Goal: Information Seeking & Learning: Learn about a topic

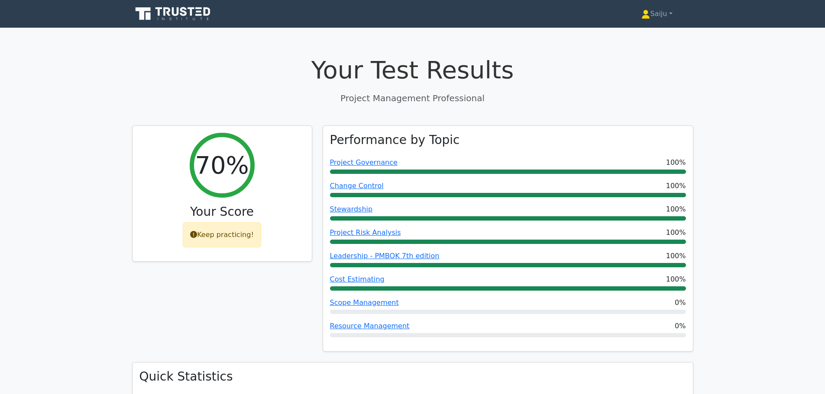
click at [188, 4] on link at bounding box center [173, 13] width 83 height 21
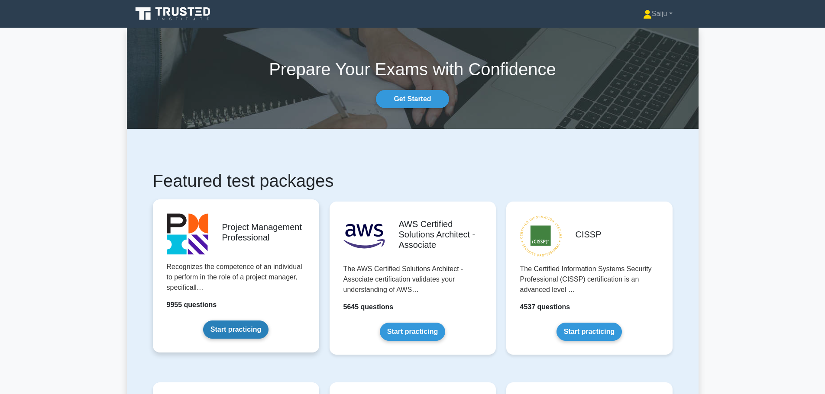
click at [231, 322] on link "Start practicing" at bounding box center [235, 330] width 65 height 18
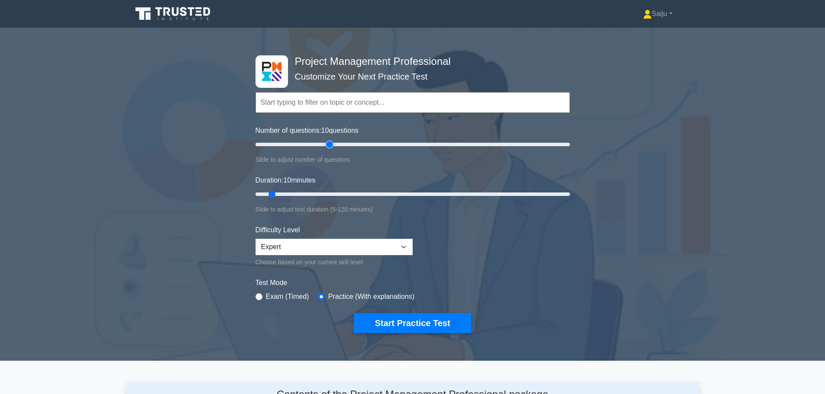
click at [329, 145] on input "Number of questions: 10 questions" at bounding box center [412, 144] width 314 height 10
click at [313, 145] on input "Number of questions: 50 questions" at bounding box center [412, 144] width 314 height 10
click at [287, 147] on input "Number of questions: 40 questions" at bounding box center [412, 144] width 314 height 10
click at [295, 146] on input "Number of questions: 30 questions" at bounding box center [412, 144] width 314 height 10
drag, startPoint x: 295, startPoint y: 145, endPoint x: 289, endPoint y: 145, distance: 6.5
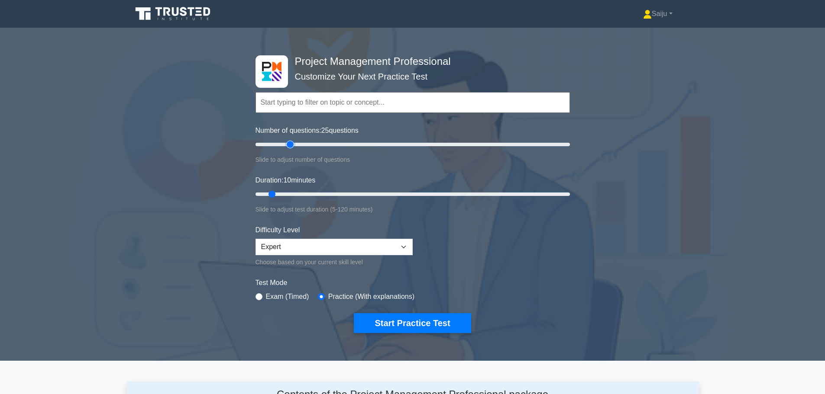
type input "25"
click at [289, 145] on input "Number of questions: 25 questions" at bounding box center [412, 144] width 314 height 10
click at [303, 195] on input "Duration: 20 minutes" at bounding box center [412, 194] width 314 height 10
click at [312, 195] on input "Duration: 25 minutes" at bounding box center [412, 194] width 314 height 10
click at [319, 192] on input "Duration: 25 minutes" at bounding box center [412, 194] width 314 height 10
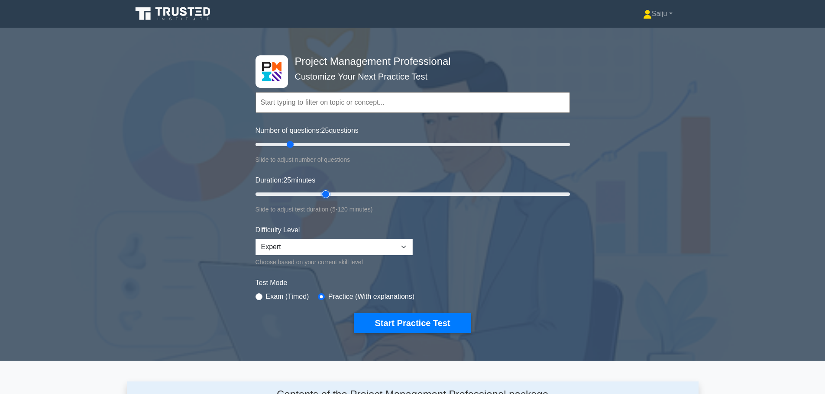
type input "30"
click at [327, 193] on input "Duration: 25 minutes" at bounding box center [412, 194] width 314 height 10
click at [389, 323] on button "Start Practice Test" at bounding box center [412, 323] width 117 height 20
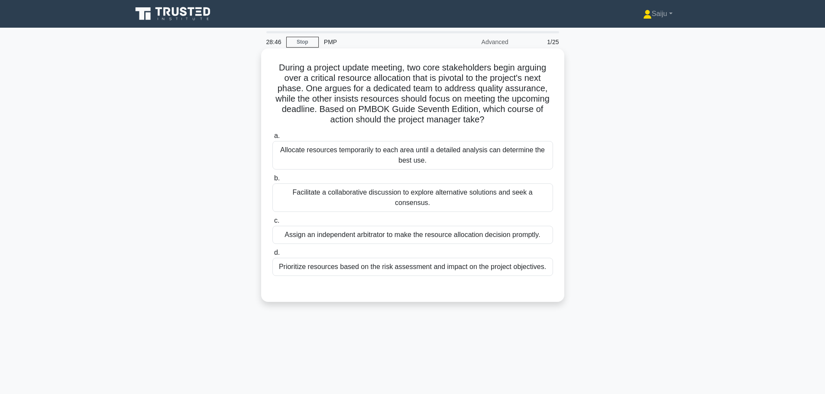
click at [401, 261] on div "Prioritize resources based on the risk assessment and impact on the project obj…" at bounding box center [412, 267] width 281 height 18
click at [272, 256] on input "d. Prioritize resources based on the risk assessment and impact on the project …" at bounding box center [272, 253] width 0 height 6
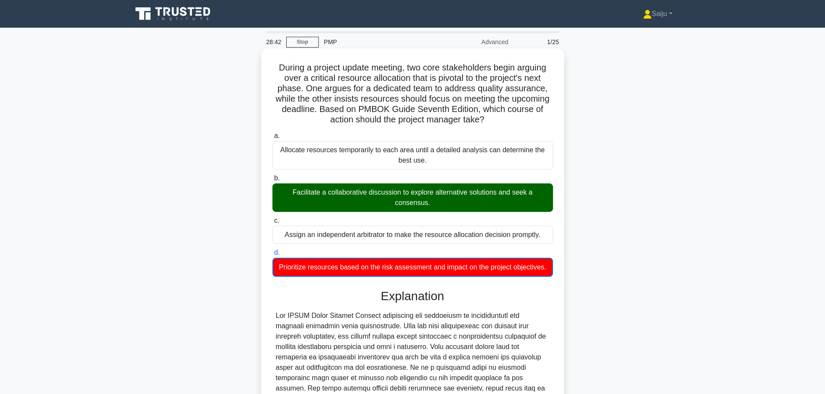
click at [395, 207] on div "Facilitate a collaborative discussion to explore alternative solutions and seek…" at bounding box center [412, 198] width 281 height 29
click at [272, 181] on input "b. Facilitate a collaborative discussion to explore alternative solutions and s…" at bounding box center [272, 179] width 0 height 6
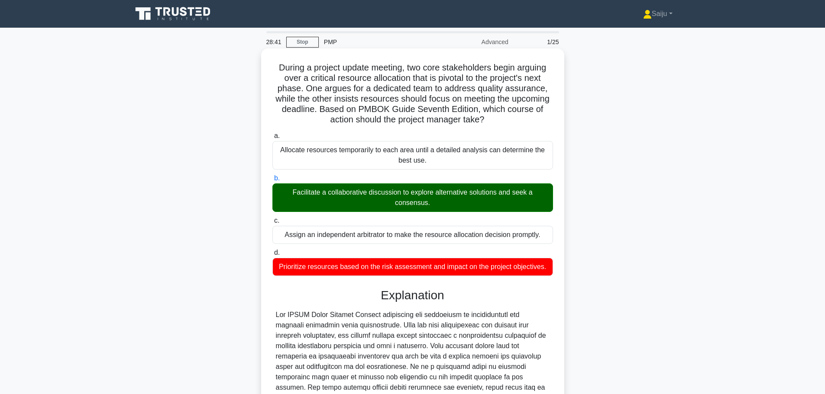
click at [395, 207] on div "Facilitate a collaborative discussion to explore alternative solutions and seek…" at bounding box center [412, 198] width 281 height 29
click at [272, 181] on input "b. Facilitate a collaborative discussion to explore alternative solutions and s…" at bounding box center [272, 179] width 0 height 6
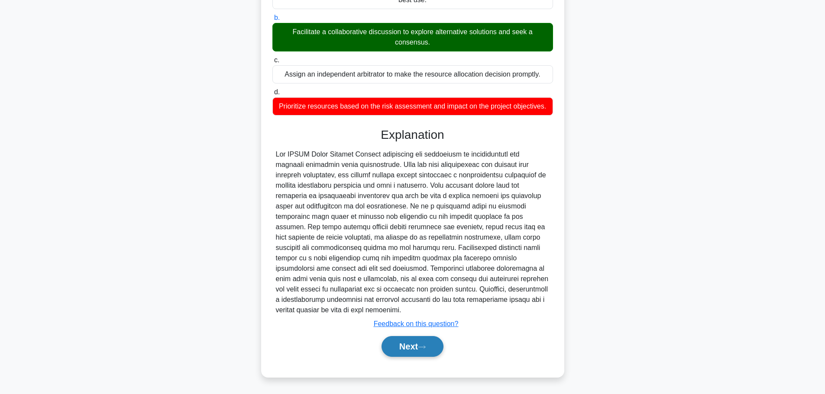
click at [424, 351] on button "Next" at bounding box center [412, 346] width 62 height 21
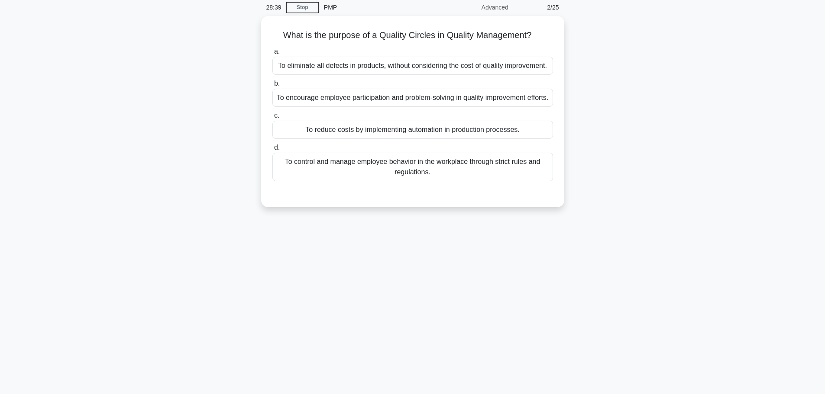
scroll to position [0, 0]
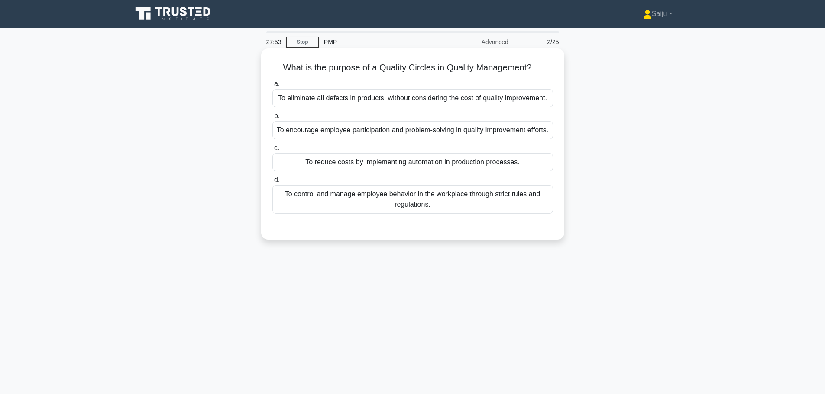
click at [368, 139] on div "To encourage employee participation and problem-solving in quality improvement …" at bounding box center [412, 130] width 281 height 18
click at [272, 119] on input "b. To encourage employee participation and problem-solving in quality improveme…" at bounding box center [272, 116] width 0 height 6
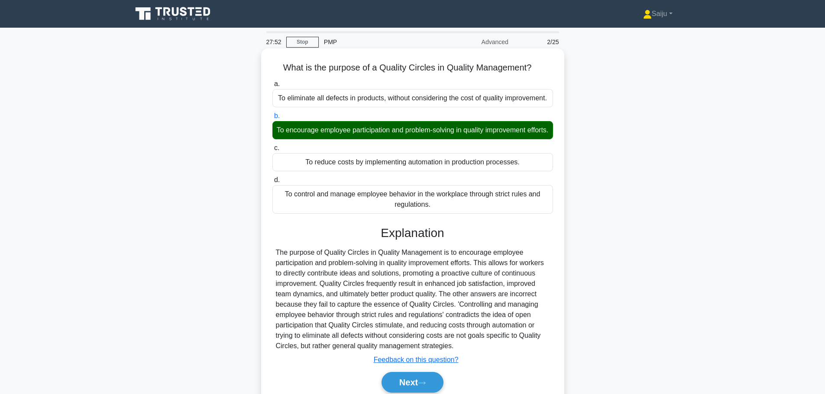
scroll to position [73, 0]
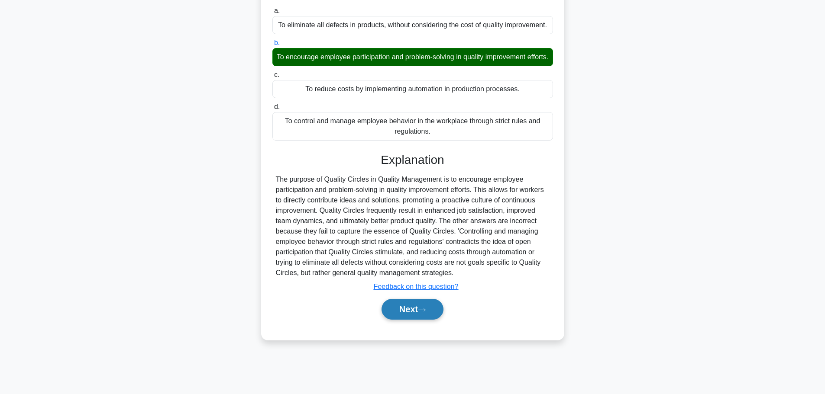
click at [404, 318] on button "Next" at bounding box center [412, 309] width 62 height 21
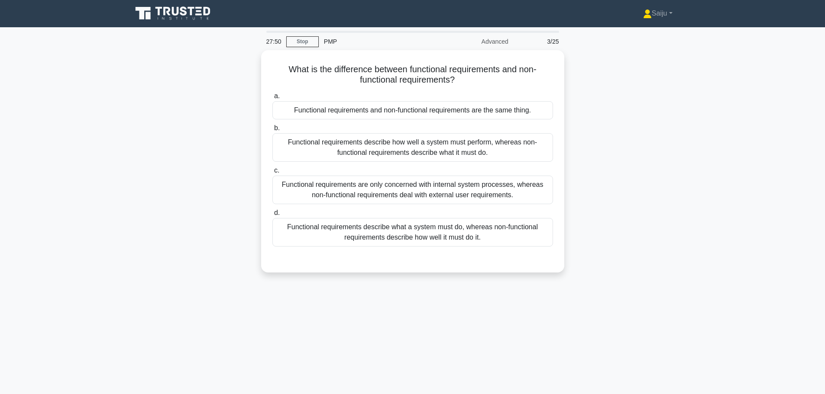
scroll to position [0, 0]
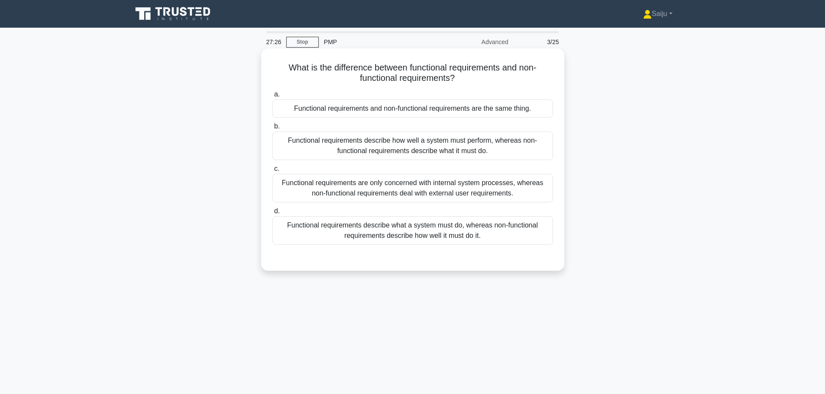
click at [401, 236] on div "Functional requirements describe what a system must do, whereas non-functional …" at bounding box center [412, 230] width 281 height 29
click at [272, 214] on input "d. Functional requirements describe what a system must do, whereas non-function…" at bounding box center [272, 212] width 0 height 6
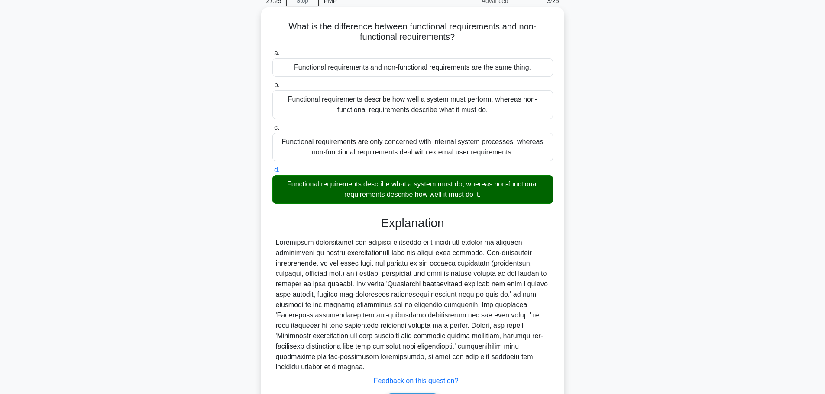
scroll to position [88, 0]
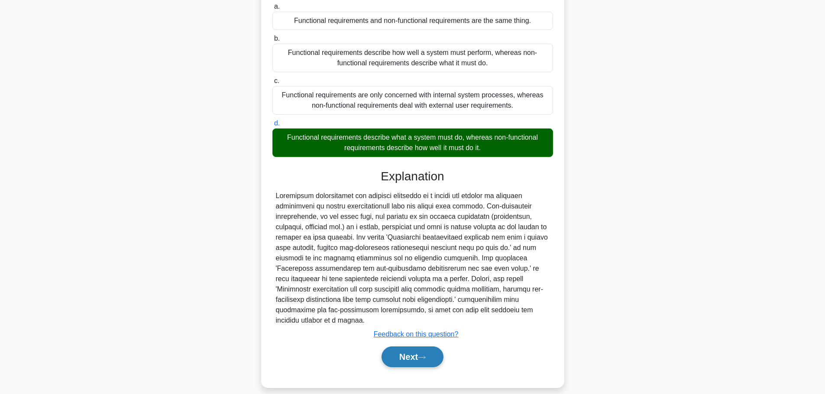
click at [408, 354] on button "Next" at bounding box center [412, 357] width 62 height 21
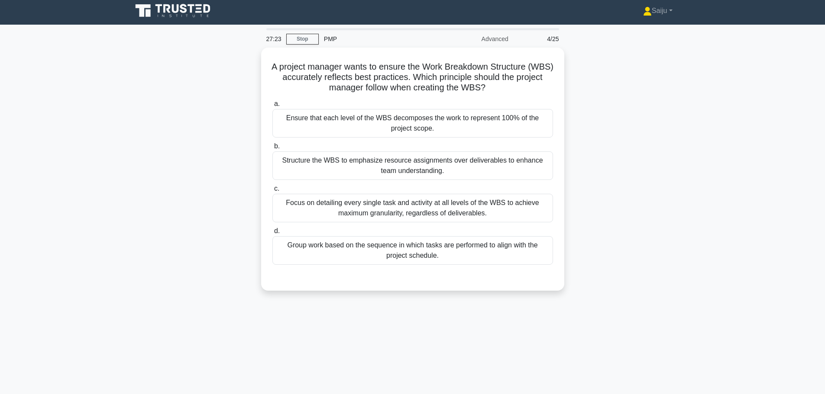
scroll to position [0, 0]
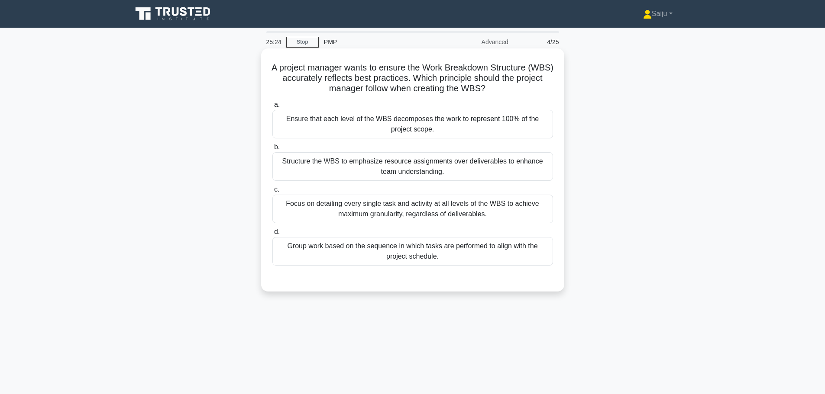
click at [438, 126] on div "Ensure that each level of the WBS decomposes the work to represent 100% of the …" at bounding box center [412, 124] width 281 height 29
click at [272, 108] on input "a. Ensure that each level of the WBS decomposes the work to represent 100% of t…" at bounding box center [272, 105] width 0 height 6
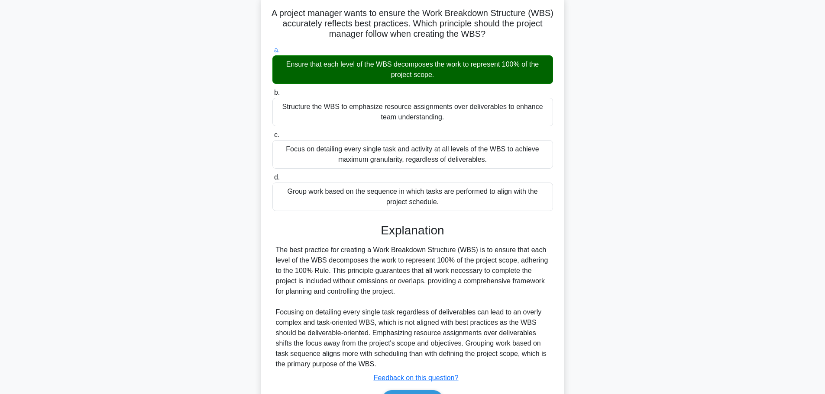
scroll to position [109, 0]
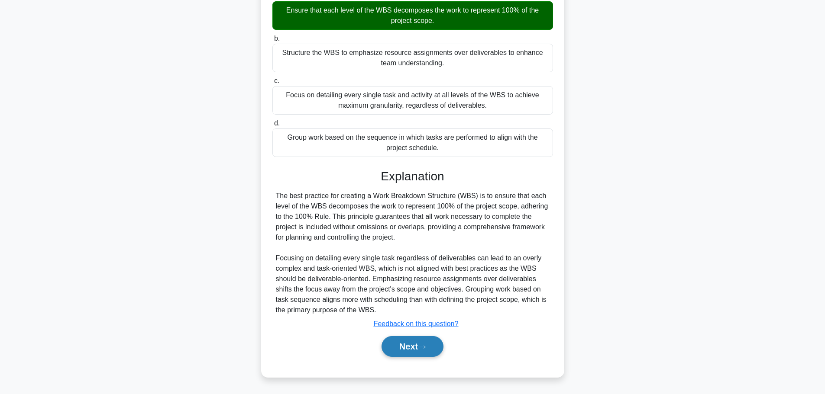
click at [422, 353] on button "Next" at bounding box center [412, 346] width 62 height 21
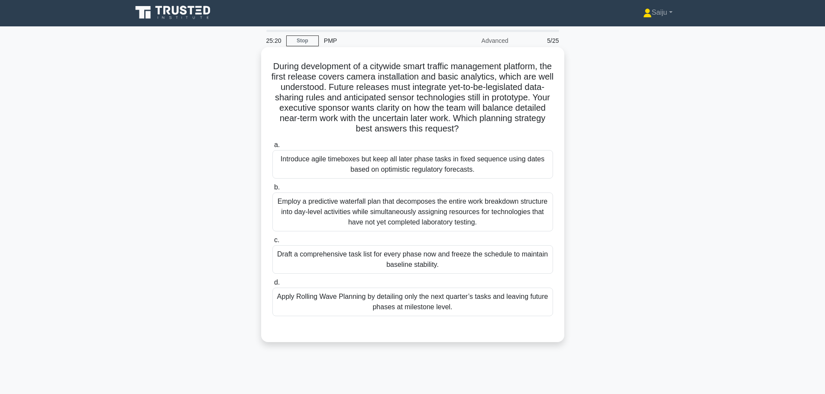
scroll to position [0, 0]
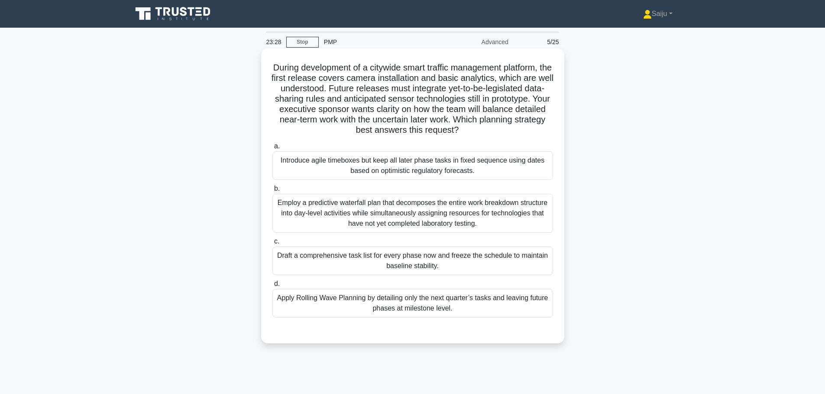
click at [480, 172] on div "Introduce agile timeboxes but keep all later phase tasks in fixed sequence usin…" at bounding box center [412, 166] width 281 height 29
click at [272, 149] on input "a. Introduce agile timeboxes but keep all later phase tasks in fixed sequence u…" at bounding box center [272, 147] width 0 height 6
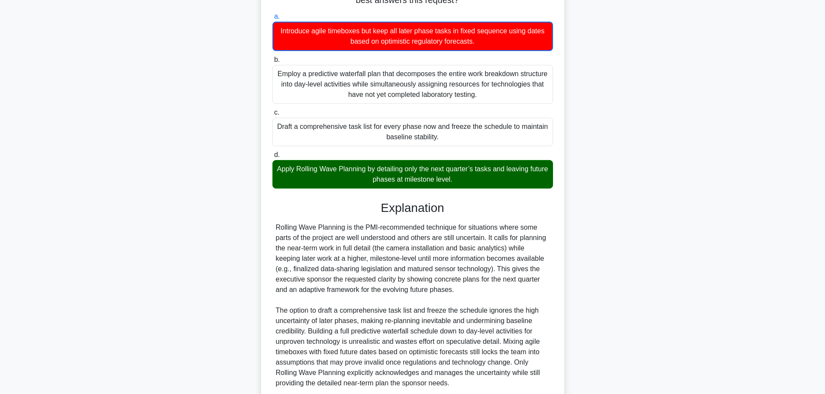
scroll to position [203, 0]
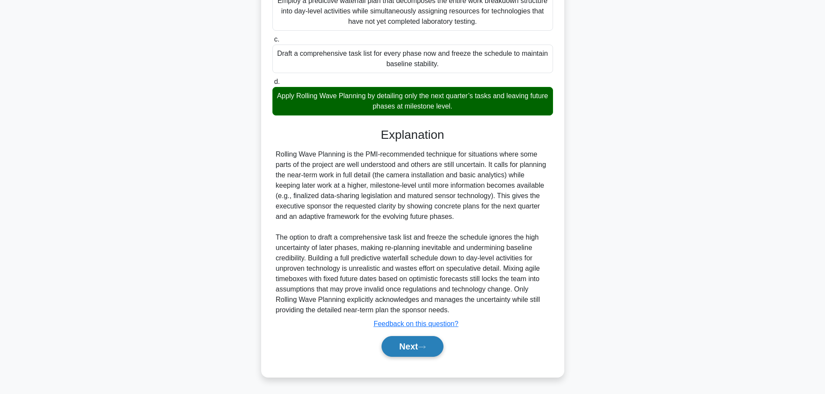
click at [405, 348] on button "Next" at bounding box center [412, 346] width 62 height 21
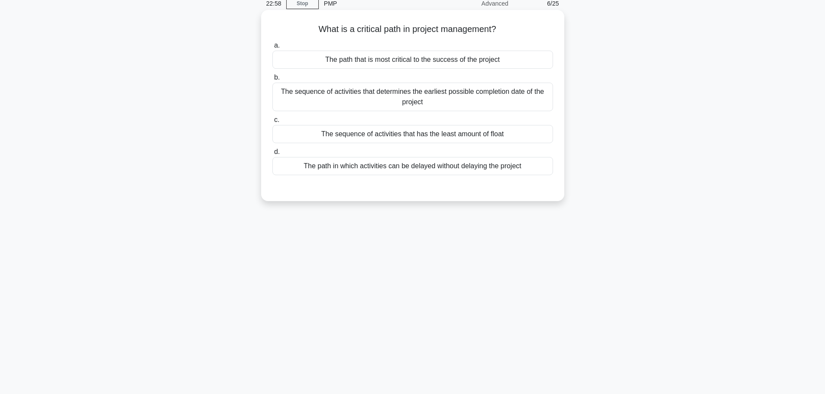
scroll to position [0, 0]
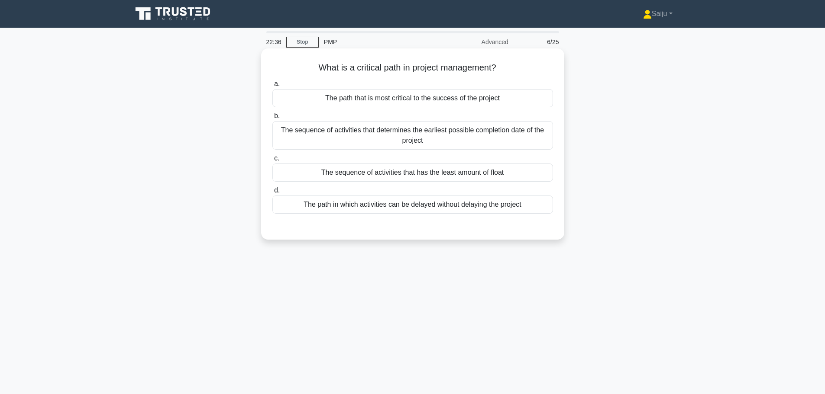
click at [443, 99] on div "The path that is most critical to the success of the project" at bounding box center [412, 98] width 281 height 18
click at [272, 87] on input "a. The path that is most critical to the success of the project" at bounding box center [272, 84] width 0 height 6
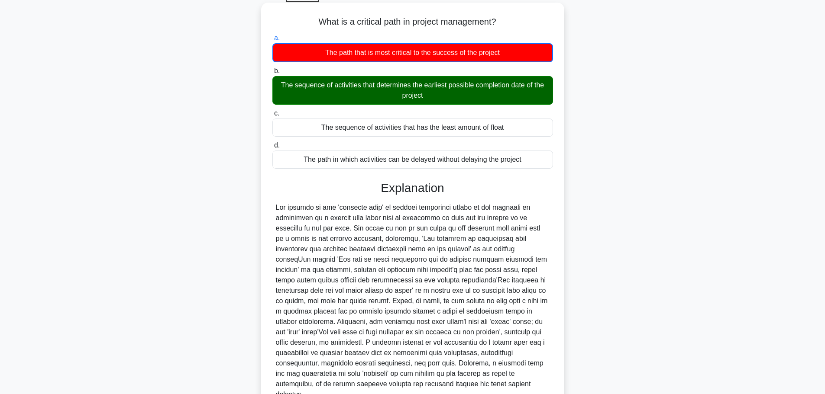
scroll to position [120, 0]
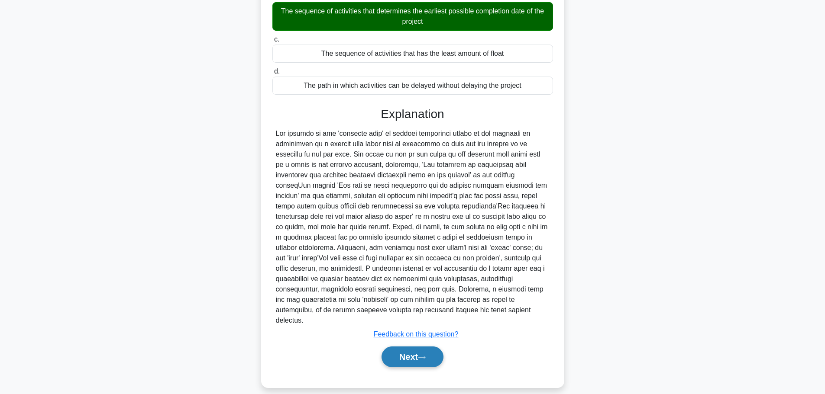
click at [426, 347] on button "Next" at bounding box center [412, 357] width 62 height 21
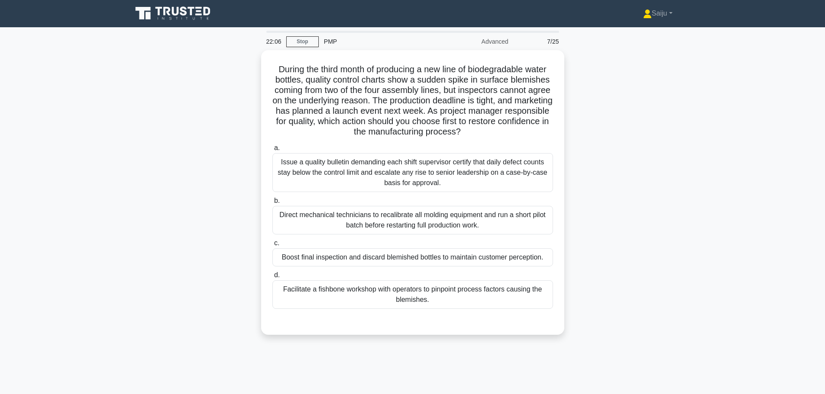
scroll to position [0, 0]
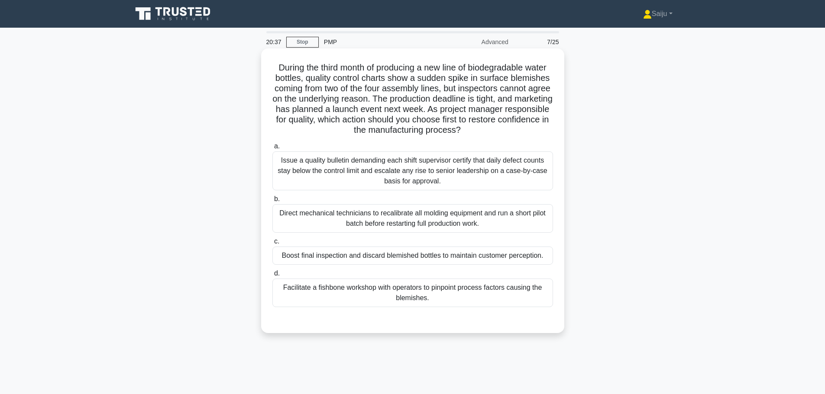
click at [438, 297] on div "Facilitate a fishbone workshop with operators to pinpoint process factors causi…" at bounding box center [412, 293] width 281 height 29
click at [272, 277] on input "d. Facilitate a fishbone workshop with operators to pinpoint process factors ca…" at bounding box center [272, 274] width 0 height 6
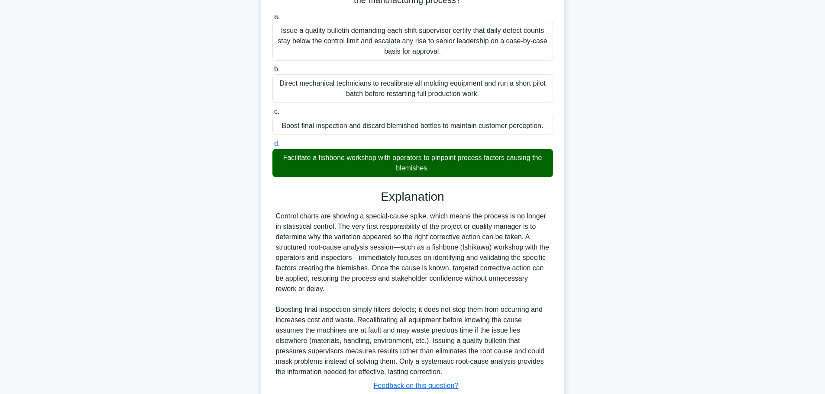
scroll to position [192, 0]
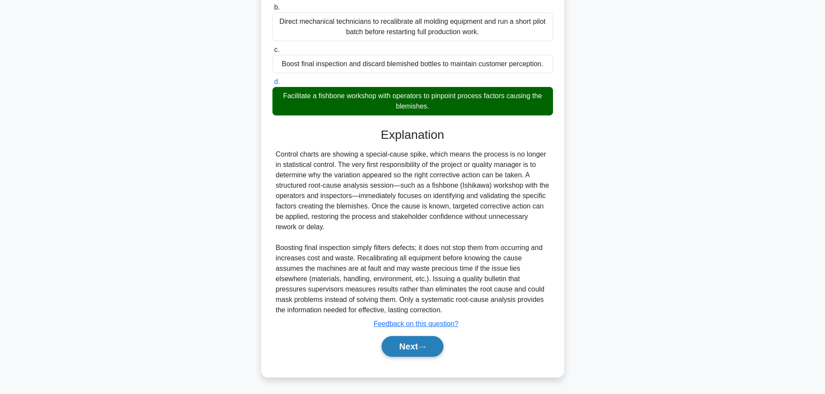
click at [430, 346] on button "Next" at bounding box center [412, 346] width 62 height 21
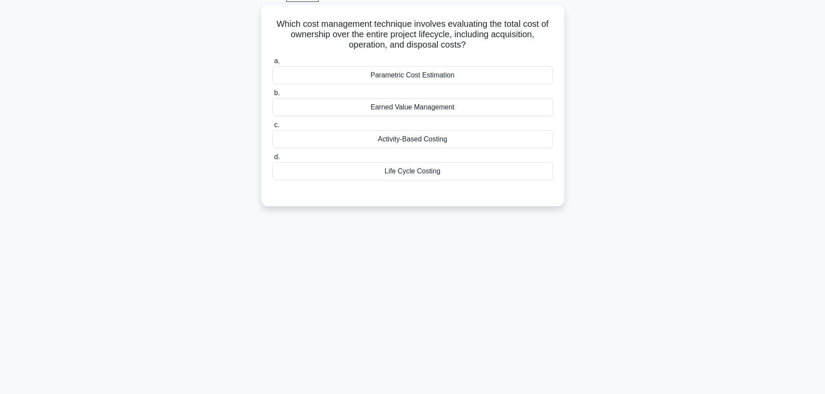
scroll to position [0, 0]
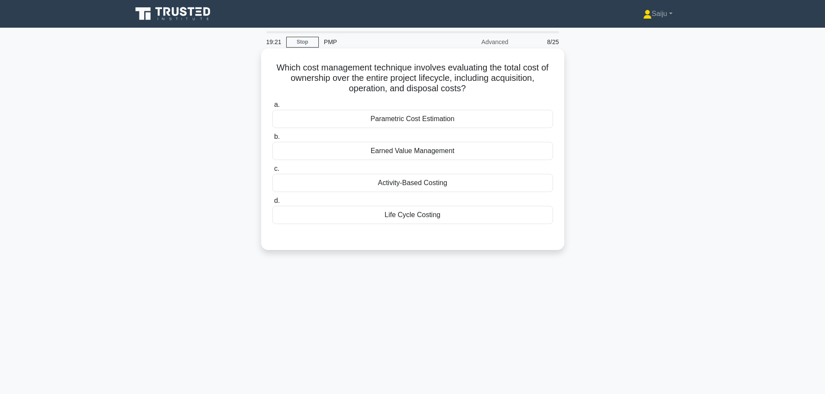
click at [438, 215] on div "Life Cycle Costing" at bounding box center [412, 215] width 281 height 18
click at [272, 204] on input "d. Life Cycle Costing" at bounding box center [272, 201] width 0 height 6
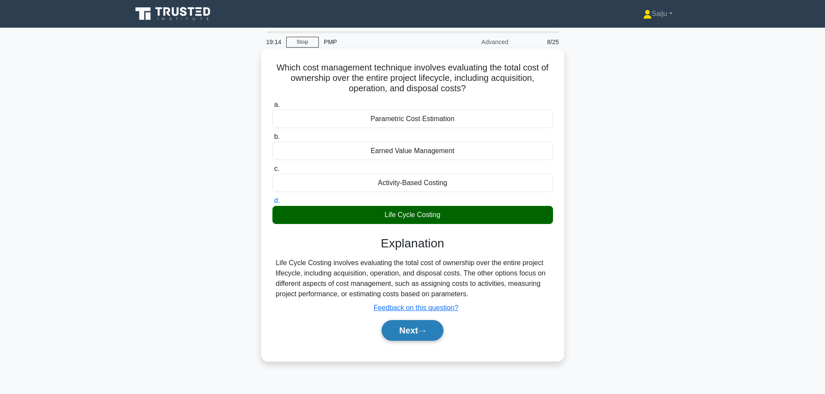
click at [410, 331] on button "Next" at bounding box center [412, 330] width 62 height 21
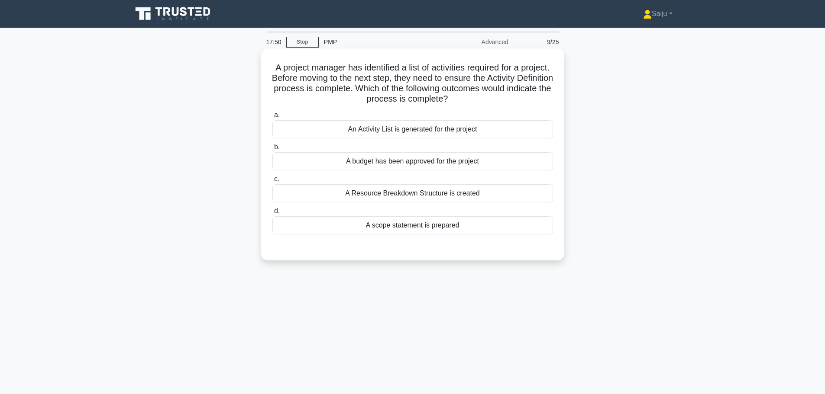
click at [408, 195] on div "A Resource Breakdown Structure is created" at bounding box center [412, 193] width 281 height 18
click at [272, 182] on input "c. A Resource Breakdown Structure is created" at bounding box center [272, 180] width 0 height 6
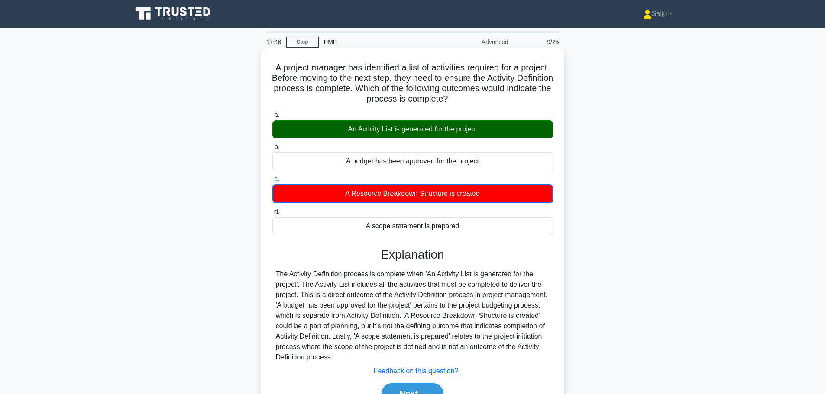
click at [324, 89] on h5 "A project manager has identified a list of activities required for a project. B…" at bounding box center [412, 83] width 282 height 42
click at [376, 184] on label "c. A Resource Breakdown Structure is created" at bounding box center [412, 188] width 281 height 29
click at [272, 182] on input "c. A Resource Breakdown Structure is created" at bounding box center [272, 180] width 0 height 6
drag, startPoint x: 313, startPoint y: 88, endPoint x: 364, endPoint y: 92, distance: 50.8
click at [364, 92] on h5 "A project manager has identified a list of activities required for a project. B…" at bounding box center [412, 83] width 282 height 42
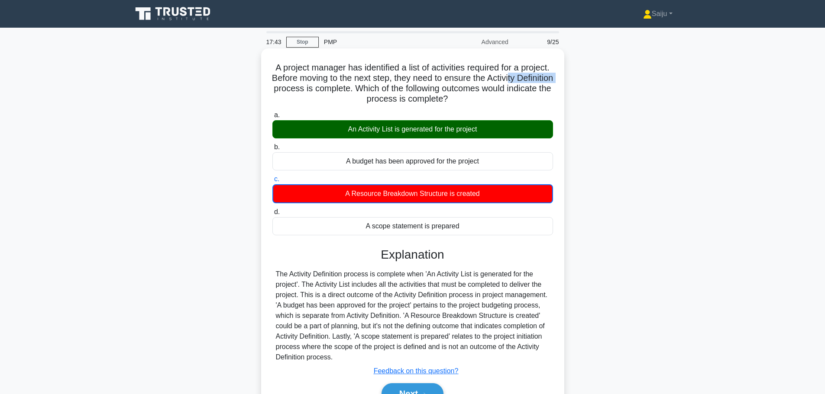
drag, startPoint x: 360, startPoint y: 127, endPoint x: 397, endPoint y: 132, distance: 36.7
click at [397, 132] on div "An Activity List is generated for the project" at bounding box center [412, 129] width 281 height 18
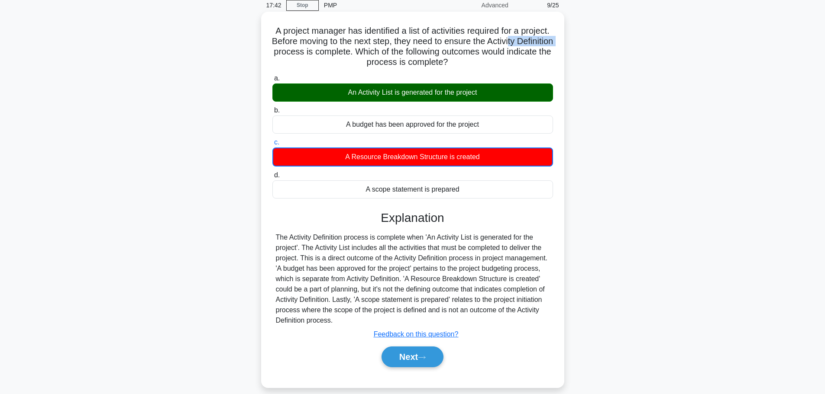
scroll to position [73, 0]
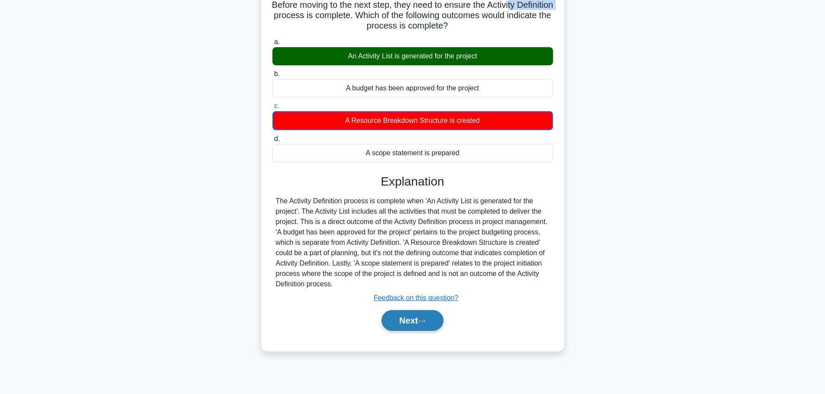
click at [416, 318] on button "Next" at bounding box center [412, 320] width 62 height 21
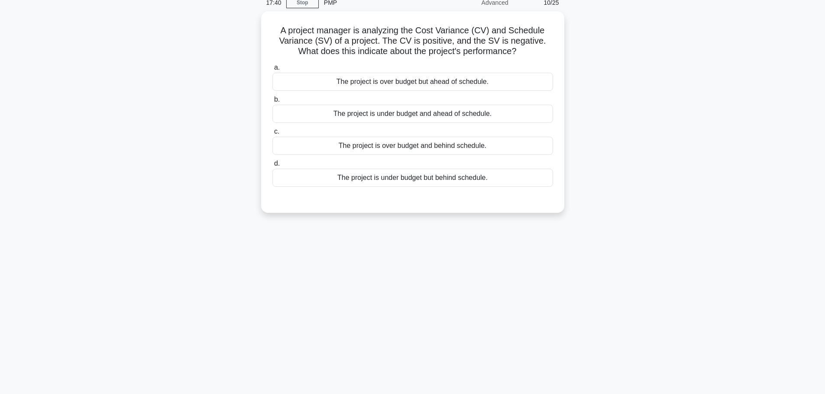
scroll to position [0, 0]
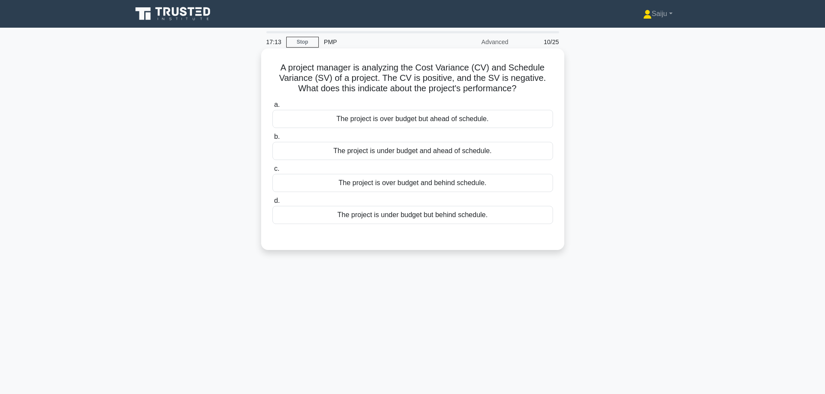
click at [429, 219] on div "The project is under budget but behind schedule." at bounding box center [412, 215] width 281 height 18
click at [272, 204] on input "d. The project is under budget but behind schedule." at bounding box center [272, 201] width 0 height 6
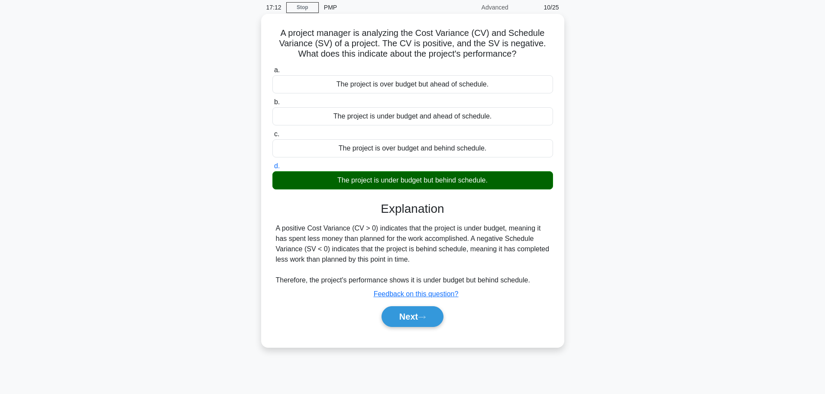
scroll to position [73, 0]
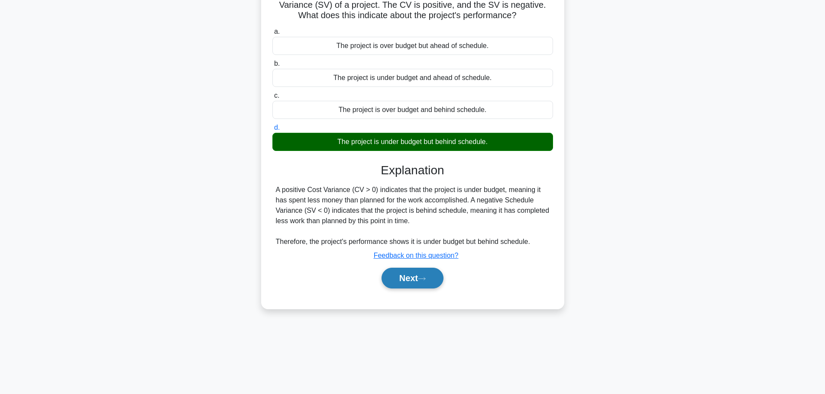
click at [405, 281] on button "Next" at bounding box center [412, 278] width 62 height 21
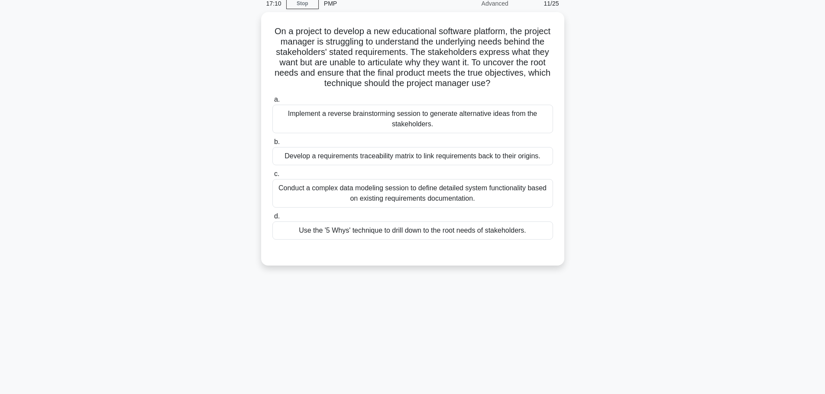
scroll to position [0, 0]
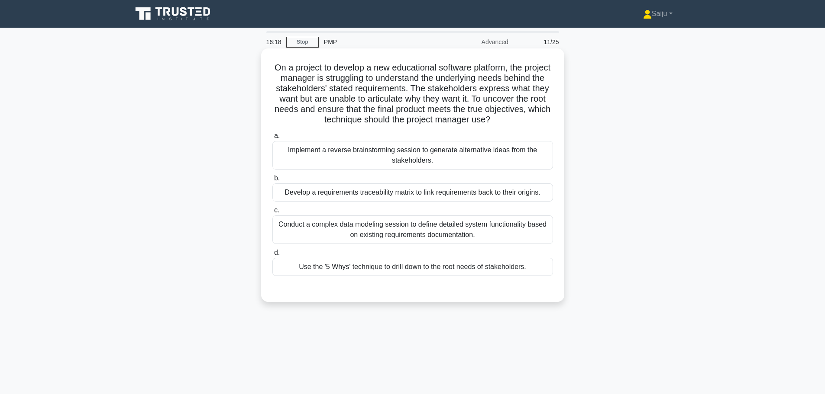
click at [366, 270] on div "Use the '5 Whys' technique to drill down to the root needs of stakeholders." at bounding box center [412, 267] width 281 height 18
click at [272, 256] on input "d. Use the '5 Whys' technique to drill down to the root needs of stakeholders." at bounding box center [272, 253] width 0 height 6
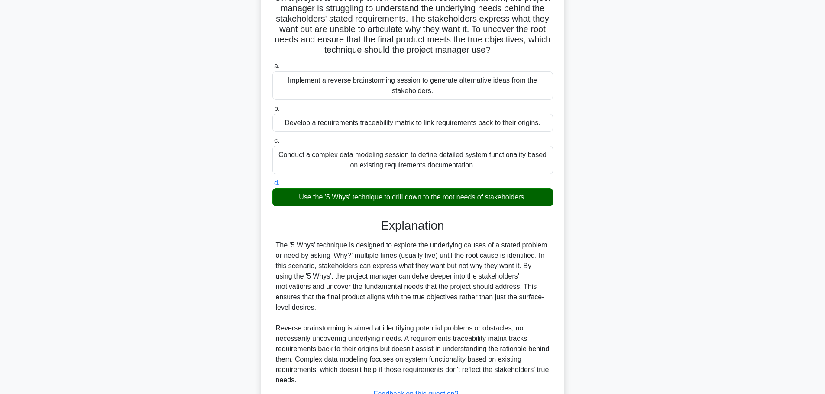
scroll to position [129, 0]
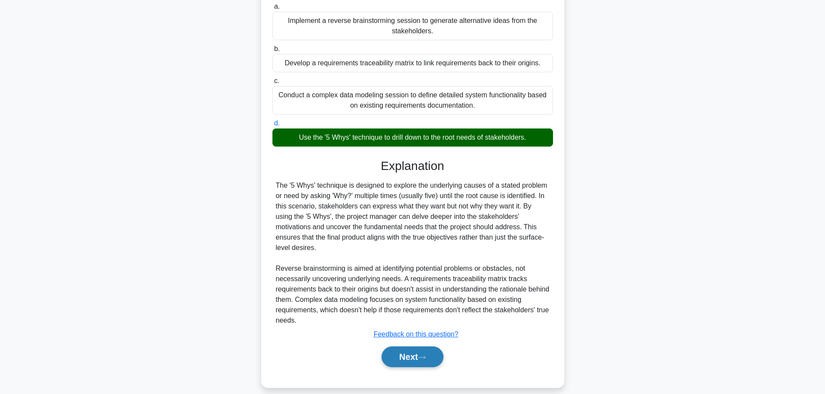
click at [421, 353] on button "Next" at bounding box center [412, 357] width 62 height 21
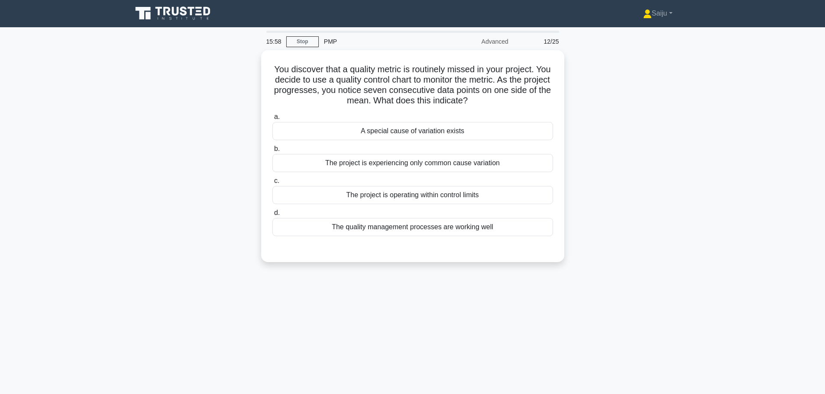
scroll to position [0, 0]
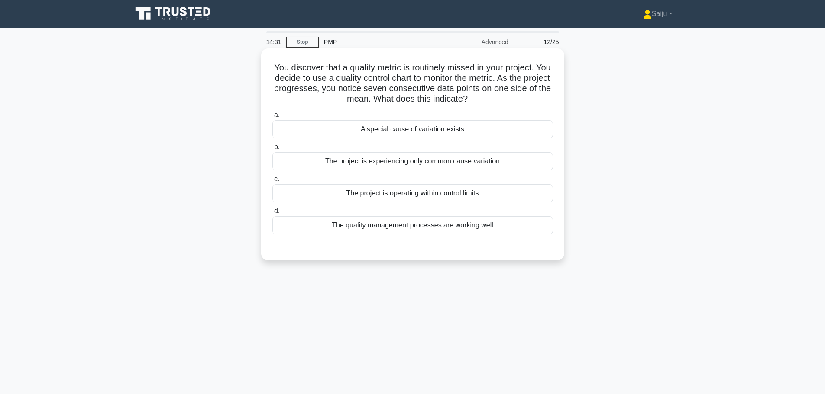
click at [324, 165] on div "The project is experiencing only common cause variation" at bounding box center [412, 161] width 281 height 18
click at [272, 150] on input "b. The project is experiencing only common cause variation" at bounding box center [272, 148] width 0 height 6
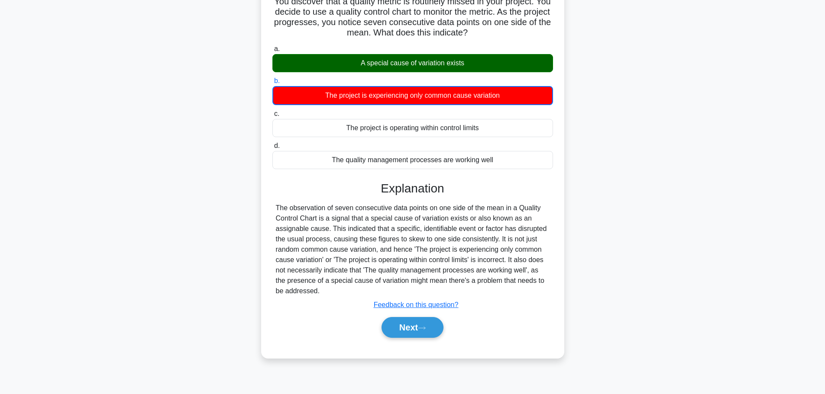
scroll to position [73, 0]
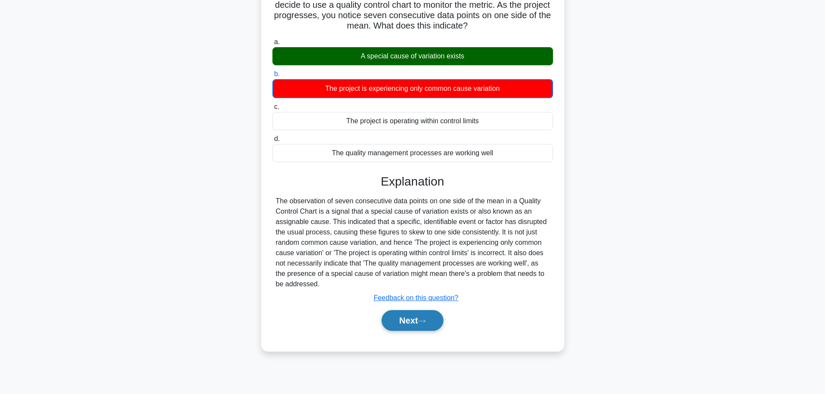
click at [403, 323] on button "Next" at bounding box center [412, 320] width 62 height 21
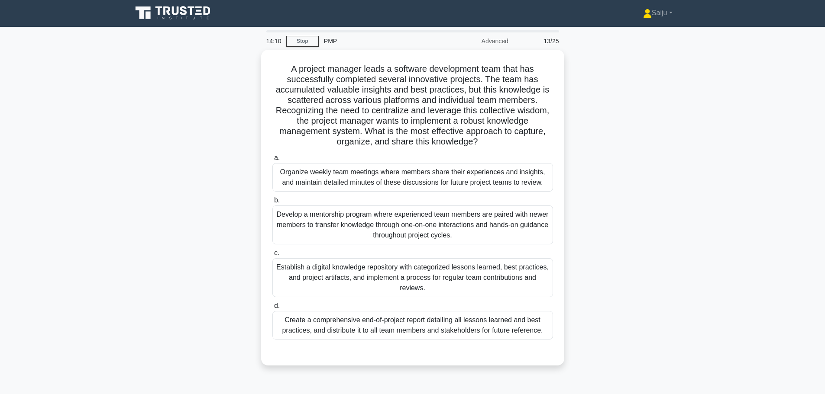
scroll to position [0, 0]
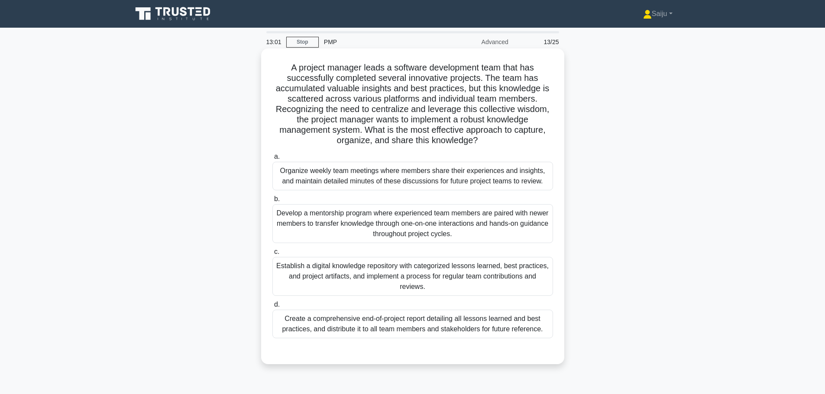
click at [393, 289] on div "Establish a digital knowledge repository with categorized lessons learned, best…" at bounding box center [412, 276] width 281 height 39
click at [272, 255] on input "c. Establish a digital knowledge repository with categorized lessons learned, b…" at bounding box center [272, 252] width 0 height 6
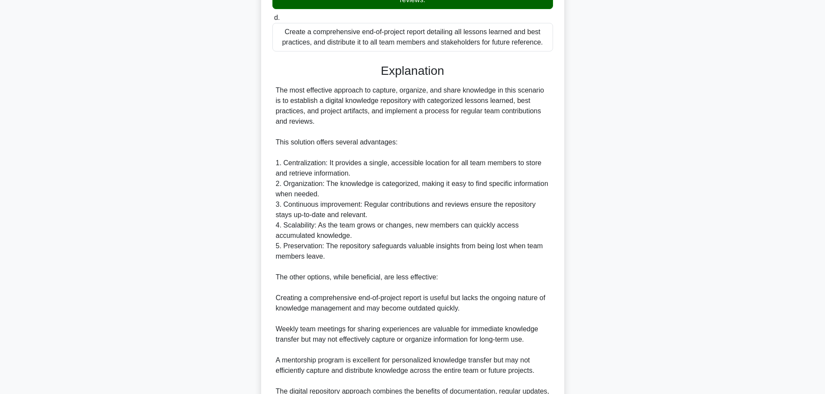
scroll to position [389, 0]
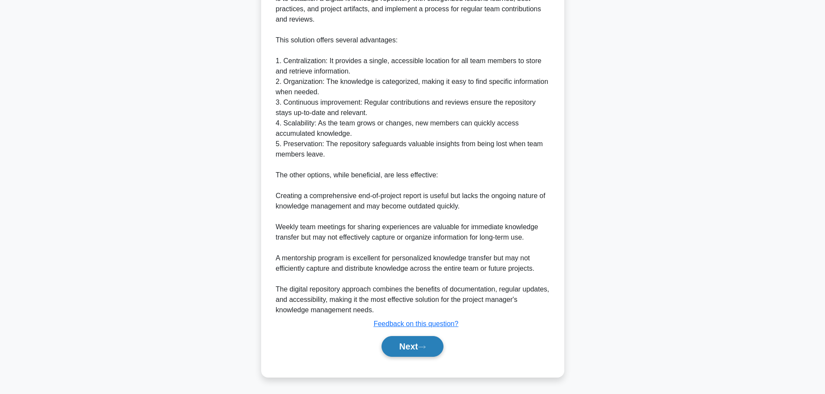
click at [426, 357] on button "Next" at bounding box center [412, 346] width 62 height 21
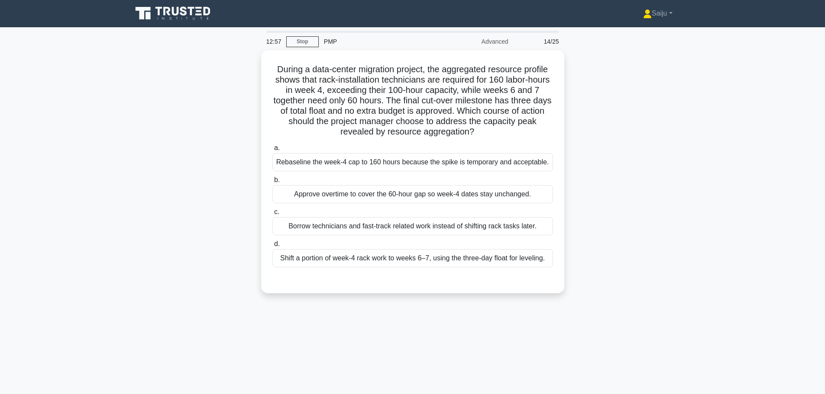
scroll to position [0, 0]
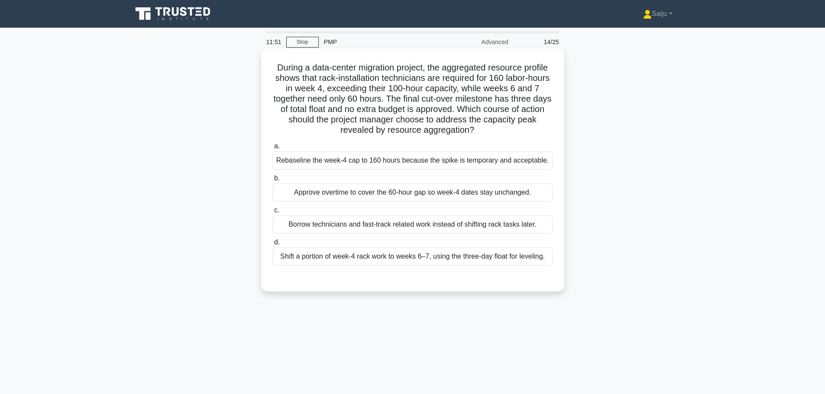
drag, startPoint x: 389, startPoint y: 259, endPoint x: 400, endPoint y: 259, distance: 11.3
click at [399, 259] on div "Shift a portion of week-4 rack work to weeks 6–7, using the three-day float for…" at bounding box center [412, 257] width 281 height 18
click at [480, 290] on div "During a data-center migration project, the aggregated resource profile shows t…" at bounding box center [412, 169] width 303 height 243
click at [452, 261] on div "Shift a portion of week-4 rack work to weeks 6–7, using the three-day float for…" at bounding box center [412, 257] width 281 height 18
click at [272, 245] on input "d. Shift a portion of week-4 rack work to weeks 6–7, using the three-day float …" at bounding box center [272, 243] width 0 height 6
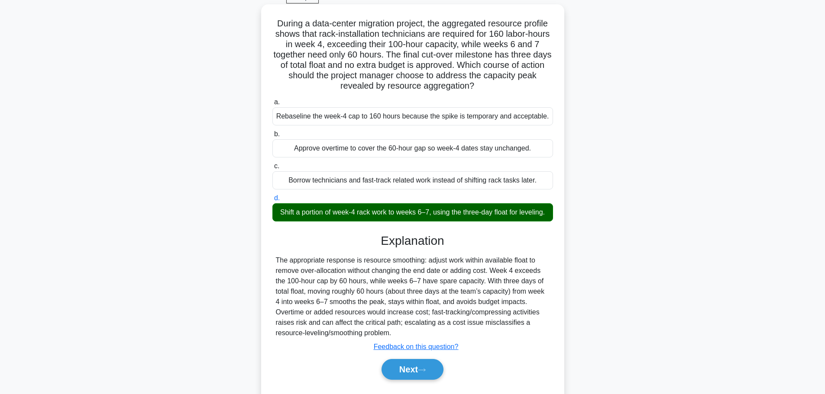
scroll to position [77, 0]
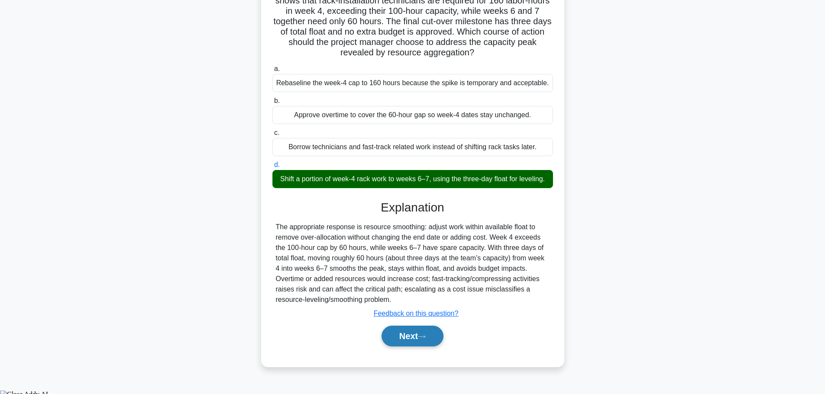
click at [415, 347] on button "Next" at bounding box center [412, 336] width 62 height 21
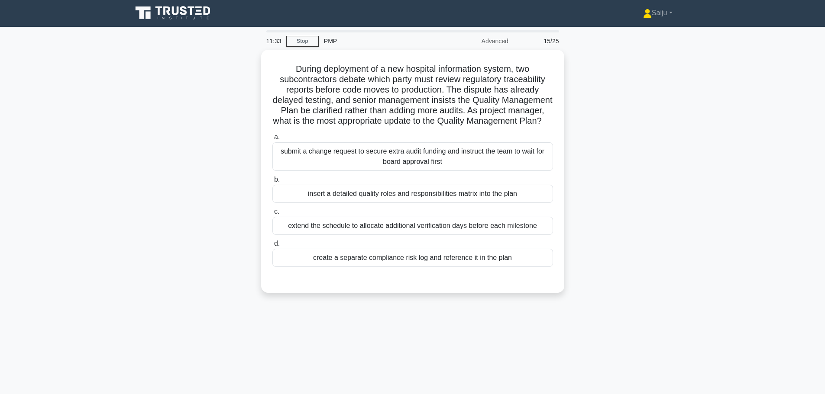
scroll to position [0, 0]
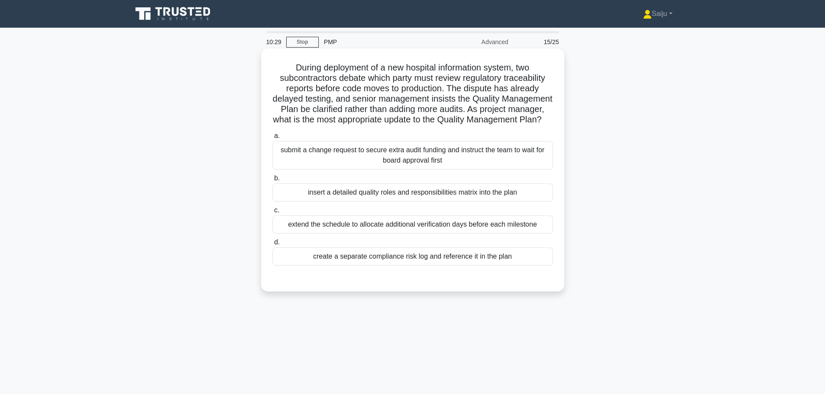
click at [439, 200] on div "insert a detailed quality roles and responsibilities matrix into the plan" at bounding box center [412, 193] width 281 height 18
click at [272, 181] on input "b. insert a detailed quality roles and responsibilities matrix into the plan" at bounding box center [272, 179] width 0 height 6
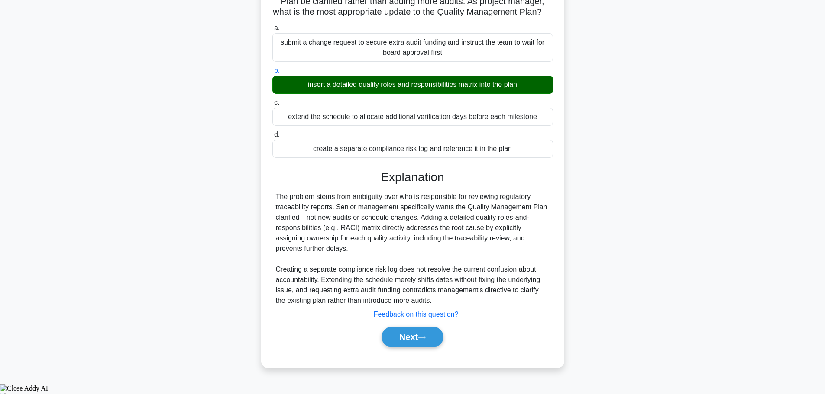
scroll to position [109, 0]
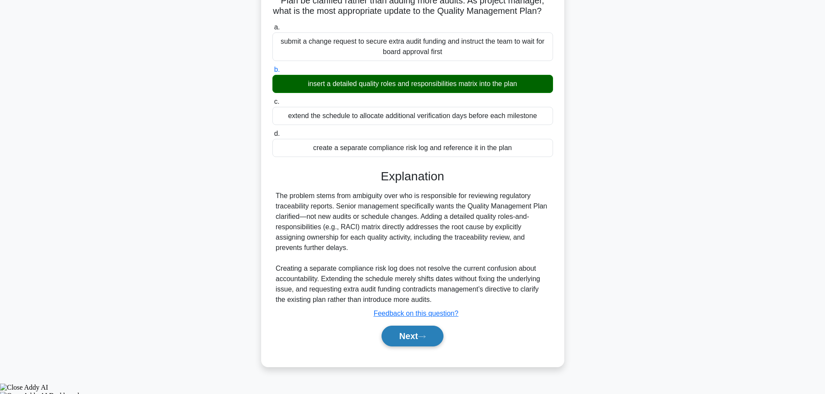
click at [419, 347] on button "Next" at bounding box center [412, 336] width 62 height 21
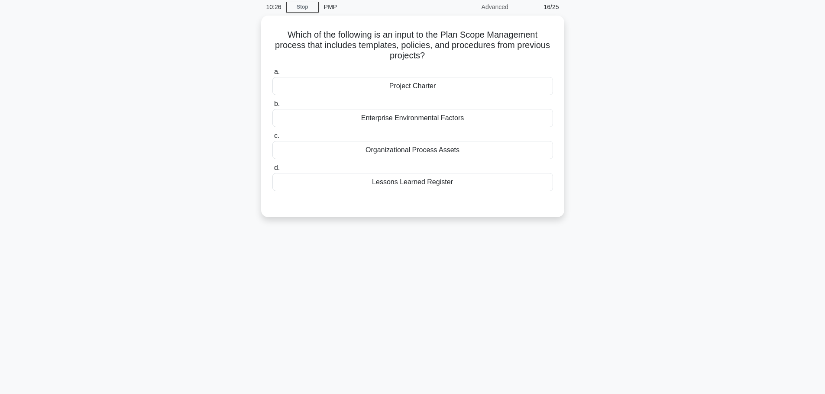
scroll to position [0, 0]
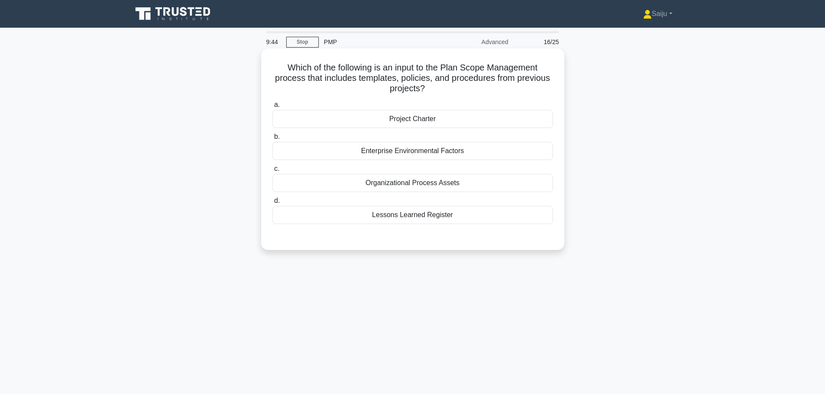
click at [436, 218] on div "Lessons Learned Register" at bounding box center [412, 215] width 281 height 18
click at [272, 204] on input "d. Lessons Learned Register" at bounding box center [272, 201] width 0 height 6
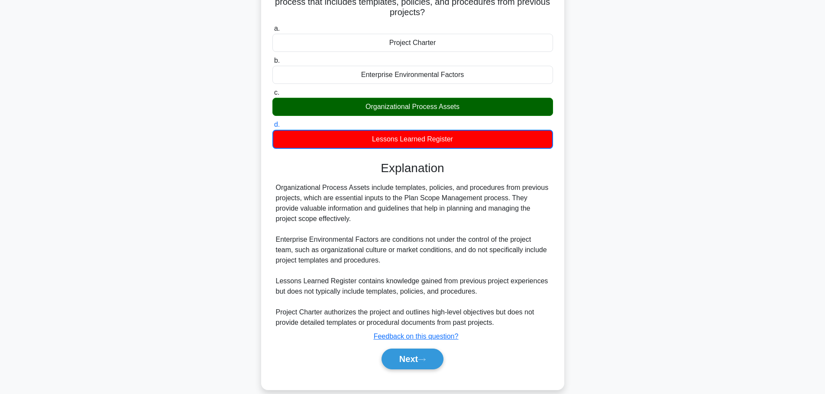
scroll to position [89, 0]
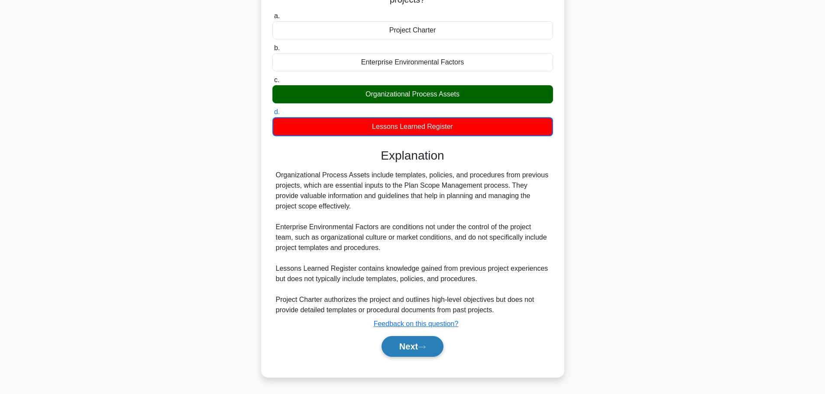
click at [420, 353] on button "Next" at bounding box center [412, 346] width 62 height 21
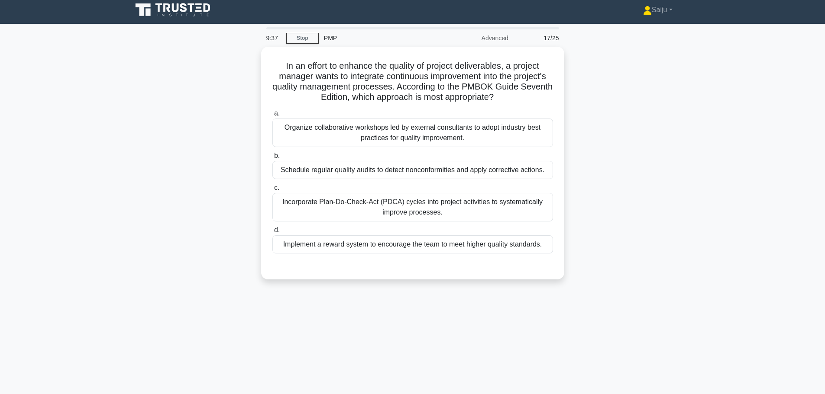
scroll to position [0, 0]
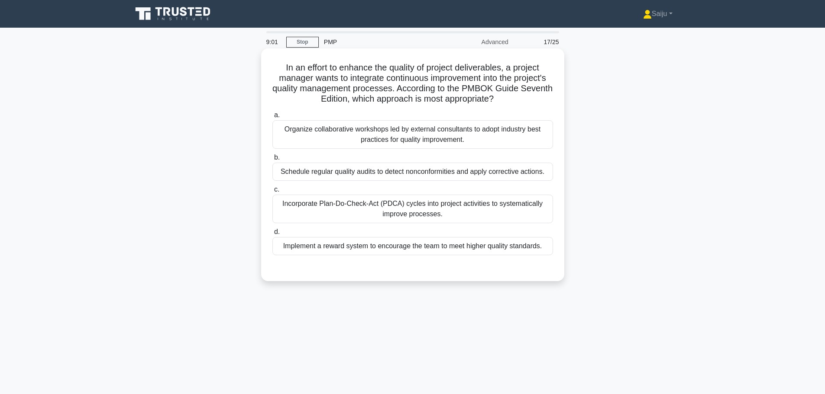
click at [418, 199] on div "Incorporate Plan-Do-Check-Act (PDCA) cycles into project activities to systemat…" at bounding box center [412, 209] width 281 height 29
click at [272, 193] on input "c. Incorporate Plan-Do-Check-Act (PDCA) cycles into project activities to syste…" at bounding box center [272, 190] width 0 height 6
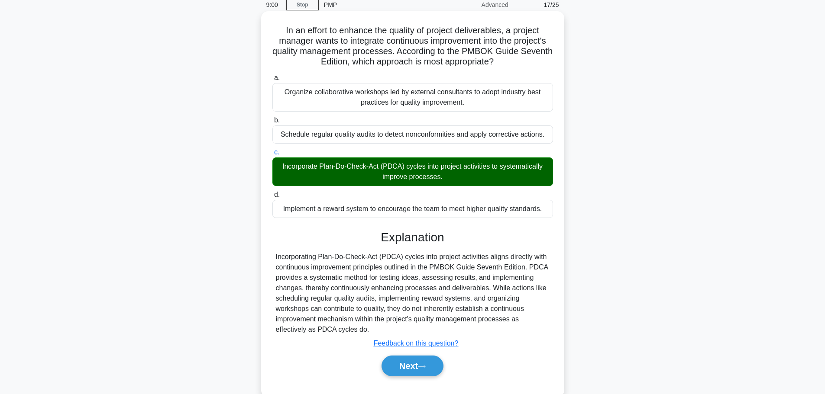
scroll to position [73, 0]
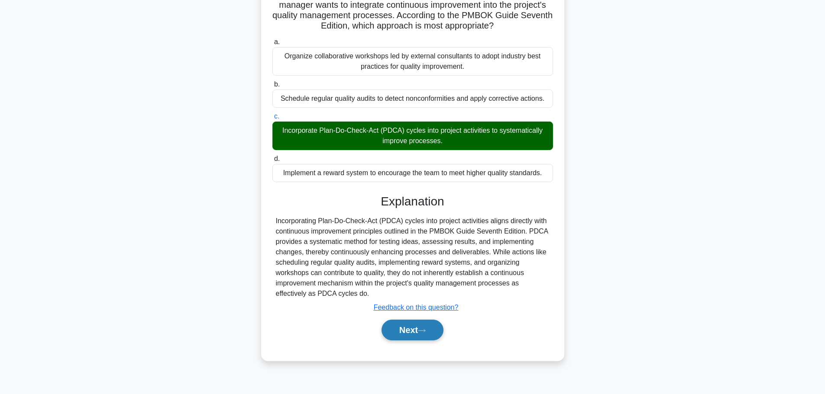
click at [415, 332] on button "Next" at bounding box center [412, 330] width 62 height 21
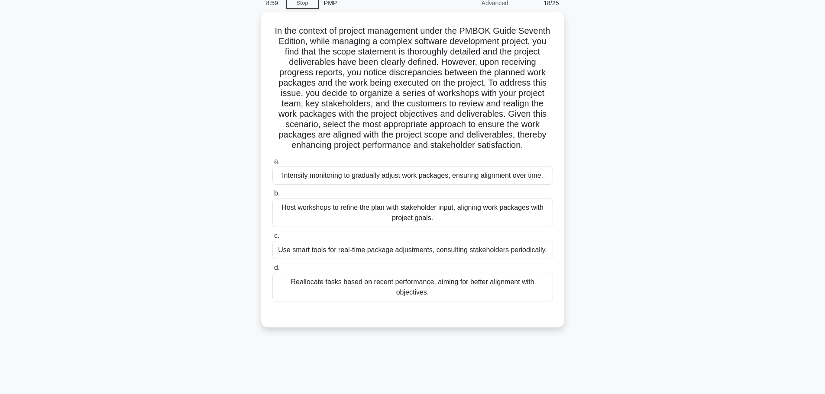
scroll to position [0, 0]
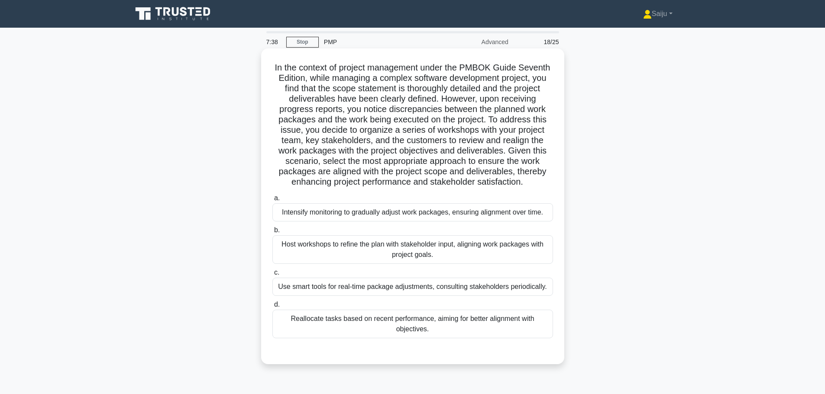
click at [406, 253] on div "Host workshops to refine the plan with stakeholder input, aligning work package…" at bounding box center [412, 250] width 281 height 29
click at [272, 233] on input "b. Host workshops to refine the plan with stakeholder input, aligning work pack…" at bounding box center [272, 231] width 0 height 6
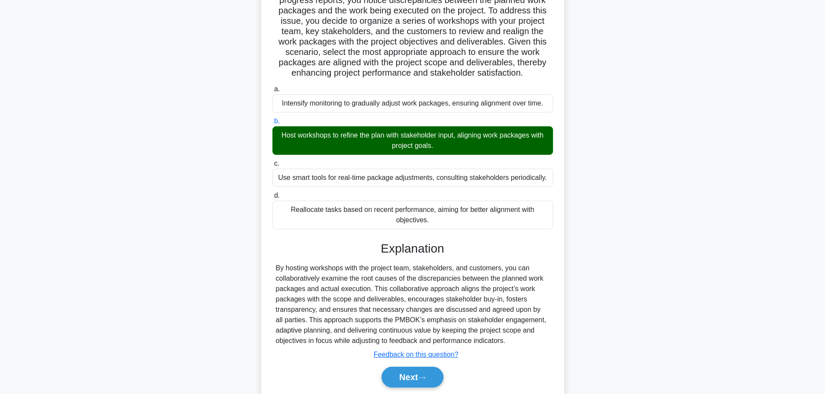
scroll to position [140, 0]
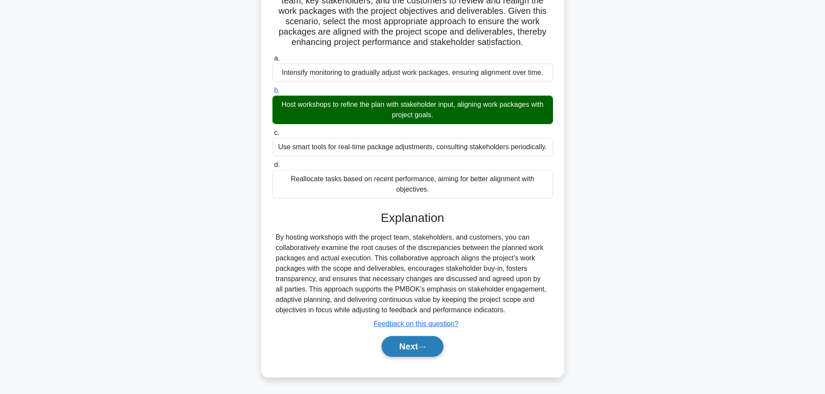
click at [414, 345] on button "Next" at bounding box center [412, 346] width 62 height 21
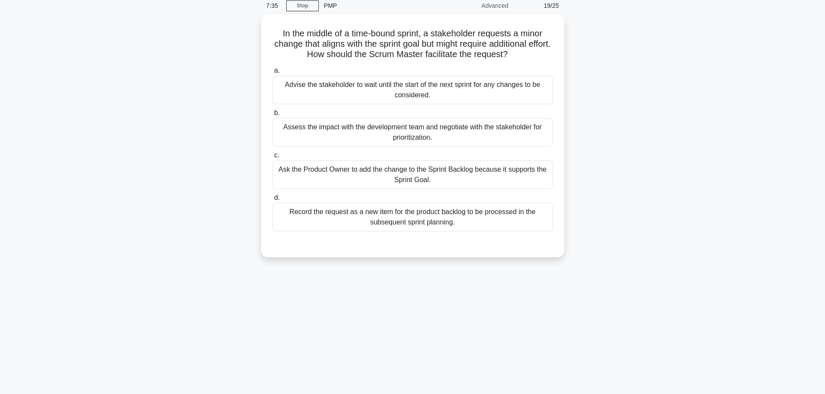
scroll to position [0, 0]
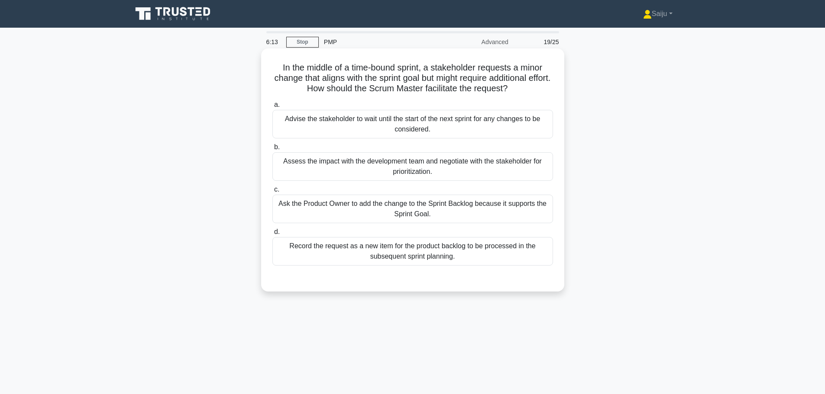
click at [346, 207] on div "Ask the Product Owner to add the change to the Sprint Backlog because it suppor…" at bounding box center [412, 209] width 281 height 29
click at [272, 193] on input "c. Ask the Product Owner to add the change to the Sprint Backlog because it sup…" at bounding box center [272, 190] width 0 height 6
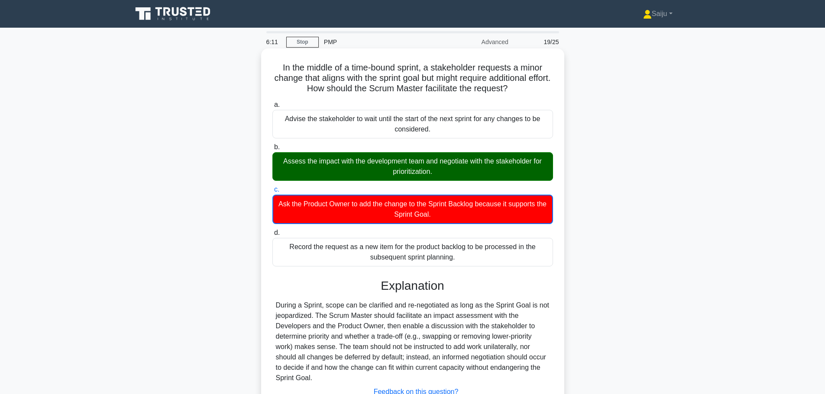
click at [349, 157] on div "Assess the impact with the development team and negotiate with the stakeholder …" at bounding box center [412, 166] width 281 height 29
click at [272, 150] on input "b. Assess the impact with the development team and negotiate with the stakehold…" at bounding box center [272, 148] width 0 height 6
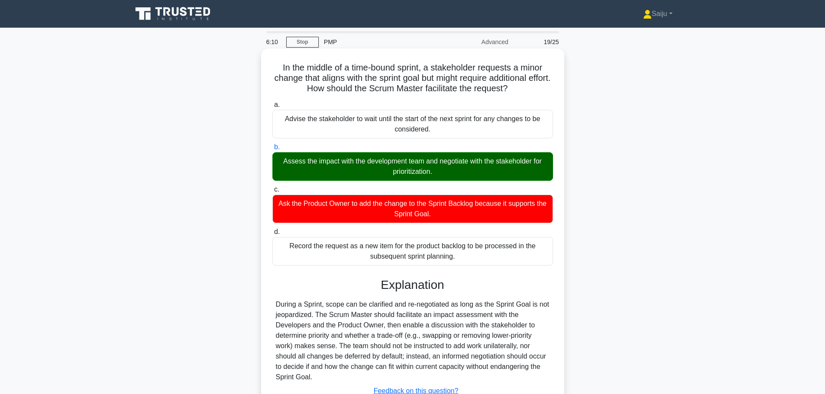
click at [346, 162] on div "Assess the impact with the development team and negotiate with the stakeholder …" at bounding box center [412, 166] width 281 height 29
click at [272, 150] on input "b. Assess the impact with the development team and negotiate with the stakehold…" at bounding box center [272, 148] width 0 height 6
click at [418, 172] on div "Assess the impact with the development team and negotiate with the stakeholder …" at bounding box center [412, 166] width 281 height 29
click at [272, 150] on input "b. Assess the impact with the development team and negotiate with the stakehold…" at bounding box center [272, 148] width 0 height 6
click at [418, 172] on div "Assess the impact with the development team and negotiate with the stakeholder …" at bounding box center [412, 166] width 281 height 29
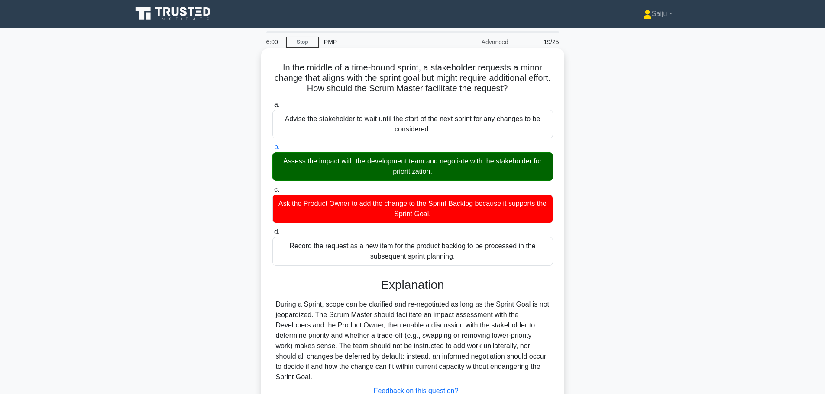
click at [272, 150] on input "b. Assess the impact with the development team and negotiate with the stakehold…" at bounding box center [272, 148] width 0 height 6
click at [418, 172] on div "Assess the impact with the development team and negotiate with the stakeholder …" at bounding box center [412, 166] width 281 height 29
click at [272, 150] on input "b. Assess the impact with the development team and negotiate with the stakehold…" at bounding box center [272, 148] width 0 height 6
click at [418, 172] on div "Assess the impact with the development team and negotiate with the stakeholder …" at bounding box center [412, 166] width 281 height 29
click at [272, 150] on input "b. Assess the impact with the development team and negotiate with the stakehold…" at bounding box center [272, 148] width 0 height 6
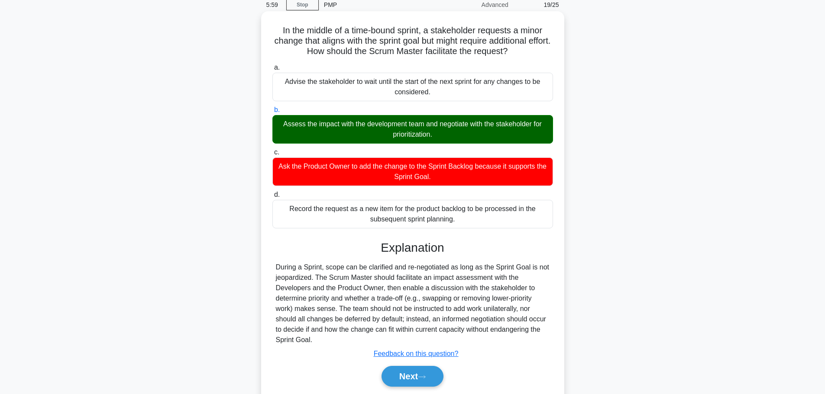
scroll to position [73, 0]
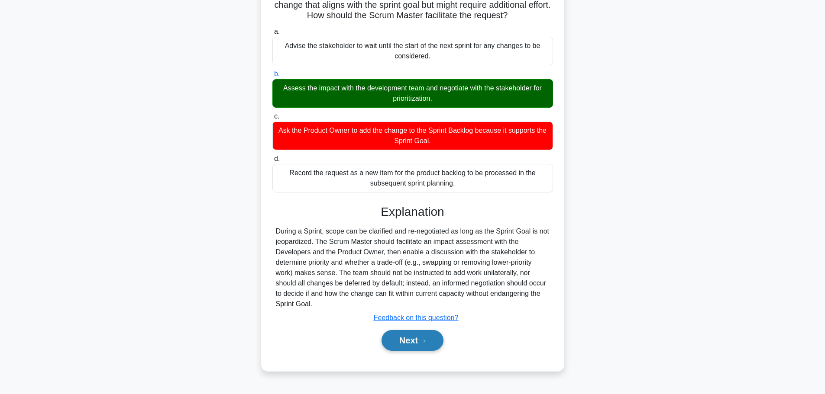
click at [413, 347] on button "Next" at bounding box center [412, 340] width 62 height 21
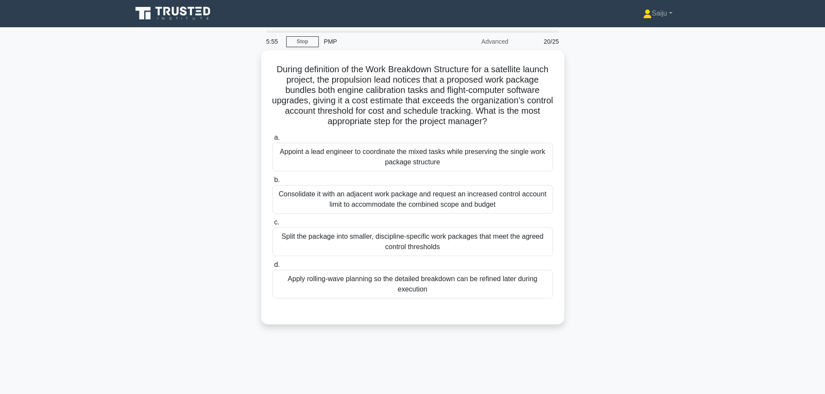
scroll to position [0, 0]
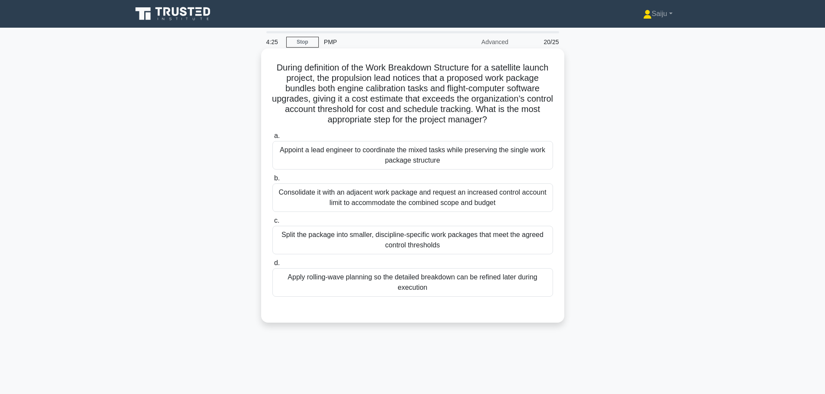
click at [355, 239] on div "Split the package into smaller, discipline-specific work packages that meet the…" at bounding box center [412, 240] width 281 height 29
click at [272, 224] on input "c. Split the package into smaller, discipline-specific work packages that meet …" at bounding box center [272, 221] width 0 height 6
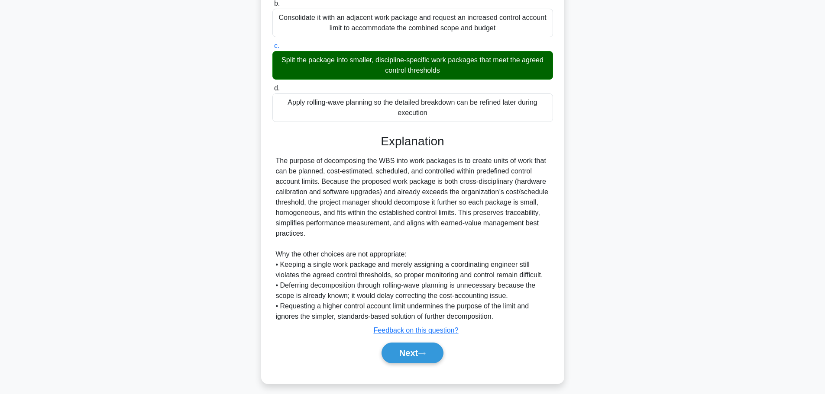
scroll to position [181, 0]
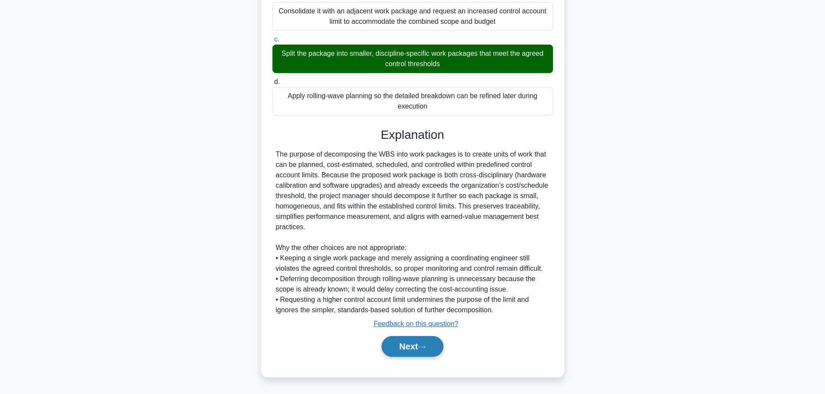
click at [429, 345] on button "Next" at bounding box center [412, 346] width 62 height 21
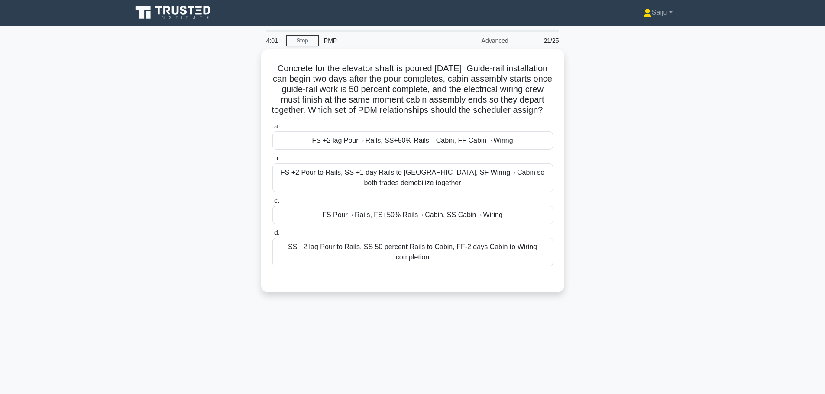
scroll to position [0, 0]
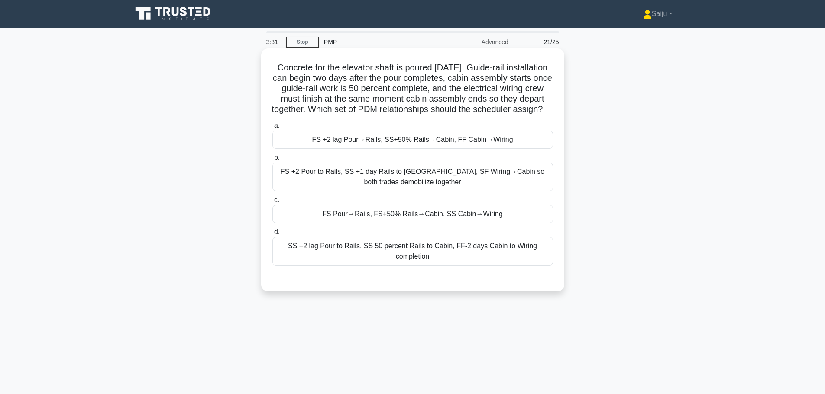
click at [417, 213] on label "c. FS Pour→Rails, FS+50% Rails→Cabin, SS Cabin→Wiring" at bounding box center [412, 209] width 281 height 29
click at [272, 203] on input "c. FS Pour→Rails, FS+50% Rails→Cabin, SS Cabin→Wiring" at bounding box center [272, 200] width 0 height 6
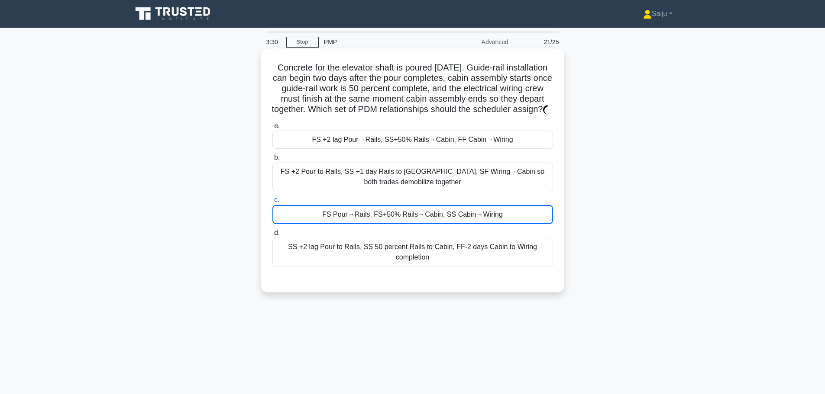
click at [418, 224] on div "FS Pour→Rails, FS+50% Rails→Cabin, SS Cabin→Wiring" at bounding box center [412, 214] width 281 height 19
click at [272, 203] on input "c. FS Pour→Rails, FS+50% Rails→Cabin, SS Cabin→Wiring" at bounding box center [272, 200] width 0 height 6
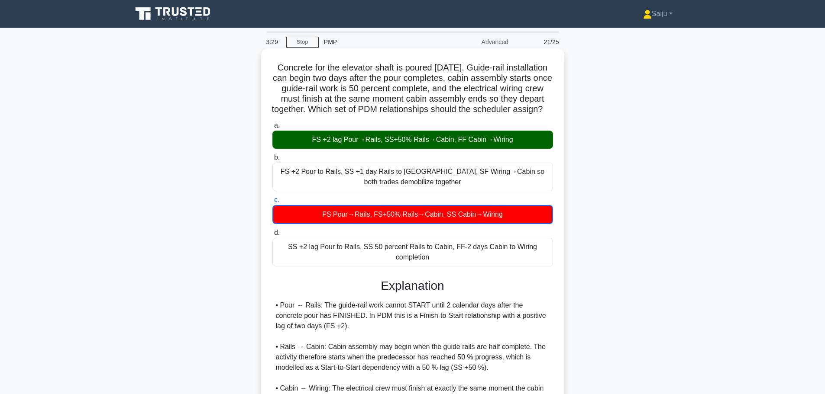
click at [437, 147] on div "FS +2 lag Pour→Rails, SS+50% Rails→Cabin, FF Cabin→Wiring" at bounding box center [412, 140] width 281 height 18
click at [272, 129] on input "a. FS +2 lag Pour→Rails, SS+50% Rails→Cabin, FF Cabin→Wiring" at bounding box center [272, 126] width 0 height 6
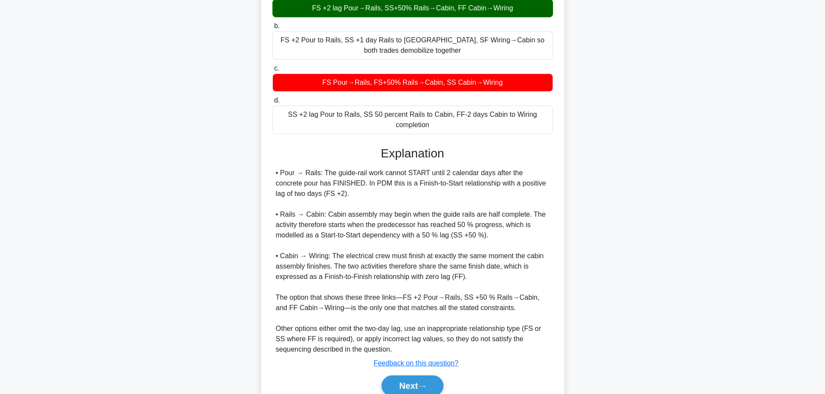
scroll to position [173, 0]
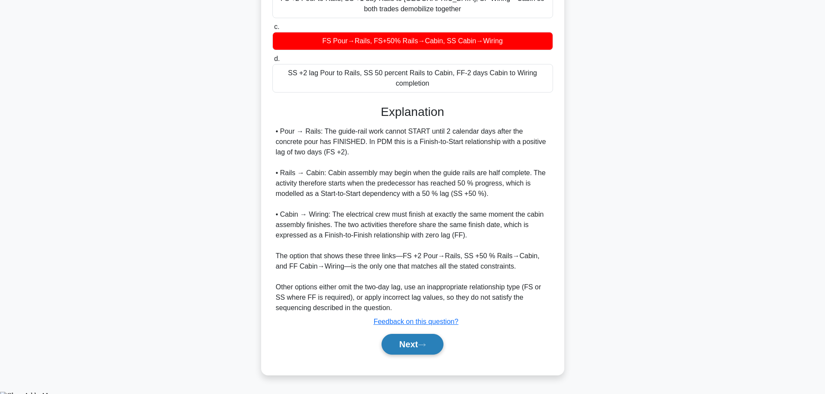
click at [423, 346] on icon at bounding box center [421, 345] width 7 height 3
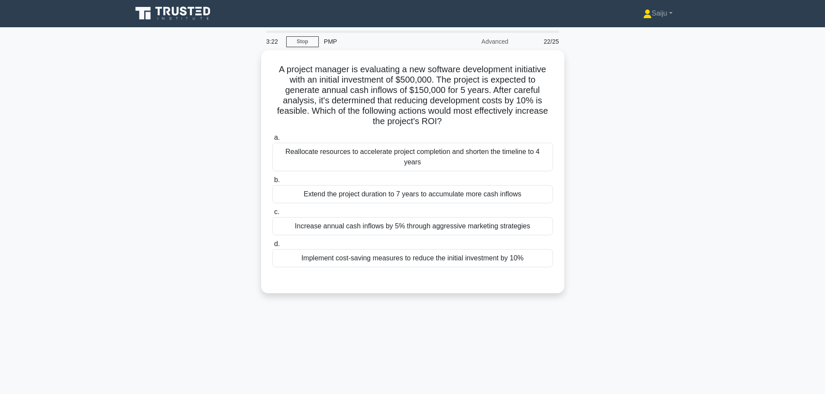
scroll to position [0, 0]
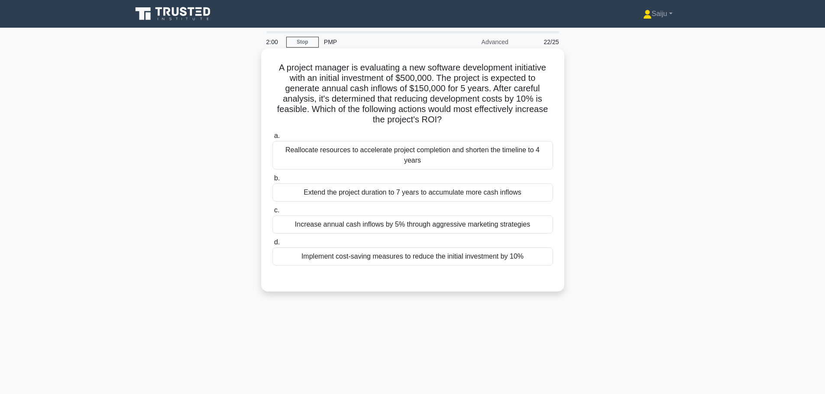
click at [435, 250] on div "Implement cost-saving measures to reduce the initial investment by 10%" at bounding box center [412, 257] width 281 height 18
click at [272, 245] on input "d. Implement cost-saving measures to reduce the initial investment by 10%" at bounding box center [272, 243] width 0 height 6
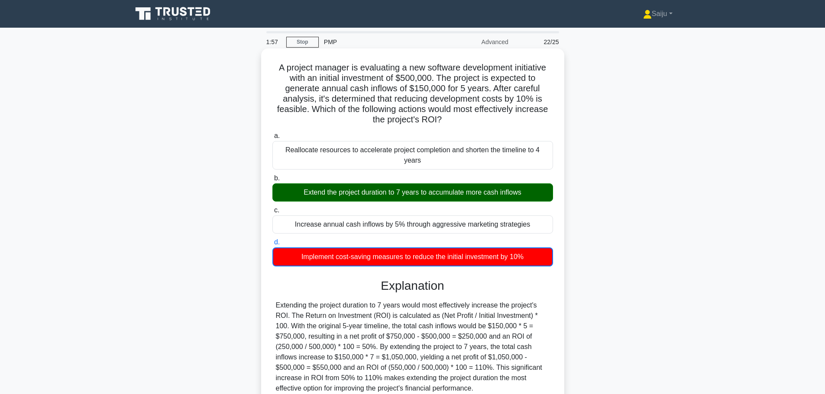
click at [394, 184] on div "Extend the project duration to 7 years to accumulate more cash inflows" at bounding box center [412, 193] width 281 height 18
click at [272, 176] on input "b. Extend the project duration to 7 years to accumulate more cash inflows" at bounding box center [272, 179] width 0 height 6
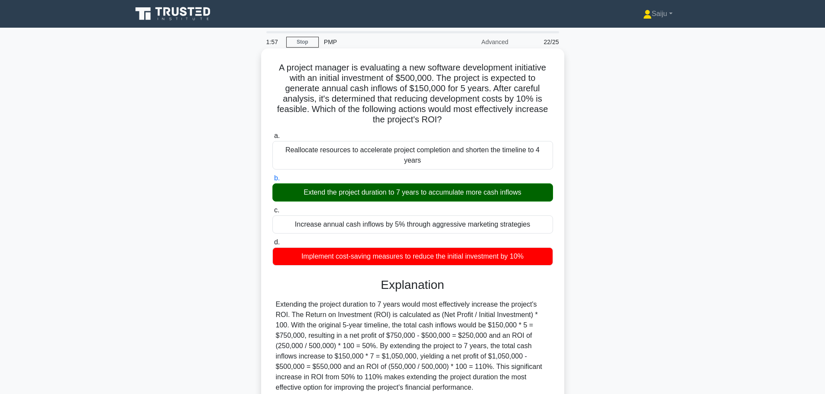
click at [397, 184] on div "Extend the project duration to 7 years to accumulate more cash inflows" at bounding box center [412, 193] width 281 height 18
click at [272, 181] on input "b. Extend the project duration to 7 years to accumulate more cash inflows" at bounding box center [272, 179] width 0 height 6
click at [397, 184] on div "Extend the project duration to 7 years to accumulate more cash inflows" at bounding box center [412, 193] width 281 height 18
click at [272, 181] on input "b. Extend the project duration to 7 years to accumulate more cash inflows" at bounding box center [272, 179] width 0 height 6
click at [409, 188] on div "Extend the project duration to 7 years to accumulate more cash inflows" at bounding box center [412, 193] width 281 height 18
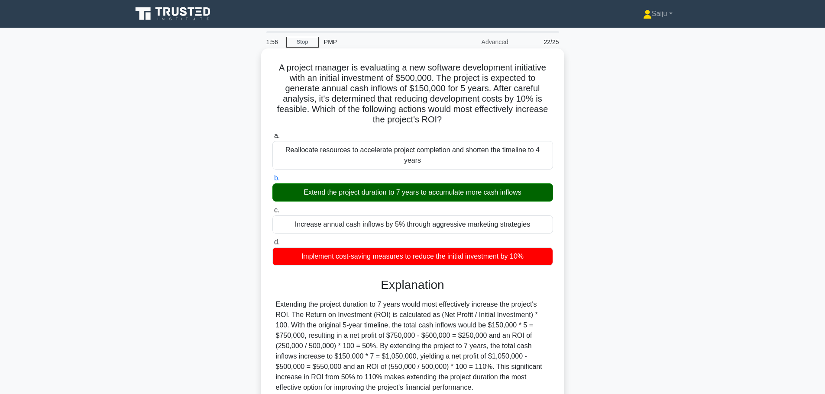
click at [272, 181] on input "b. Extend the project duration to 7 years to accumulate more cash inflows" at bounding box center [272, 179] width 0 height 6
click at [409, 188] on div "Extend the project duration to 7 years to accumulate more cash inflows" at bounding box center [412, 193] width 281 height 18
click at [272, 181] on input "b. Extend the project duration to 7 years to accumulate more cash inflows" at bounding box center [272, 179] width 0 height 6
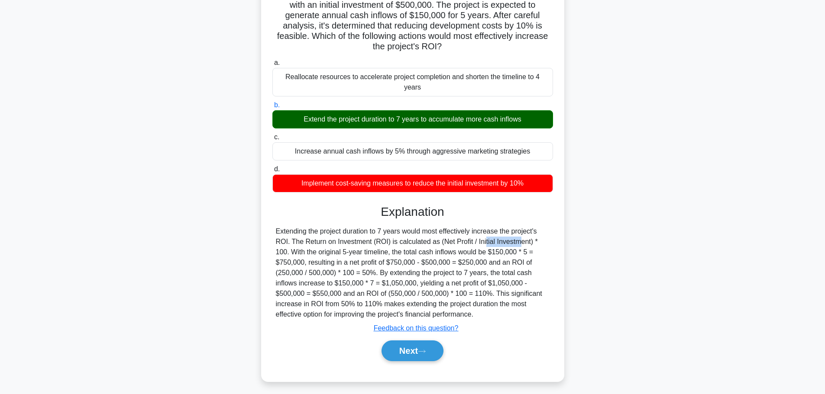
drag, startPoint x: 468, startPoint y: 231, endPoint x: 436, endPoint y: 234, distance: 32.6
click at [436, 234] on div "Extending the project duration to 7 years would most effectively increase the p…" at bounding box center [413, 273] width 274 height 94
click at [539, 234] on div "Extending the project duration to 7 years would most effectively increase the p…" at bounding box center [413, 273] width 274 height 94
drag, startPoint x: 523, startPoint y: 233, endPoint x: 497, endPoint y: 233, distance: 26.4
click at [497, 233] on div "Extending the project duration to 7 years would most effectively increase the p…" at bounding box center [413, 273] width 274 height 94
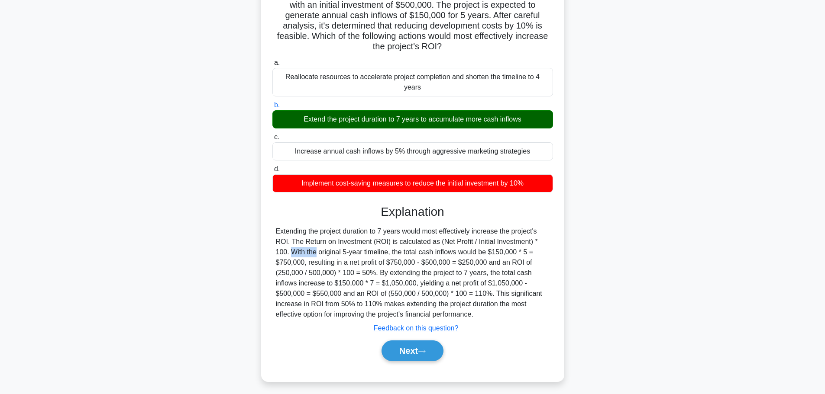
drag, startPoint x: 475, startPoint y: 305, endPoint x: 272, endPoint y: 224, distance: 218.4
click at [272, 226] on div "Extending the project duration to 7 years would most effectively increase the p…" at bounding box center [412, 273] width 281 height 94
copy div "Extending the project duration to 7 years would most effectively increase the p…"
click at [402, 341] on button "Next" at bounding box center [412, 351] width 62 height 21
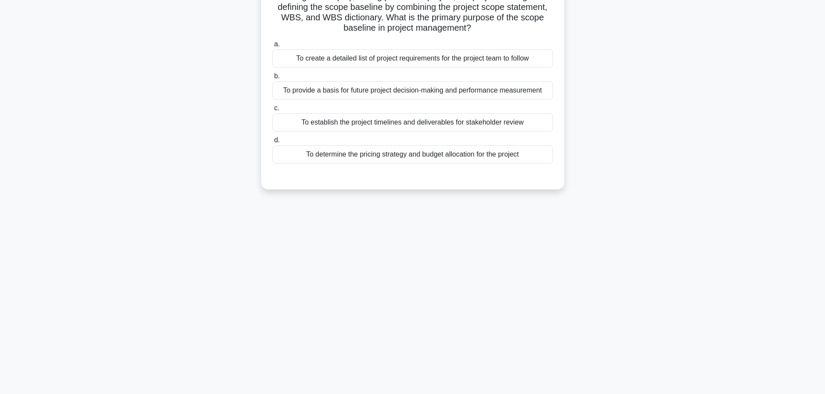
click at [742, 117] on main "1:17 Stop PMP Advanced 23/25 During the scope planning phase of a project, the …" at bounding box center [412, 175] width 825 height 440
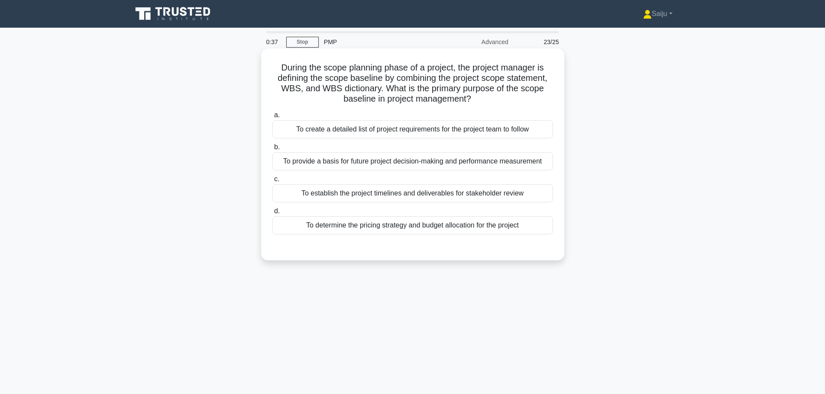
click at [428, 194] on div "To establish the project timelines and deliverables for stakeholder review" at bounding box center [412, 193] width 281 height 18
click at [272, 182] on input "c. To establish the project timelines and deliverables for stakeholder review" at bounding box center [272, 180] width 0 height 6
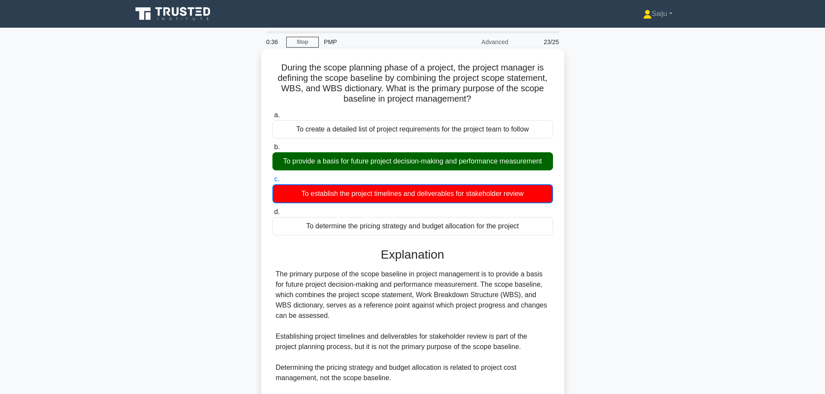
click at [420, 158] on div "To provide a basis for future project decision-making and performance measureme…" at bounding box center [412, 161] width 281 height 18
click at [272, 150] on input "b. To provide a basis for future project decision-making and performance measur…" at bounding box center [272, 148] width 0 height 6
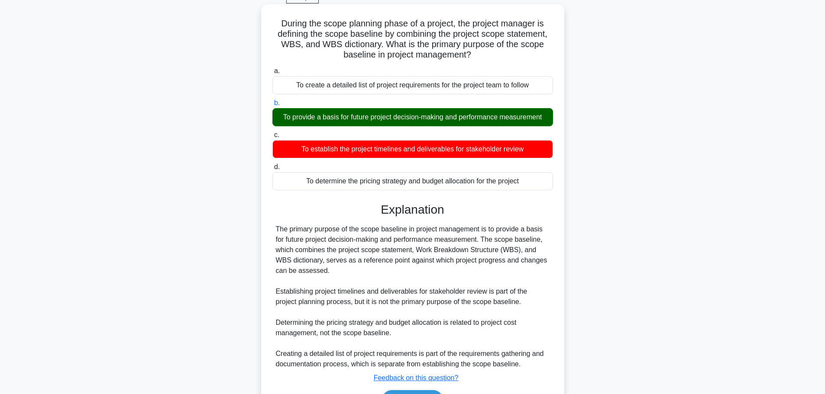
scroll to position [98, 0]
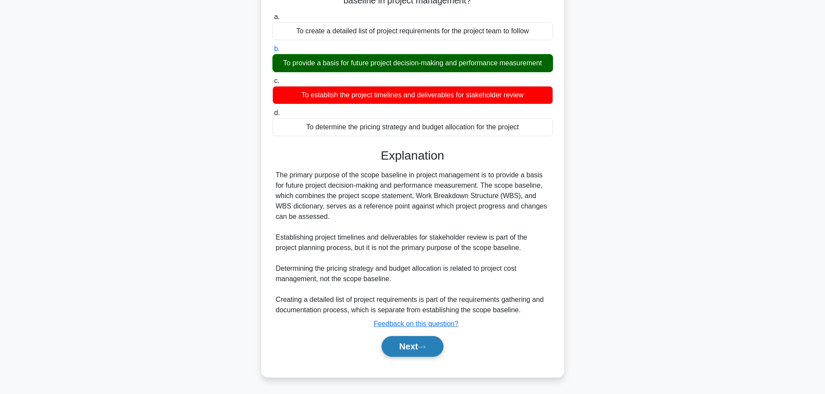
click at [432, 347] on button "Next" at bounding box center [412, 346] width 62 height 21
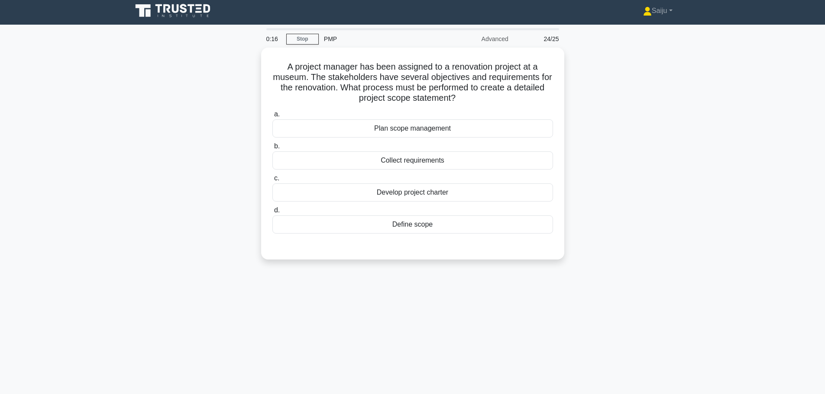
scroll to position [0, 0]
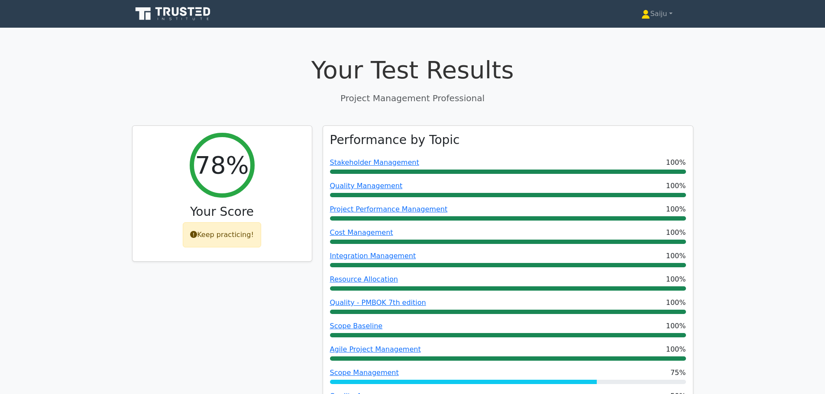
click at [185, 13] on icon at bounding box center [173, 14] width 83 height 16
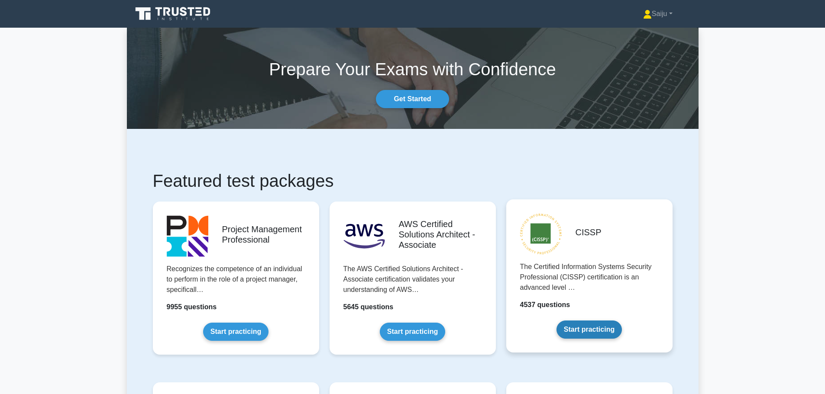
click at [588, 326] on link "Start practicing" at bounding box center [588, 330] width 65 height 18
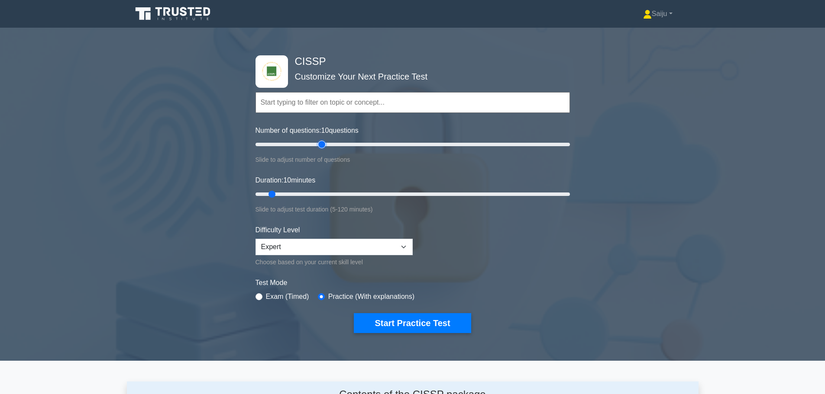
click at [323, 143] on input "Number of questions: 10 questions" at bounding box center [412, 144] width 314 height 10
click at [311, 143] on input "Number of questions: 45 questions" at bounding box center [412, 144] width 314 height 10
click at [299, 144] on input "Number of questions: 40 questions" at bounding box center [412, 144] width 314 height 10
type input "25"
click at [290, 145] on input "Number of questions: 25 questions" at bounding box center [412, 144] width 314 height 10
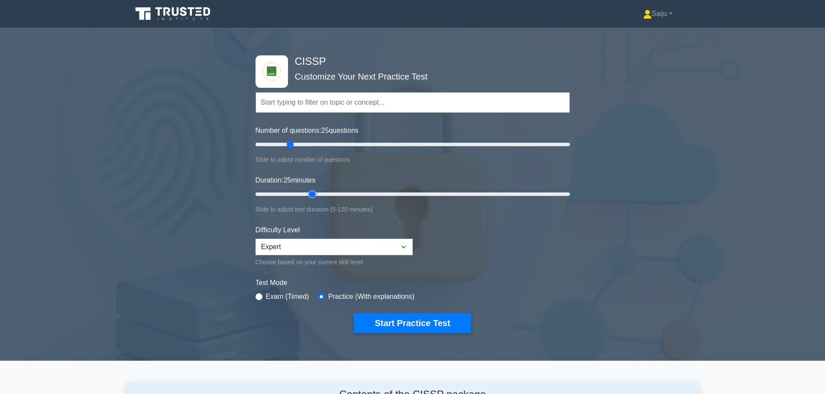
click at [309, 195] on input "Duration: 25 minutes" at bounding box center [412, 194] width 314 height 10
click at [304, 194] on input "Duration: 25 minutes" at bounding box center [412, 194] width 314 height 10
drag, startPoint x: 299, startPoint y: 193, endPoint x: 308, endPoint y: 193, distance: 9.1
type input "25"
click at [307, 193] on input "Duration: 20 minutes" at bounding box center [412, 194] width 314 height 10
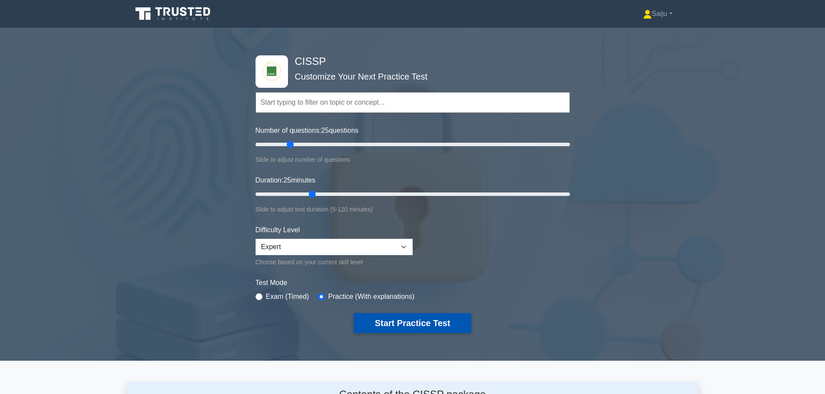
click at [407, 329] on button "Start Practice Test" at bounding box center [412, 323] width 117 height 20
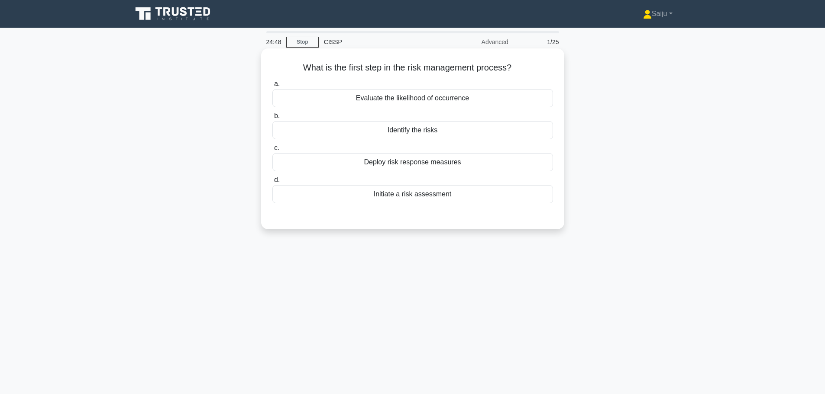
click at [415, 197] on div "Initiate a risk assessment" at bounding box center [412, 194] width 281 height 18
click at [272, 183] on input "d. Initiate a risk assessment" at bounding box center [272, 181] width 0 height 6
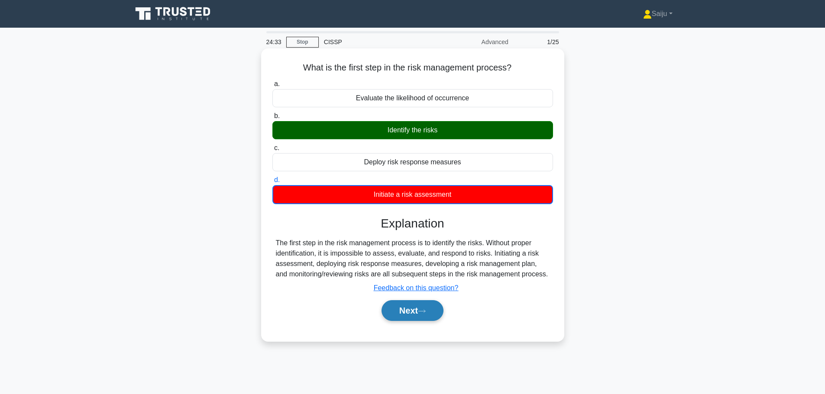
click at [415, 313] on button "Next" at bounding box center [412, 310] width 62 height 21
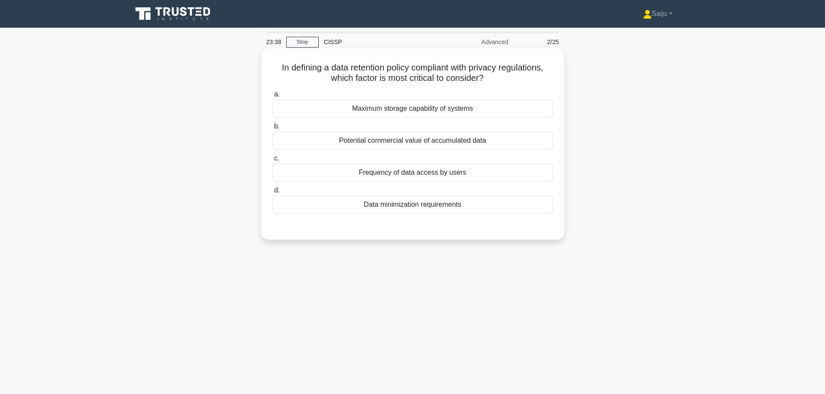
click at [418, 174] on div "Frequency of data access by users" at bounding box center [412, 173] width 281 height 18
click at [272, 161] on input "c. Frequency of data access by users" at bounding box center [272, 159] width 0 height 6
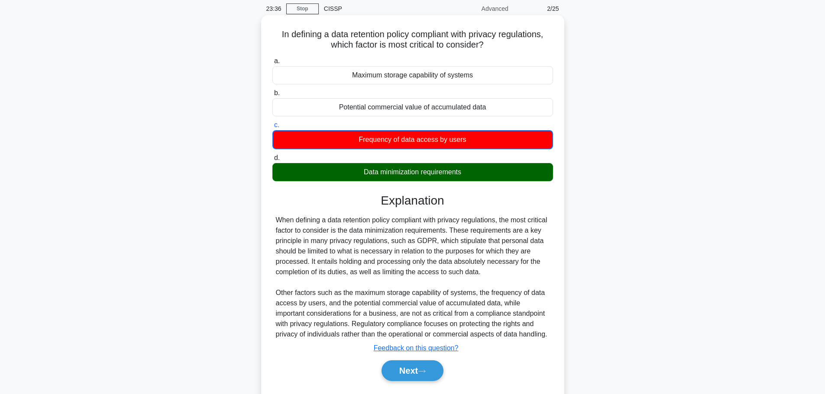
scroll to position [73, 0]
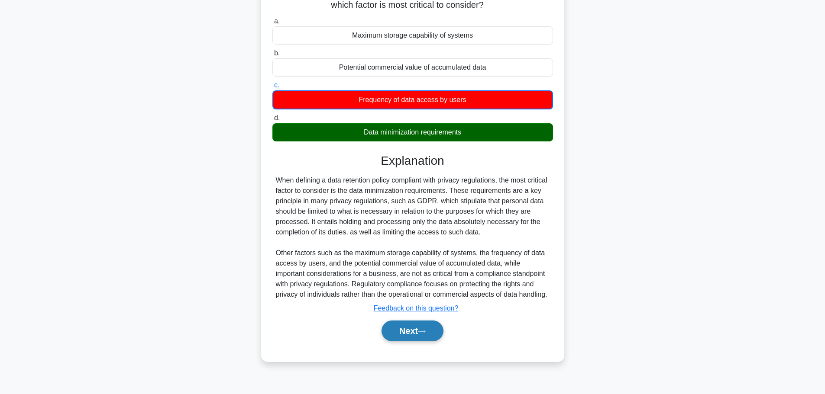
click at [422, 332] on icon at bounding box center [422, 331] width 8 height 5
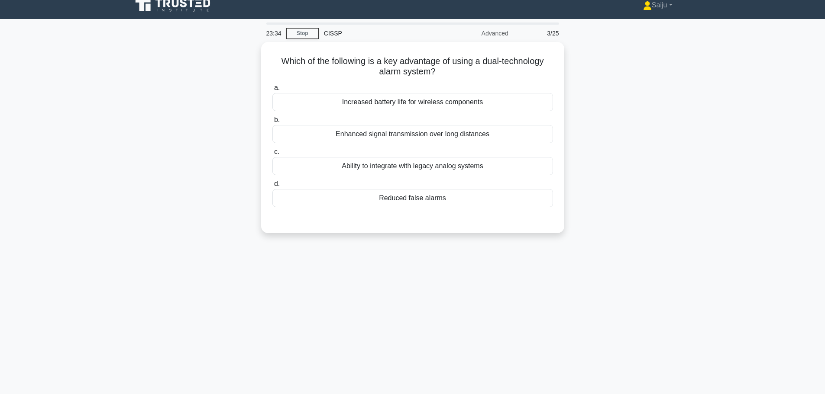
scroll to position [0, 0]
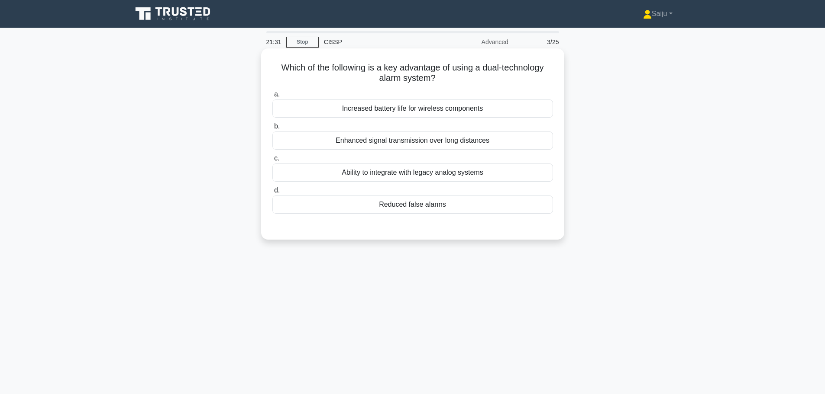
click at [428, 171] on div "Ability to integrate with legacy analog systems" at bounding box center [412, 173] width 281 height 18
click at [272, 161] on input "c. Ability to integrate with legacy analog systems" at bounding box center [272, 159] width 0 height 6
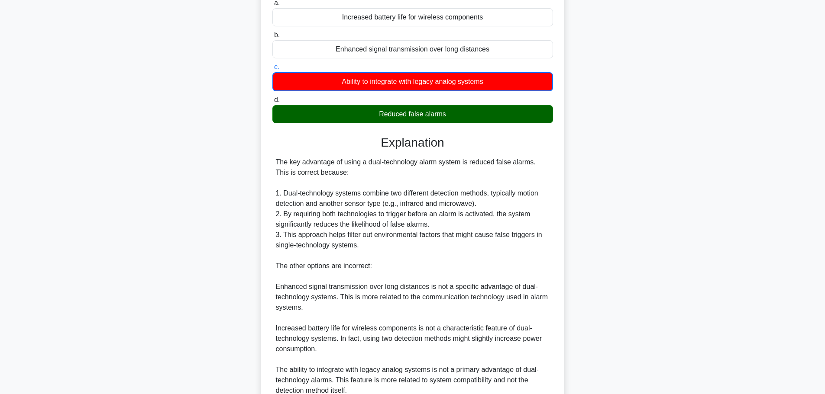
scroll to position [213, 0]
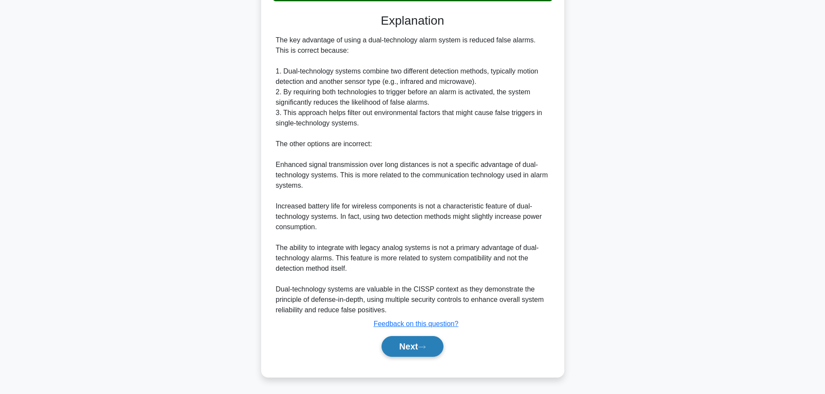
click at [408, 342] on button "Next" at bounding box center [412, 346] width 62 height 21
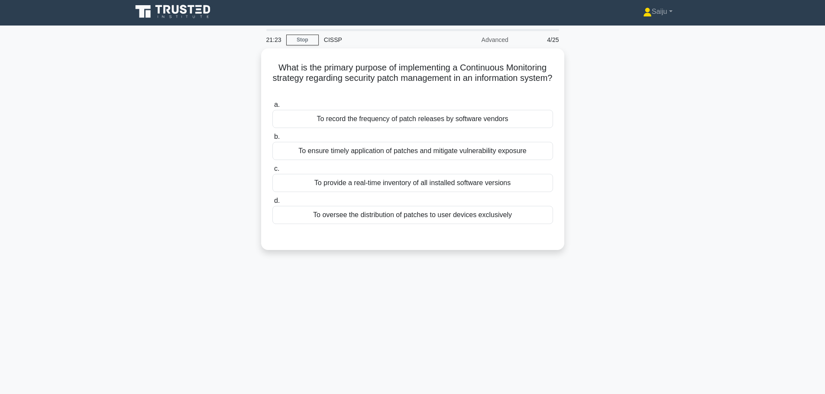
scroll to position [0, 0]
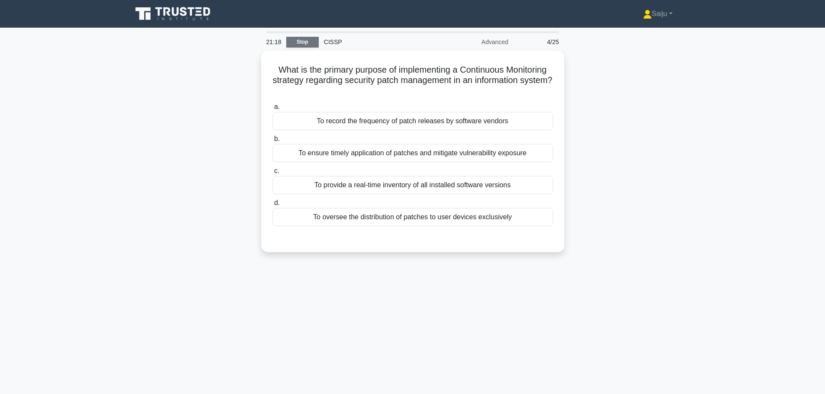
click at [300, 43] on link "Stop" at bounding box center [302, 42] width 32 height 11
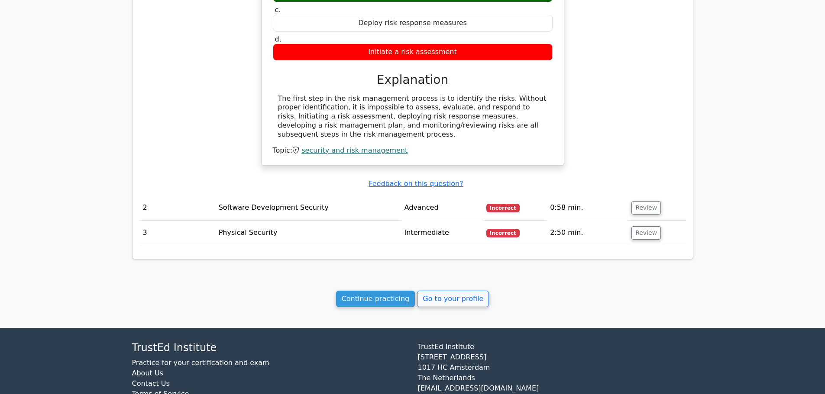
scroll to position [563, 0]
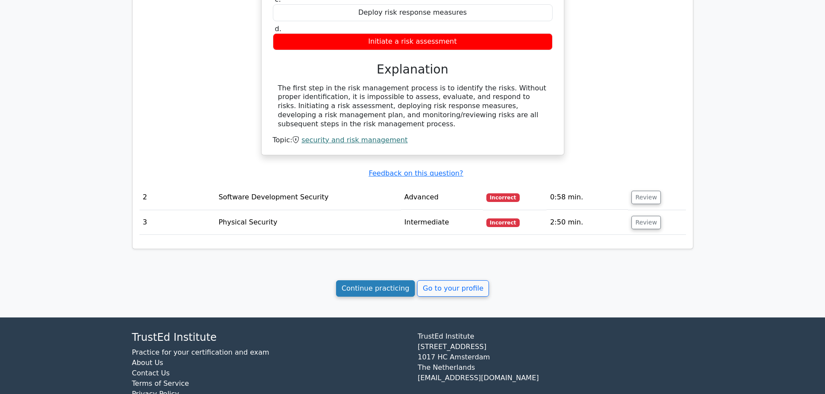
click at [390, 283] on link "Continue practicing" at bounding box center [375, 289] width 79 height 16
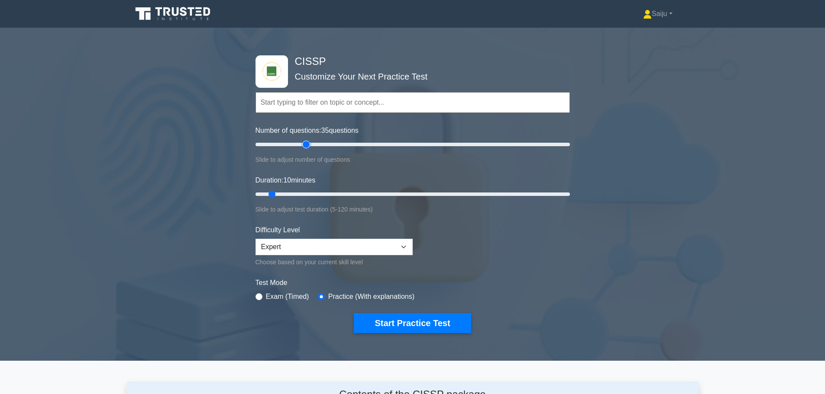
click at [307, 145] on input "Number of questions: 35 questions" at bounding box center [412, 144] width 314 height 10
click at [295, 144] on input "Number of questions: 35 questions" at bounding box center [412, 144] width 314 height 10
type input "25"
click at [287, 144] on input "Number of questions: 25 questions" at bounding box center [412, 144] width 314 height 10
click at [290, 192] on input "Duration: 10 minutes" at bounding box center [412, 194] width 314 height 10
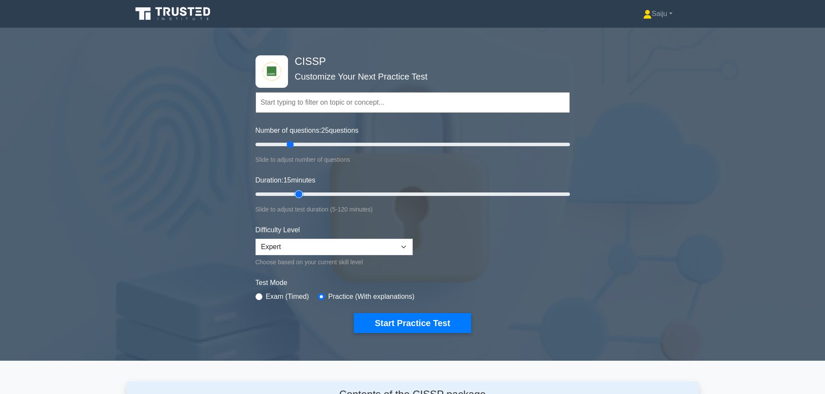
click at [297, 192] on input "Duration: 15 minutes" at bounding box center [412, 194] width 314 height 10
type input "25"
click at [306, 193] on input "Duration: 25 minutes" at bounding box center [412, 194] width 314 height 10
click at [376, 248] on select "Beginner Intermediate Expert" at bounding box center [333, 247] width 157 height 16
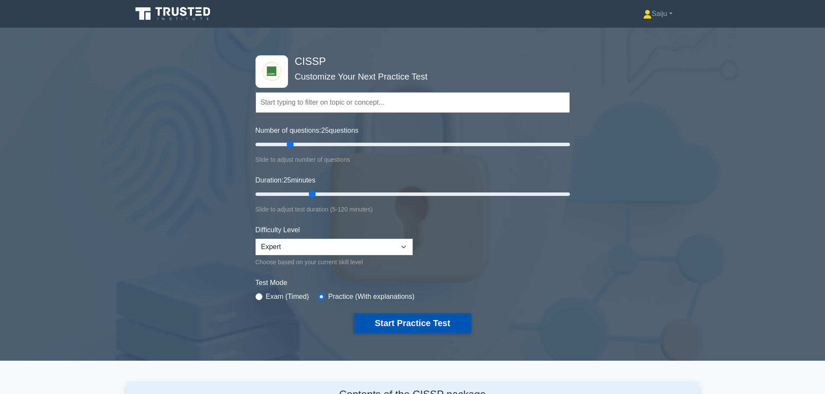
click at [403, 322] on button "Start Practice Test" at bounding box center [412, 323] width 117 height 20
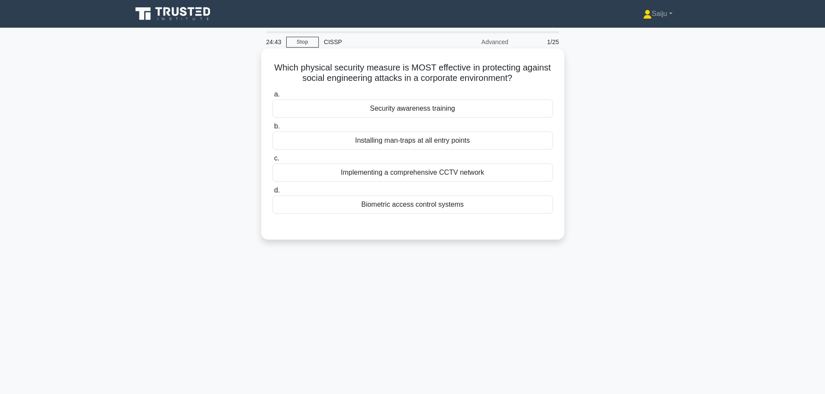
click at [423, 111] on div "Security awareness training" at bounding box center [412, 109] width 281 height 18
click at [272, 97] on input "a. Security awareness training" at bounding box center [272, 95] width 0 height 6
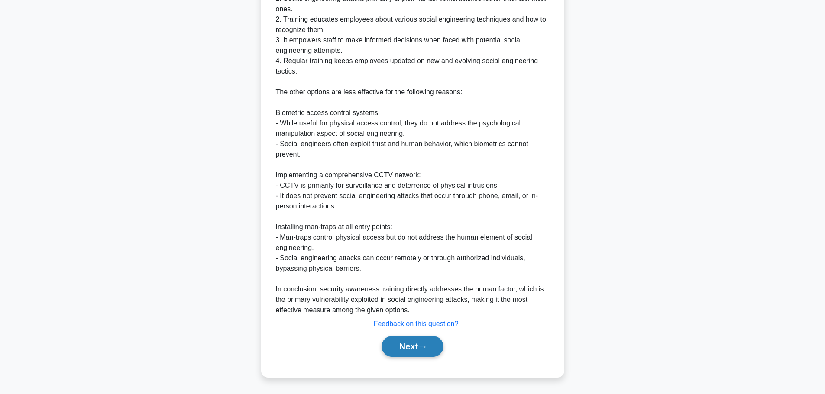
click at [432, 351] on button "Next" at bounding box center [412, 346] width 62 height 21
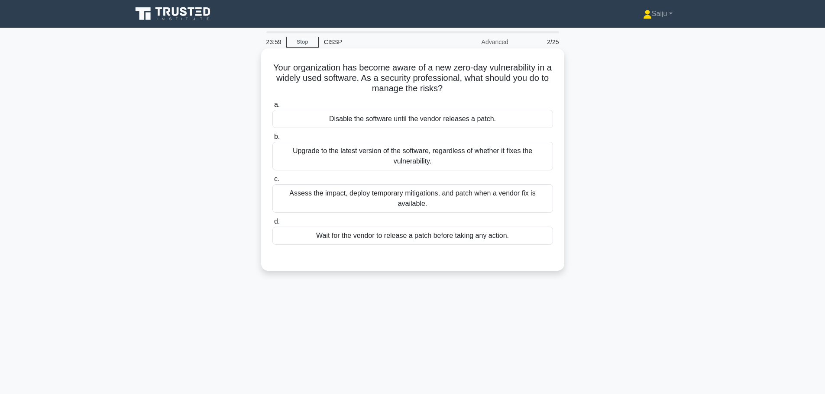
click at [416, 199] on div "Assess the impact, deploy temporary mitigations, and patch when a vendor fix is…" at bounding box center [412, 198] width 281 height 29
click at [272, 182] on input "c. Assess the impact, deploy temporary mitigations, and patch when a vendor fix…" at bounding box center [272, 180] width 0 height 6
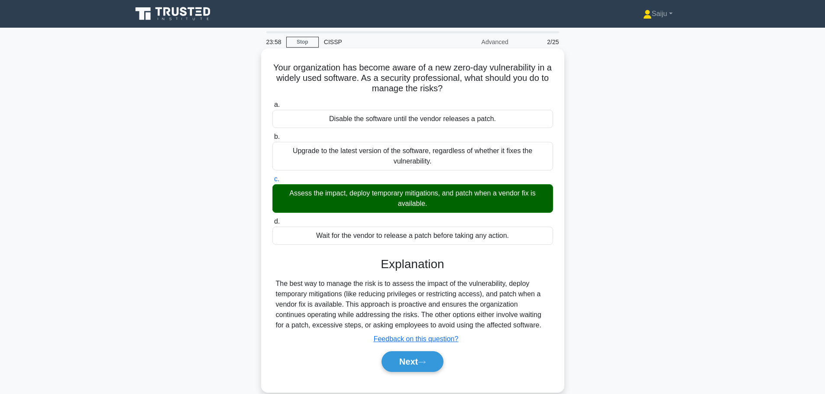
scroll to position [73, 0]
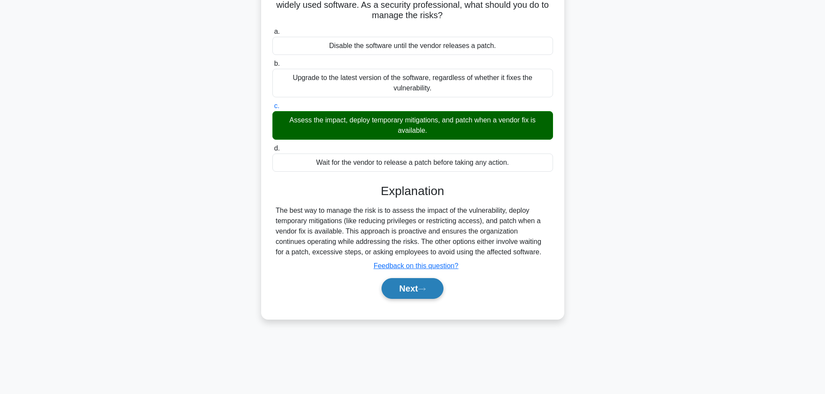
click at [416, 290] on button "Next" at bounding box center [412, 288] width 62 height 21
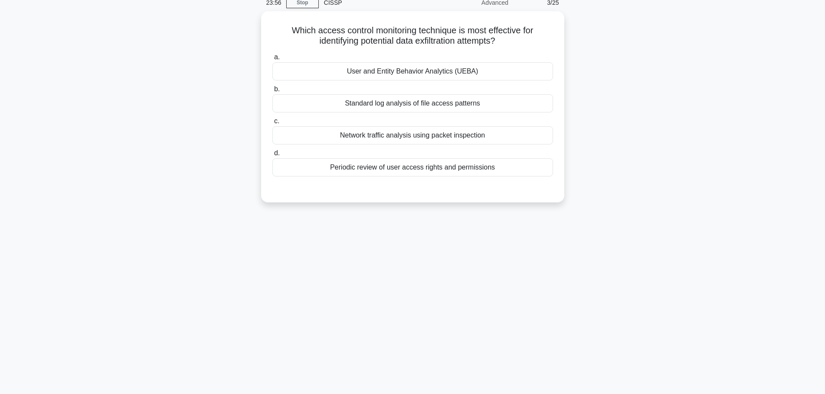
scroll to position [0, 0]
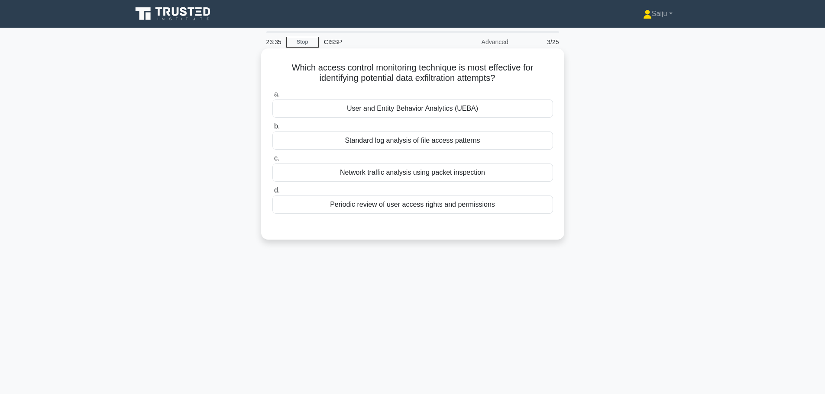
click at [439, 178] on div "Network traffic analysis using packet inspection" at bounding box center [412, 173] width 281 height 18
click at [272, 161] on input "c. Network traffic analysis using packet inspection" at bounding box center [272, 159] width 0 height 6
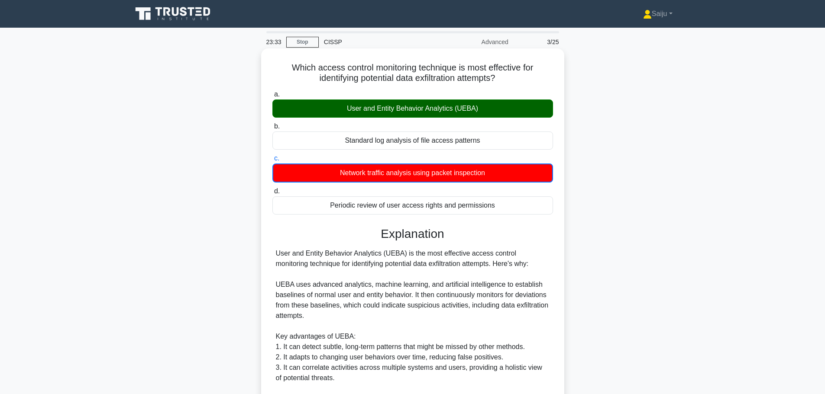
click at [434, 102] on div "User and Entity Behavior Analytics (UEBA)" at bounding box center [412, 109] width 281 height 18
click at [272, 97] on input "a. User and Entity Behavior Analytics (UEBA)" at bounding box center [272, 95] width 0 height 6
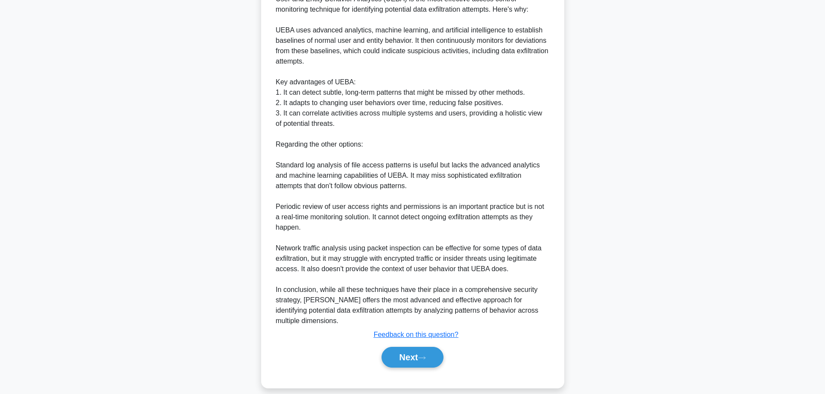
scroll to position [254, 0]
click at [412, 351] on button "Next" at bounding box center [412, 357] width 62 height 21
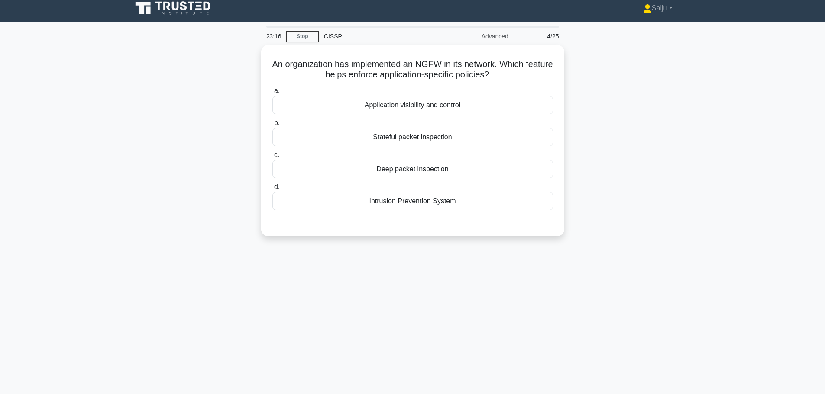
scroll to position [0, 0]
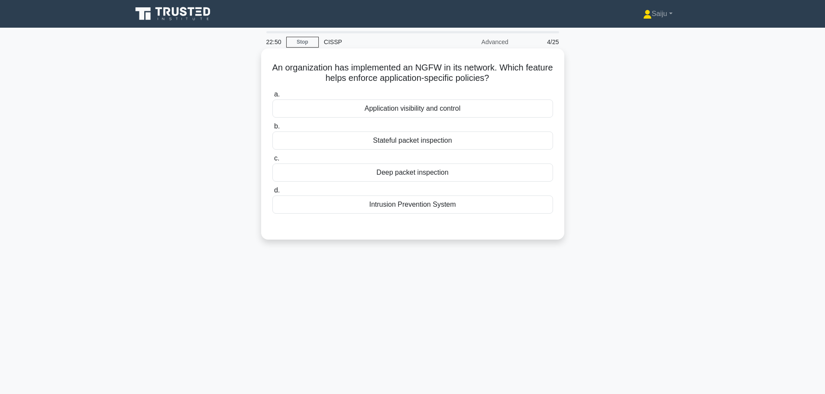
click at [395, 113] on div "Application visibility and control" at bounding box center [412, 109] width 281 height 18
click at [272, 97] on input "a. Application visibility and control" at bounding box center [272, 95] width 0 height 6
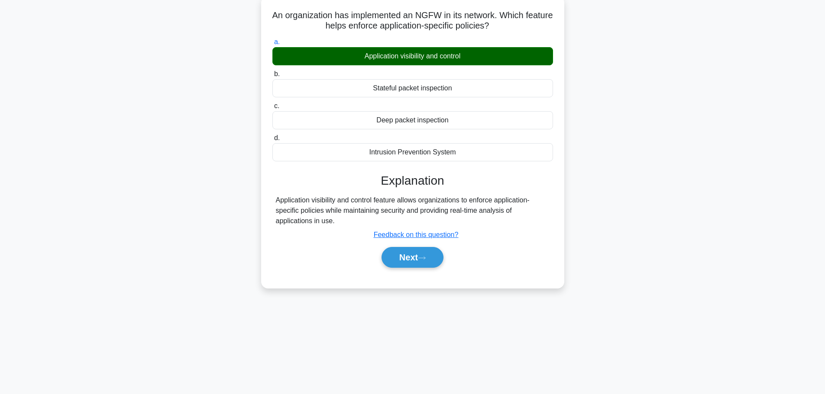
scroll to position [73, 0]
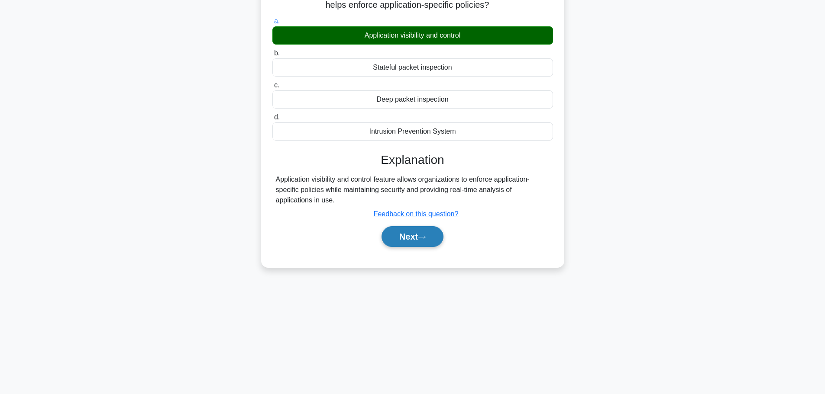
click at [423, 239] on icon at bounding box center [422, 237] width 8 height 5
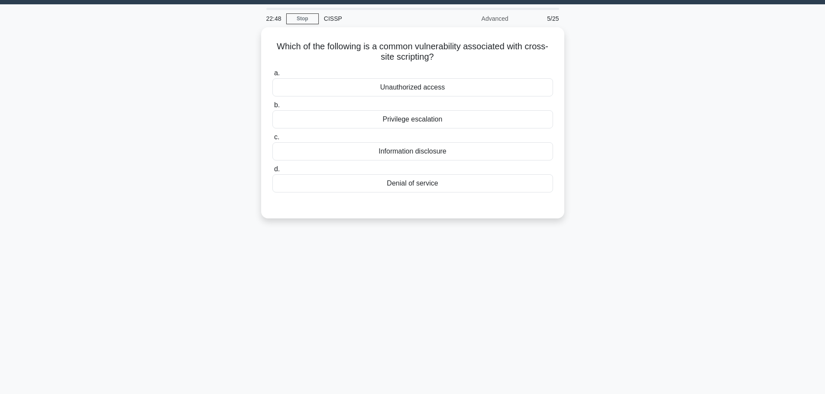
scroll to position [0, 0]
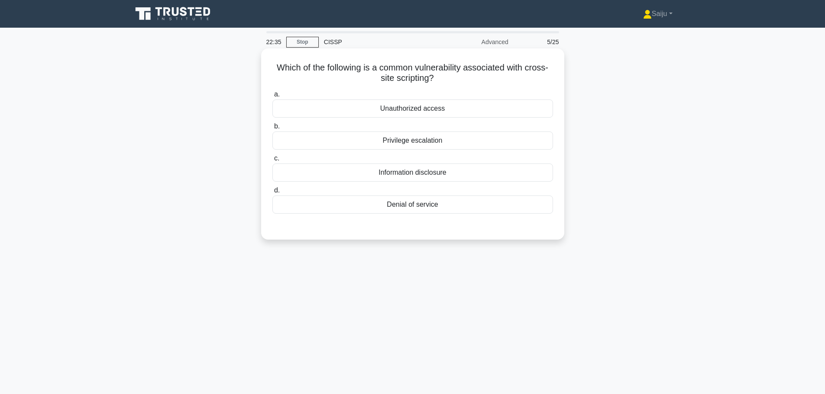
click at [445, 144] on div "Privilege escalation" at bounding box center [412, 141] width 281 height 18
click at [272, 129] on input "b. Privilege escalation" at bounding box center [272, 127] width 0 height 6
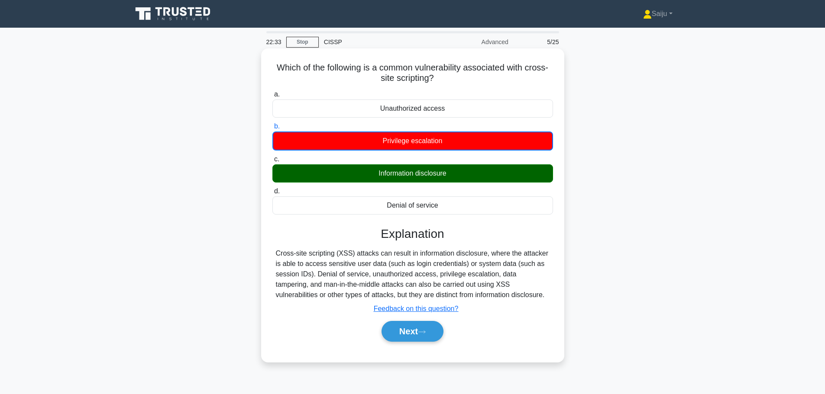
click at [455, 175] on div "Information disclosure" at bounding box center [412, 174] width 281 height 18
click at [272, 162] on input "c. Information disclosure" at bounding box center [272, 160] width 0 height 6
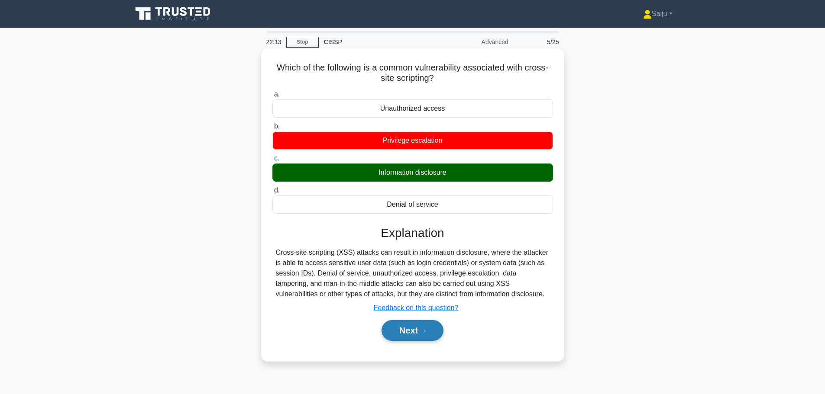
click at [418, 337] on button "Next" at bounding box center [412, 330] width 62 height 21
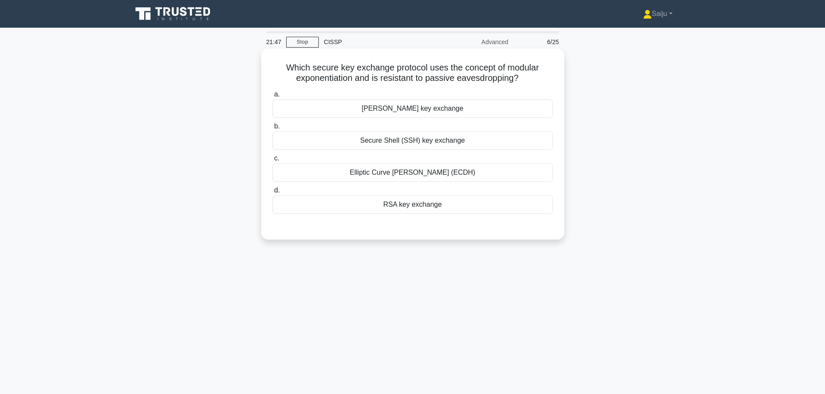
click at [433, 110] on div "Diffie-Hellman key exchange" at bounding box center [412, 109] width 281 height 18
click at [272, 97] on input "a. Diffie-Hellman key exchange" at bounding box center [272, 95] width 0 height 6
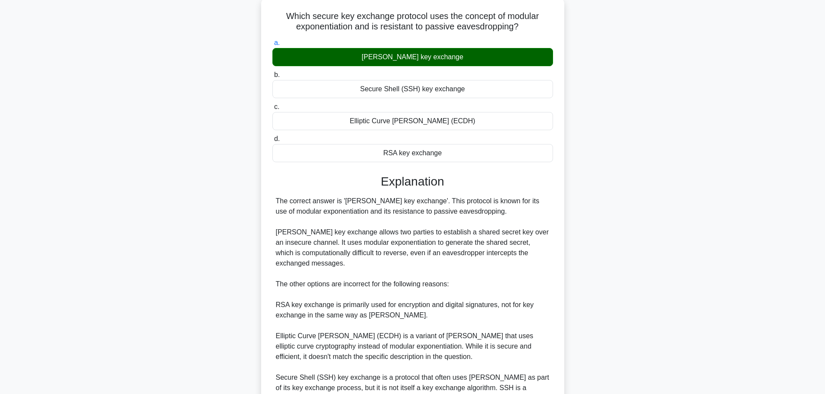
scroll to position [140, 0]
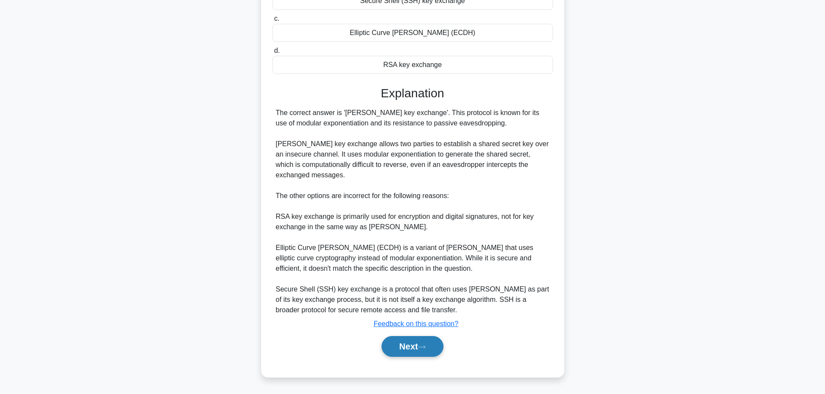
click at [414, 348] on button "Next" at bounding box center [412, 346] width 62 height 21
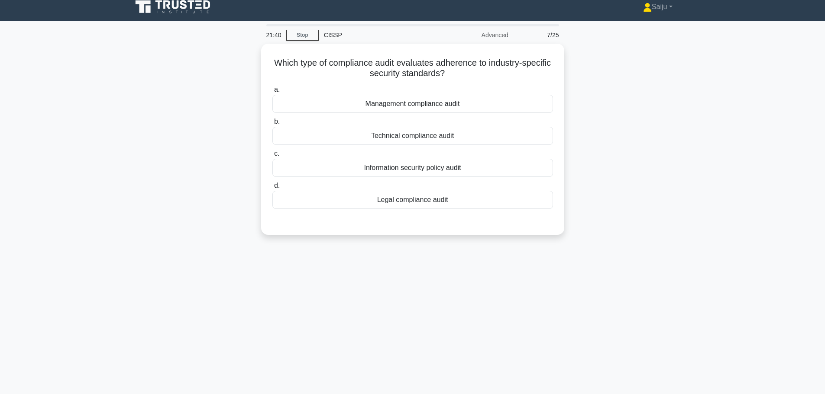
scroll to position [0, 0]
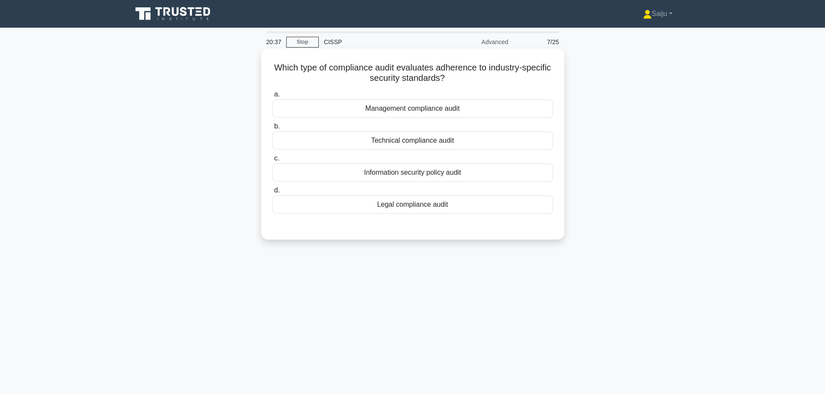
click at [409, 207] on div "Legal compliance audit" at bounding box center [412, 205] width 281 height 18
click at [272, 194] on input "d. Legal compliance audit" at bounding box center [272, 191] width 0 height 6
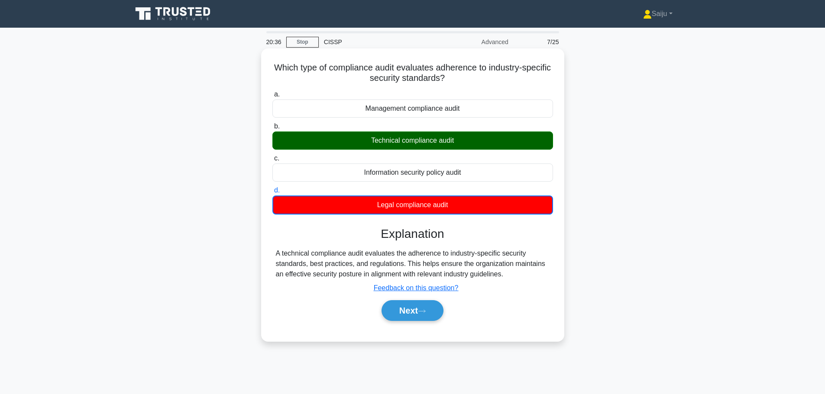
click at [439, 142] on div "Technical compliance audit" at bounding box center [412, 141] width 281 height 18
click at [272, 129] on input "b. Technical compliance audit" at bounding box center [272, 127] width 0 height 6
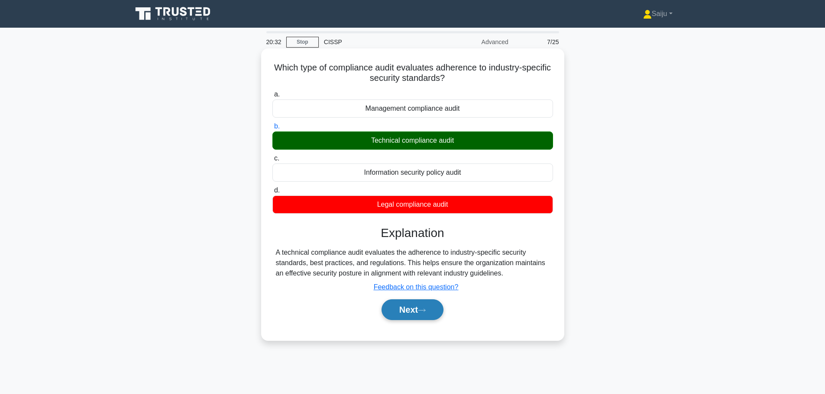
click at [411, 316] on button "Next" at bounding box center [412, 310] width 62 height 21
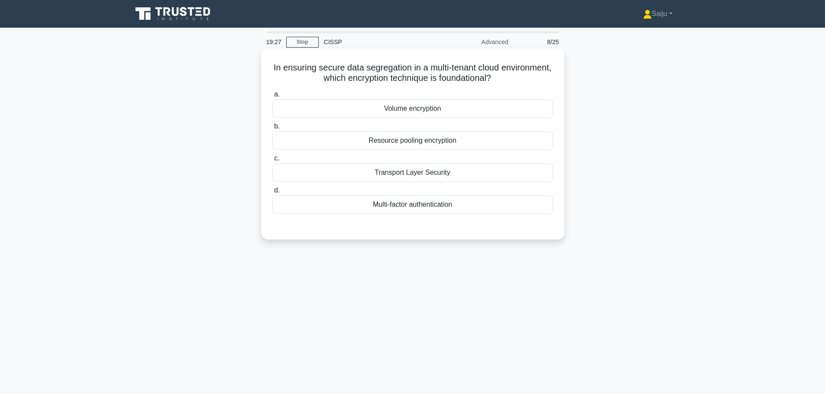
click at [444, 140] on div "Resource pooling encryption" at bounding box center [412, 141] width 281 height 18
click at [272, 129] on input "b. Resource pooling encryption" at bounding box center [272, 127] width 0 height 6
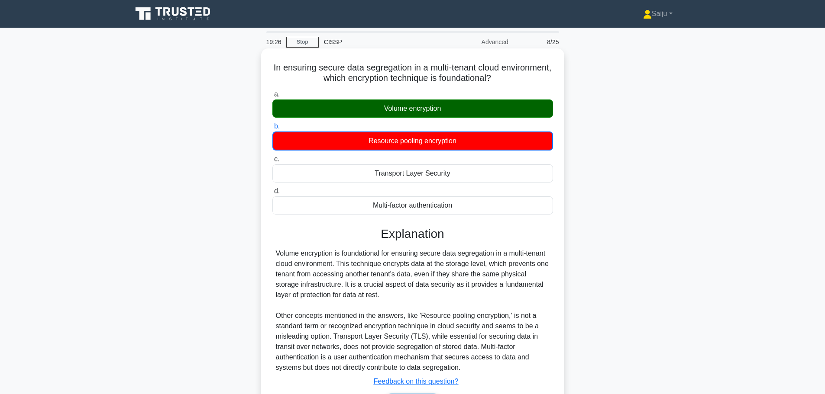
click at [445, 107] on div "Volume encryption" at bounding box center [412, 109] width 281 height 18
click at [272, 97] on input "a. Volume encryption" at bounding box center [272, 95] width 0 height 6
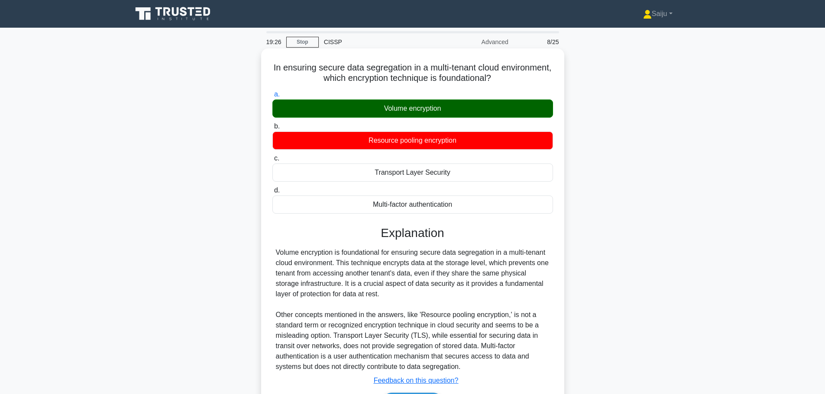
click at [445, 107] on div "Volume encryption" at bounding box center [412, 109] width 281 height 18
click at [272, 97] on input "a. Volume encryption" at bounding box center [272, 95] width 0 height 6
click at [445, 107] on div "Volume encryption" at bounding box center [412, 109] width 281 height 18
click at [272, 97] on input "a. Volume encryption" at bounding box center [272, 95] width 0 height 6
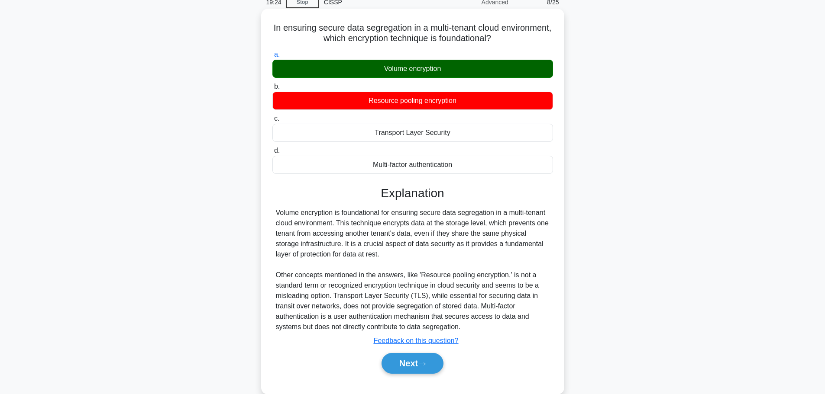
scroll to position [73, 0]
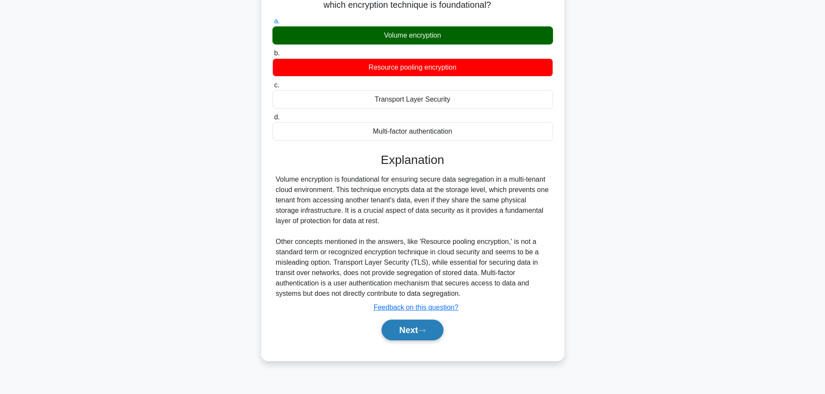
click at [409, 332] on button "Next" at bounding box center [412, 330] width 62 height 21
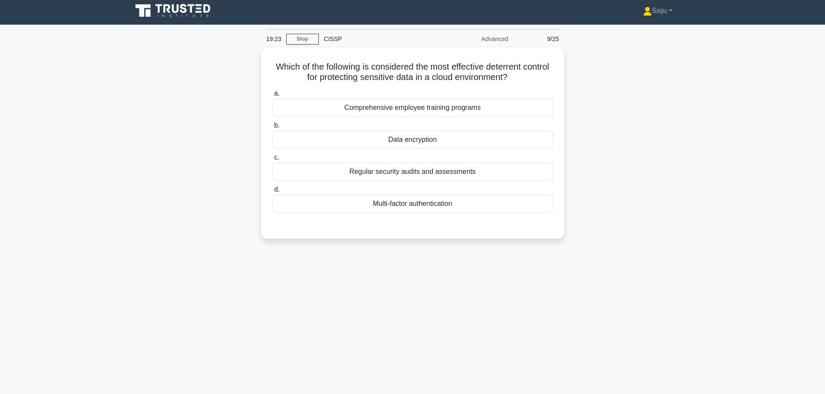
scroll to position [0, 0]
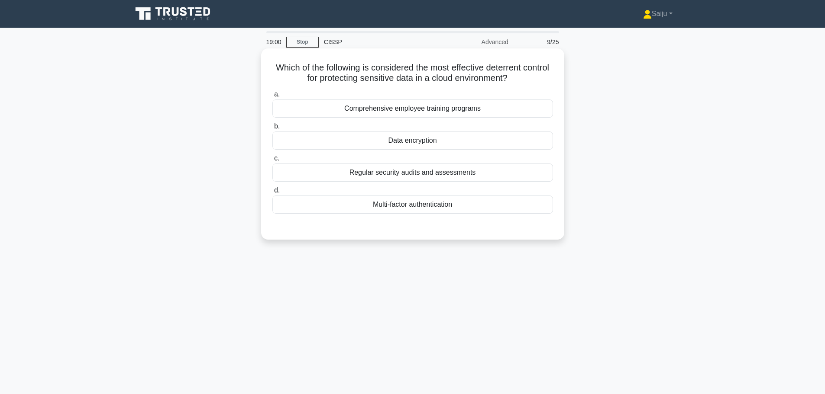
click at [427, 145] on div "Data encryption" at bounding box center [412, 141] width 281 height 18
click at [272, 129] on input "b. Data encryption" at bounding box center [272, 127] width 0 height 6
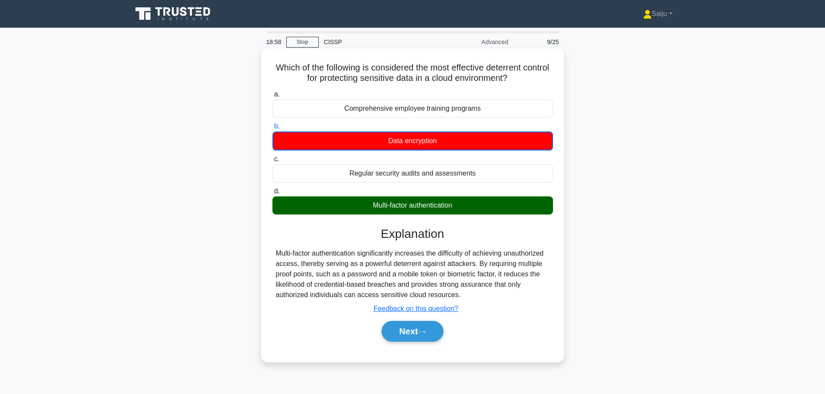
scroll to position [73, 0]
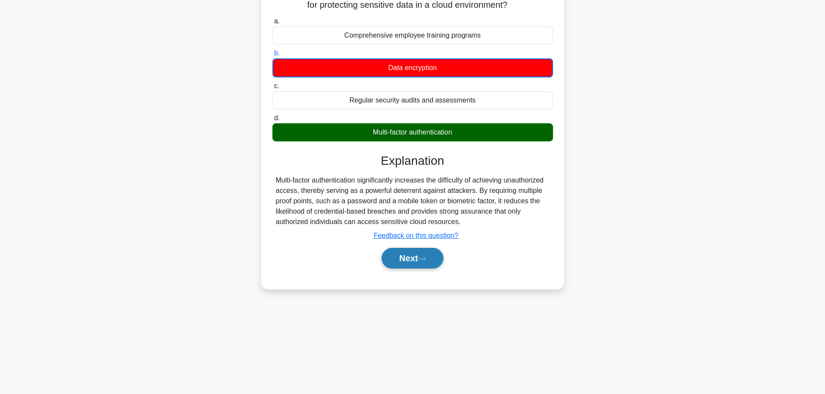
click at [423, 264] on button "Next" at bounding box center [412, 258] width 62 height 21
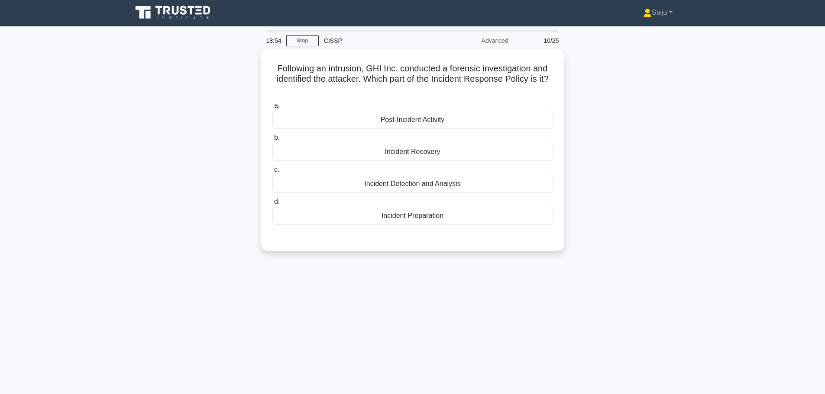
scroll to position [0, 0]
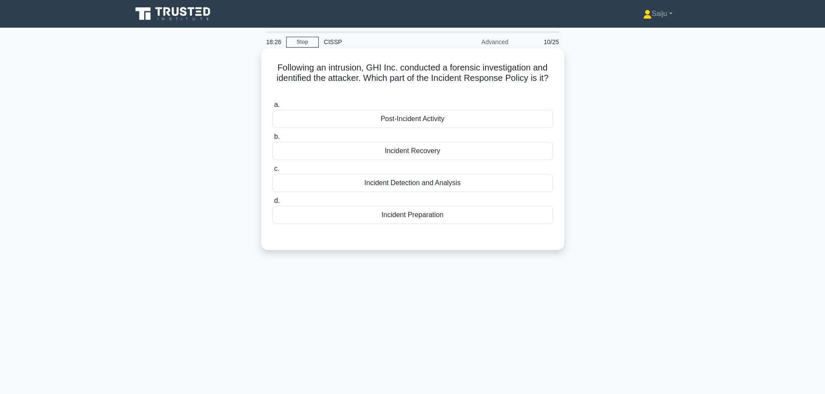
click at [423, 122] on div "Post-Incident Activity" at bounding box center [412, 119] width 281 height 18
click at [272, 108] on input "a. Post-Incident Activity" at bounding box center [272, 105] width 0 height 6
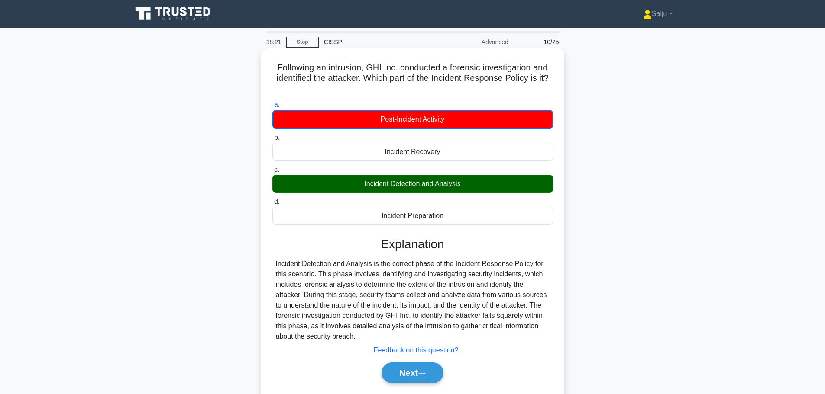
click at [423, 385] on div "Next" at bounding box center [412, 373] width 281 height 28
click at [423, 375] on icon at bounding box center [422, 373] width 8 height 5
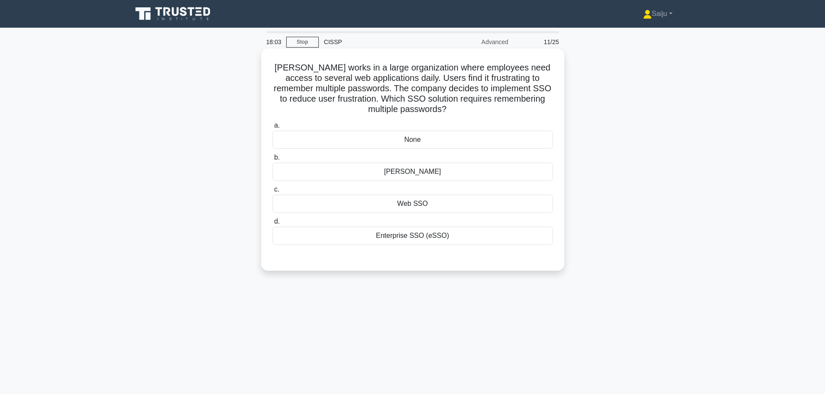
click at [432, 175] on div "SAML" at bounding box center [412, 172] width 281 height 18
click at [272, 161] on input "b. SAML" at bounding box center [272, 158] width 0 height 6
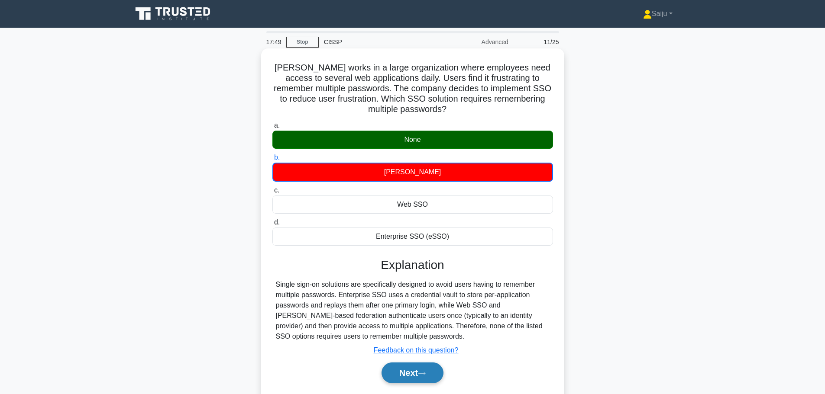
click at [408, 377] on button "Next" at bounding box center [412, 373] width 62 height 21
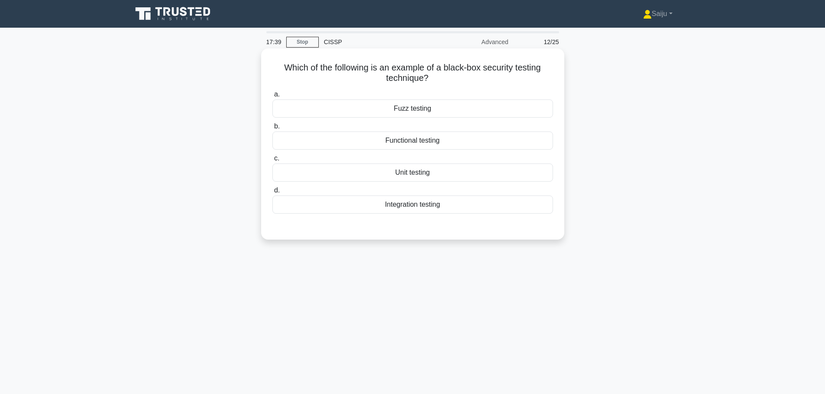
click at [425, 106] on div "Fuzz testing" at bounding box center [412, 109] width 281 height 18
click at [272, 97] on input "a. Fuzz testing" at bounding box center [272, 95] width 0 height 6
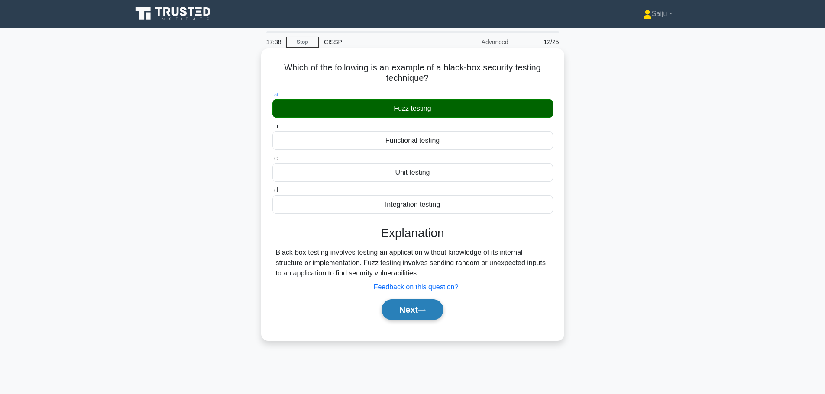
click at [416, 315] on button "Next" at bounding box center [412, 310] width 62 height 21
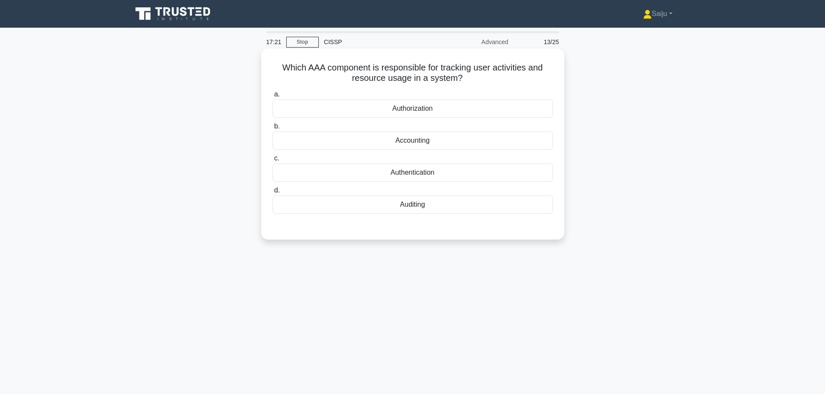
click at [414, 209] on div "Auditing" at bounding box center [412, 205] width 281 height 18
click at [272, 194] on input "d. Auditing" at bounding box center [272, 191] width 0 height 6
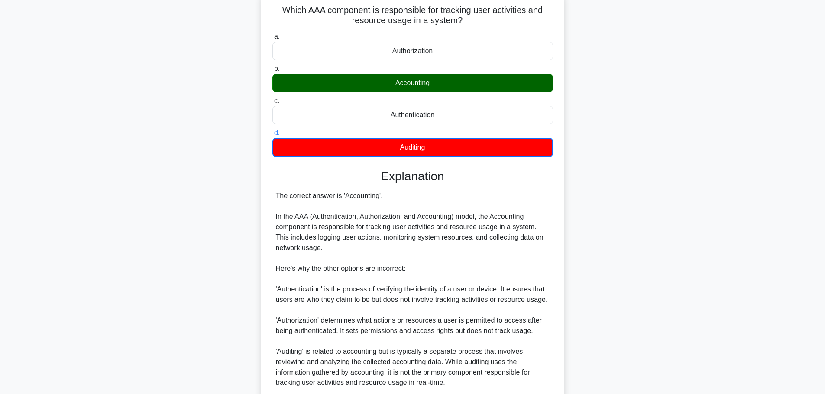
scroll to position [161, 0]
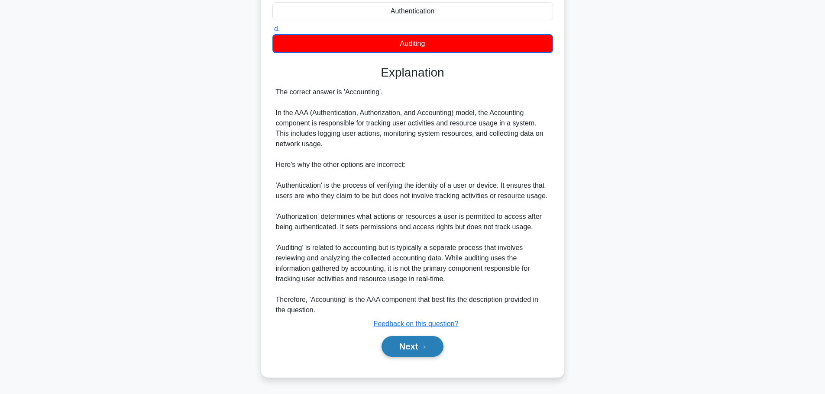
click at [425, 345] on icon at bounding box center [422, 347] width 8 height 5
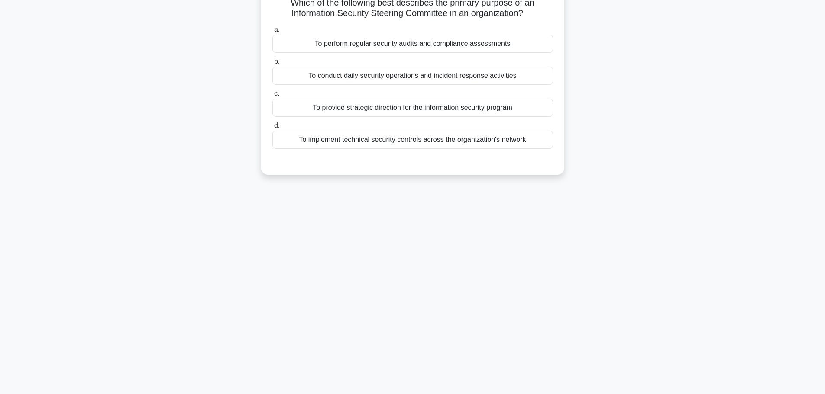
scroll to position [0, 0]
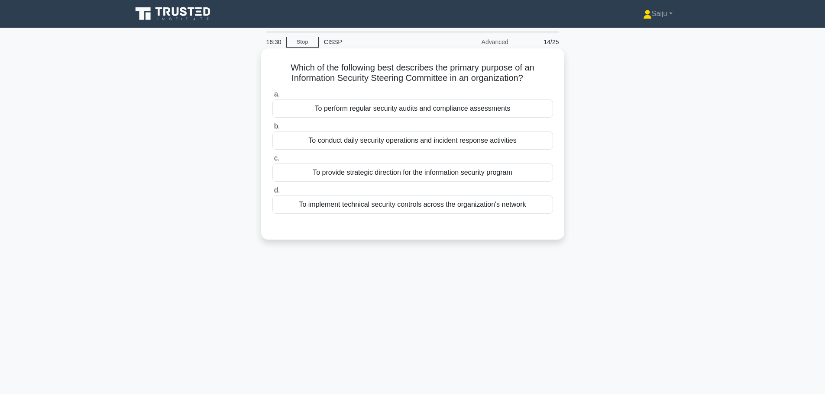
click at [391, 172] on div "To provide strategic direction for the information security program" at bounding box center [412, 173] width 281 height 18
click at [272, 161] on input "c. To provide strategic direction for the information security program" at bounding box center [272, 159] width 0 height 6
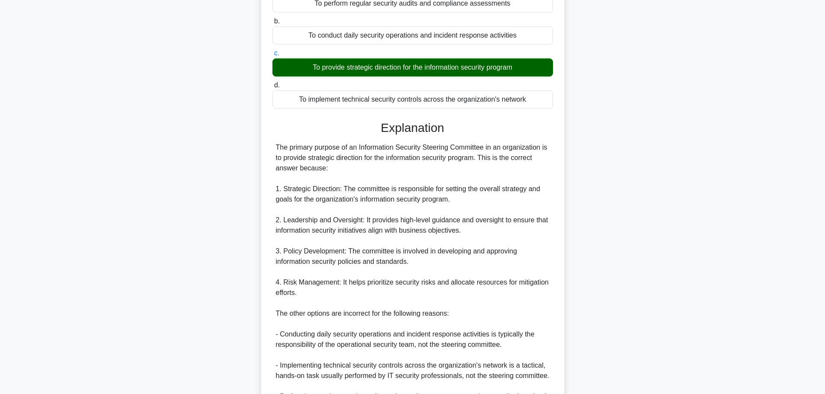
scroll to position [216, 0]
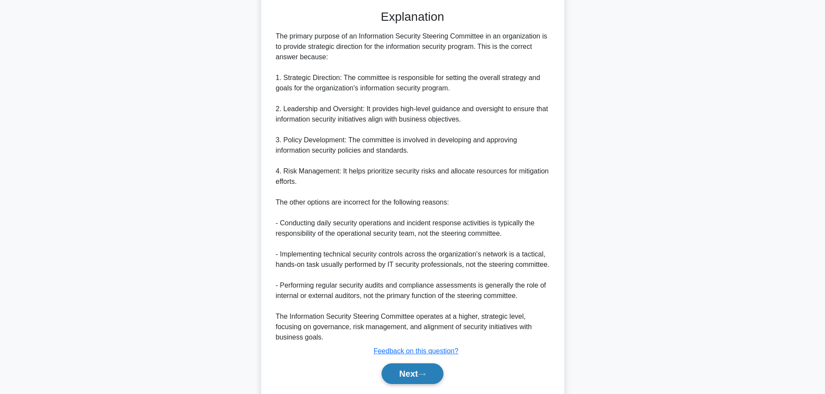
click at [402, 379] on button "Next" at bounding box center [412, 374] width 62 height 21
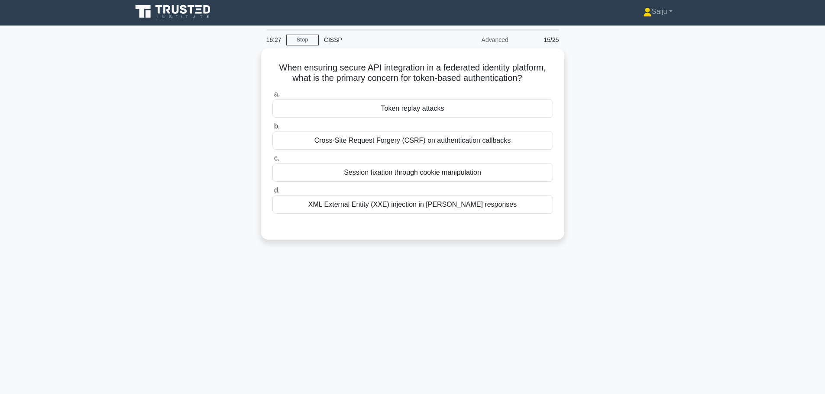
scroll to position [0, 0]
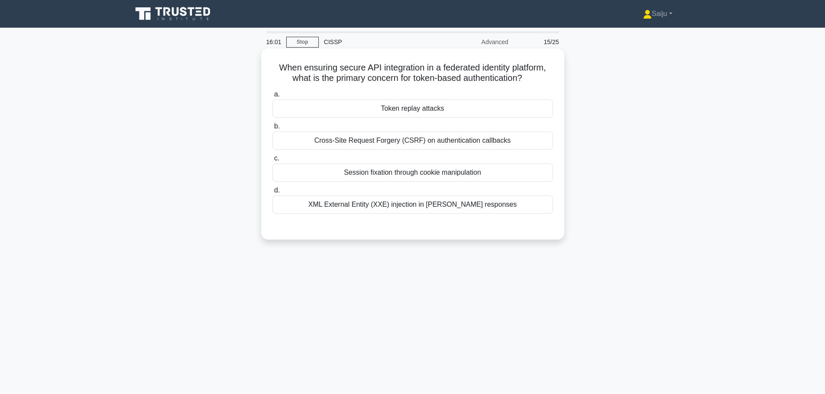
click at [405, 142] on div "Cross-Site Request Forgery (CSRF) on authentication callbacks" at bounding box center [412, 141] width 281 height 18
click at [272, 129] on input "b. Cross-Site Request Forgery (CSRF) on authentication callbacks" at bounding box center [272, 127] width 0 height 6
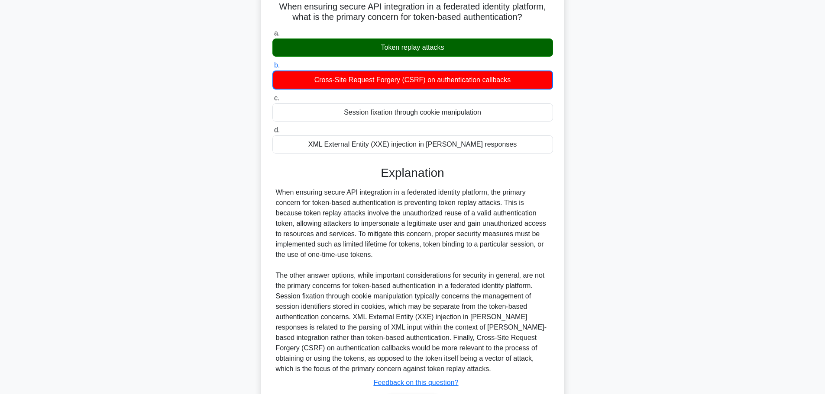
scroll to position [120, 0]
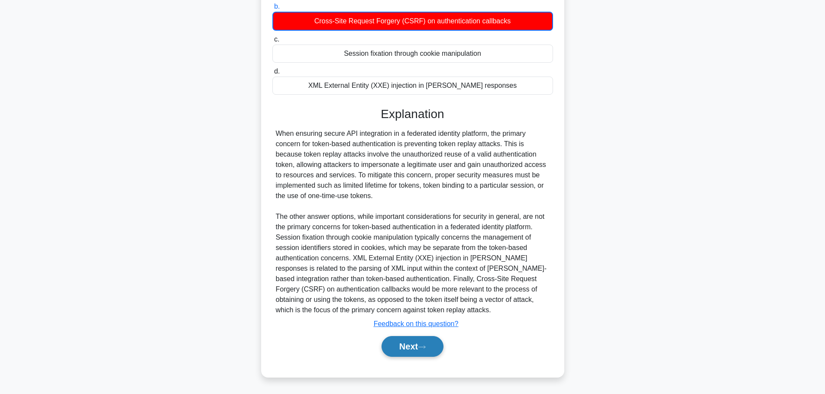
click at [408, 344] on button "Next" at bounding box center [412, 346] width 62 height 21
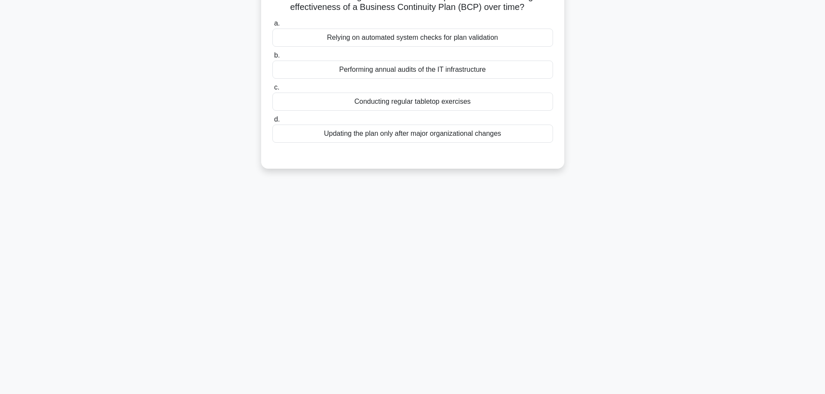
scroll to position [0, 0]
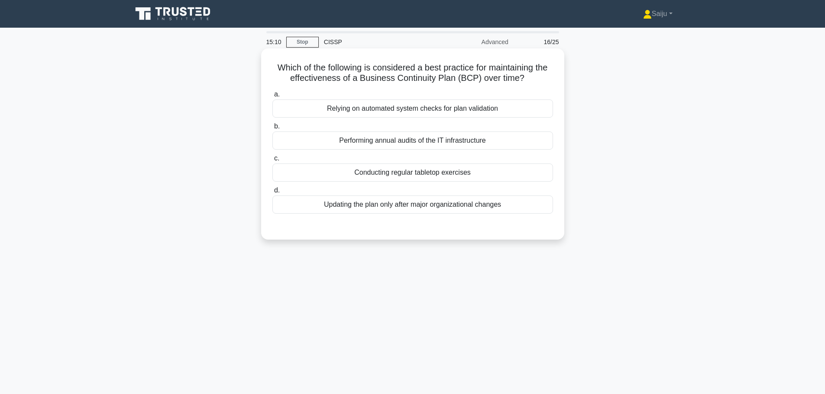
click at [426, 178] on div "Conducting regular tabletop exercises" at bounding box center [412, 173] width 281 height 18
click at [272, 161] on input "c. Conducting regular tabletop exercises" at bounding box center [272, 159] width 0 height 6
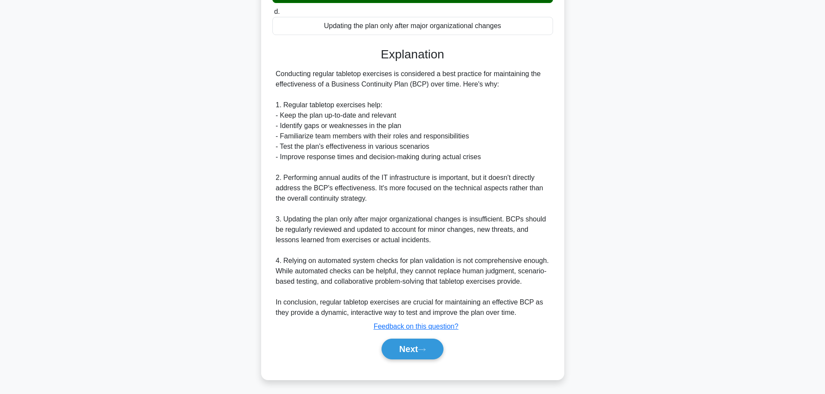
scroll to position [181, 0]
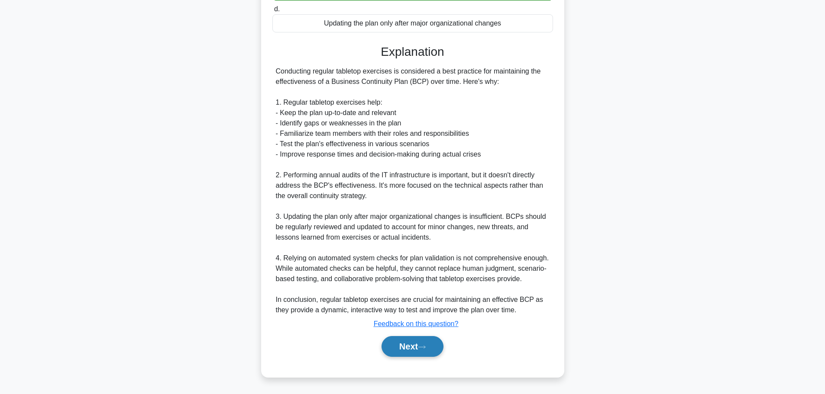
click at [402, 345] on button "Next" at bounding box center [412, 346] width 62 height 21
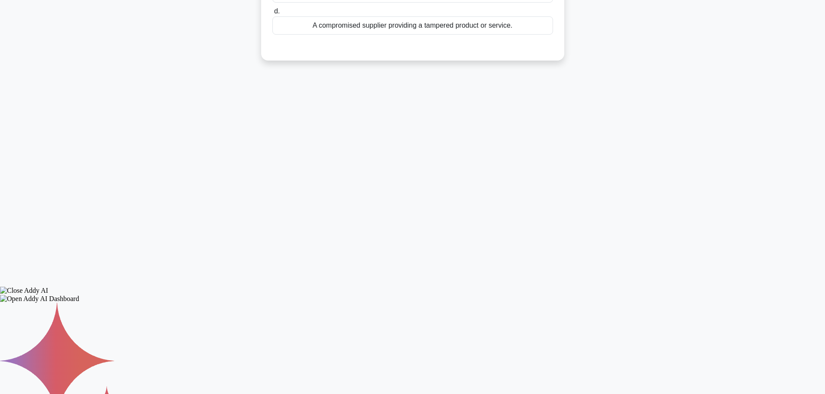
scroll to position [0, 0]
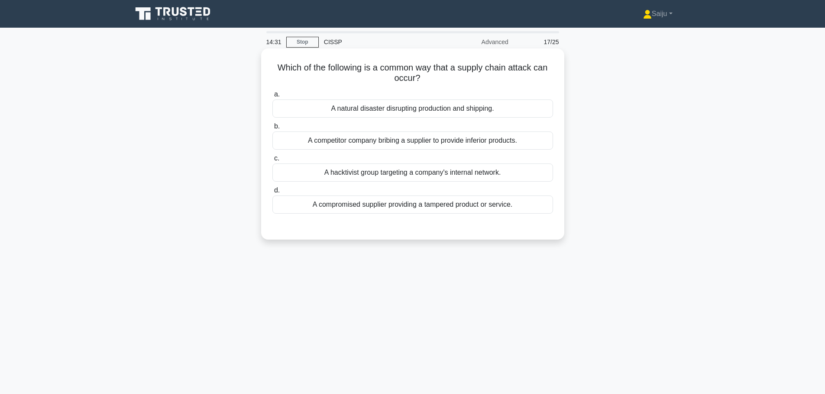
click at [446, 207] on div "A compromised supplier providing a tampered product or service." at bounding box center [412, 205] width 281 height 18
click at [272, 194] on input "d. A compromised supplier providing a tampered product or service." at bounding box center [272, 191] width 0 height 6
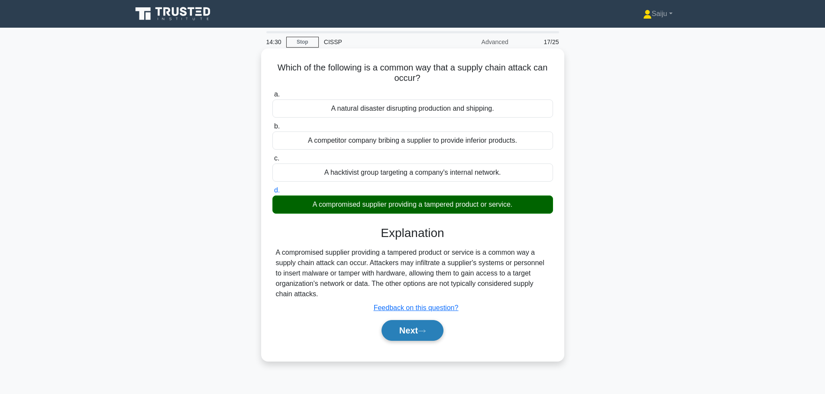
click at [412, 333] on button "Next" at bounding box center [412, 330] width 62 height 21
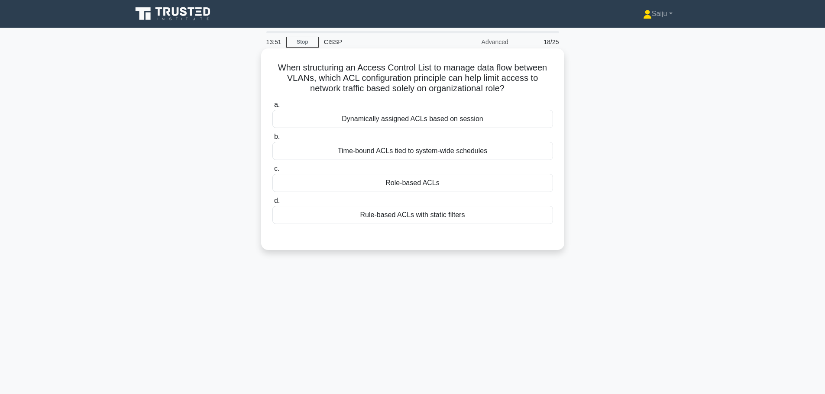
click at [429, 194] on div "a. Dynamically assigned ACLs based on session b. Time-bound ACLs tied to system…" at bounding box center [412, 162] width 291 height 128
click at [429, 188] on div "Role-based ACLs" at bounding box center [412, 183] width 281 height 18
click at [272, 172] on input "c. Role-based ACLs" at bounding box center [272, 169] width 0 height 6
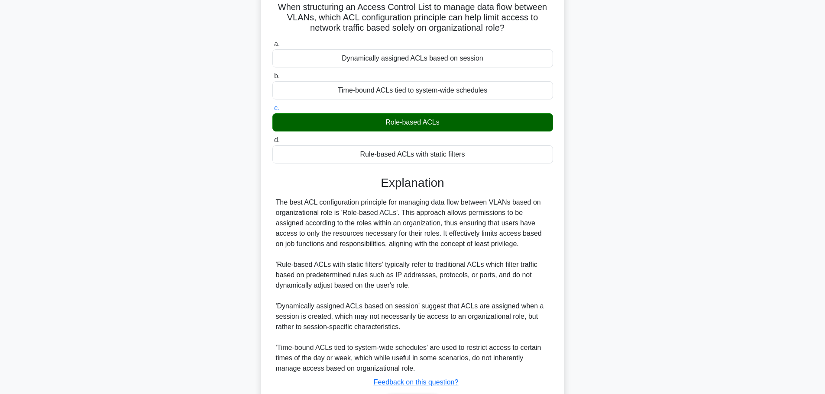
scroll to position [119, 0]
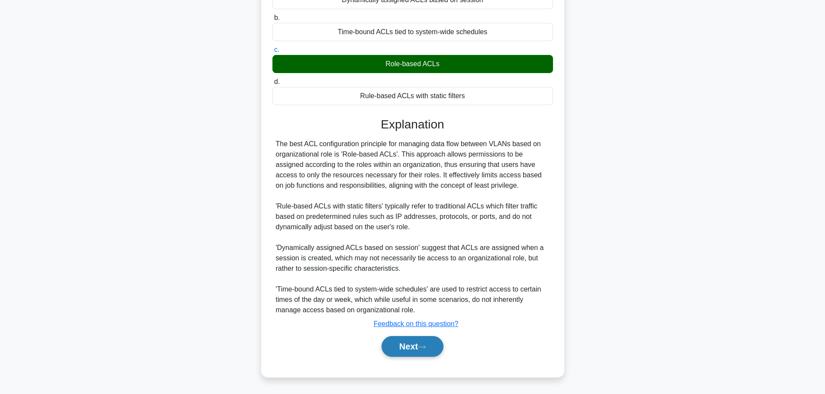
click at [410, 351] on button "Next" at bounding box center [412, 346] width 62 height 21
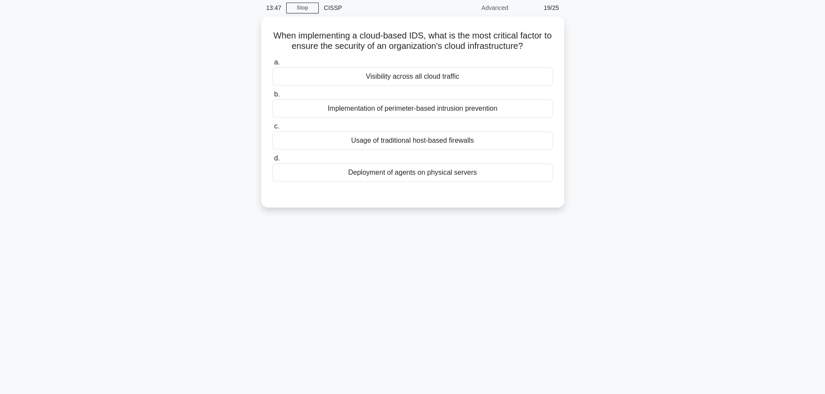
scroll to position [0, 0]
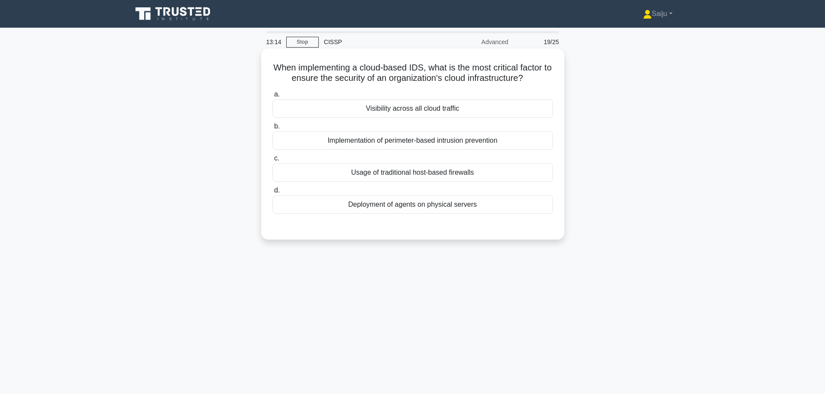
click at [448, 113] on div "Visibility across all cloud traffic" at bounding box center [412, 109] width 281 height 18
click at [272, 97] on input "a. Visibility across all cloud traffic" at bounding box center [272, 95] width 0 height 6
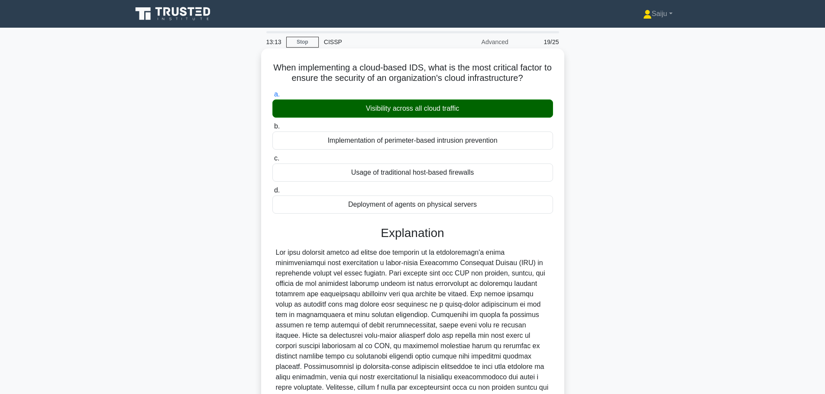
scroll to position [88, 0]
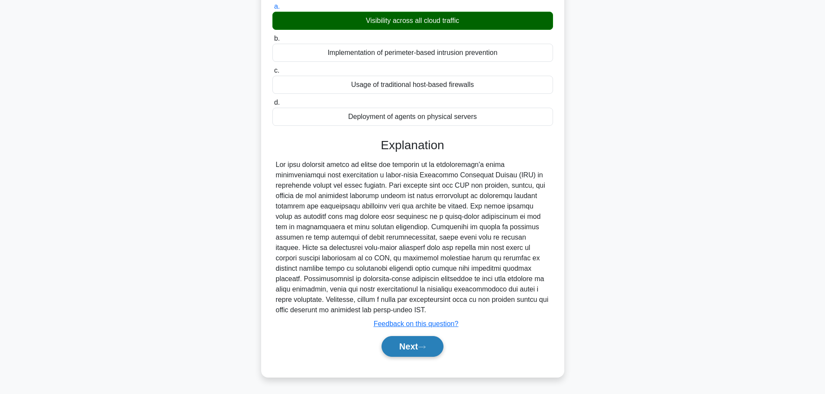
click at [425, 339] on button "Next" at bounding box center [412, 346] width 62 height 21
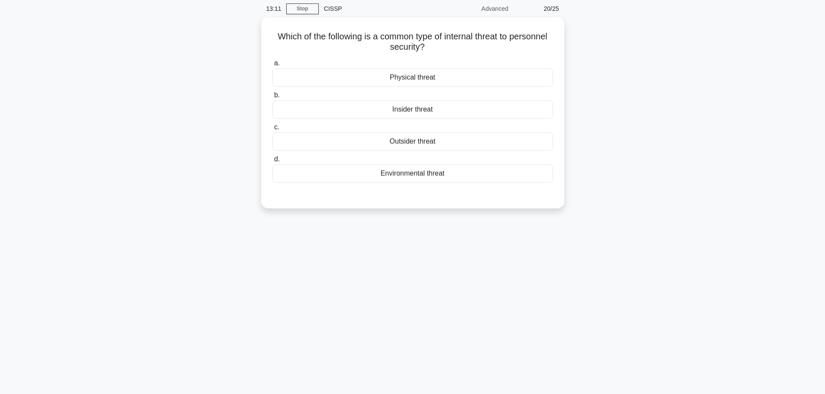
scroll to position [0, 0]
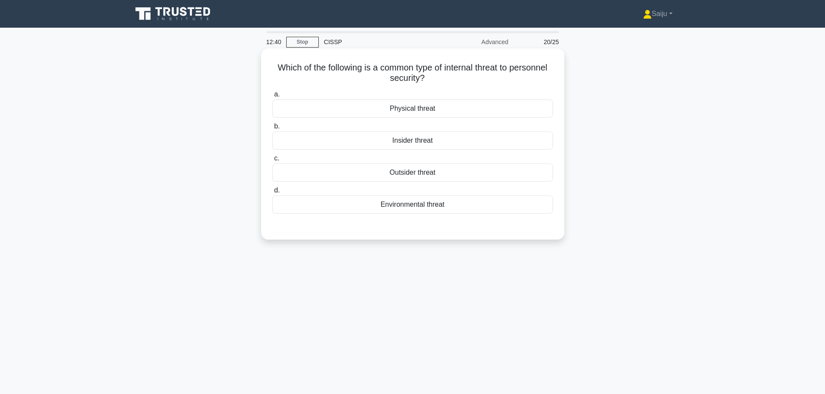
click at [424, 145] on div "Insider threat" at bounding box center [412, 141] width 281 height 18
click at [272, 129] on input "b. Insider threat" at bounding box center [272, 127] width 0 height 6
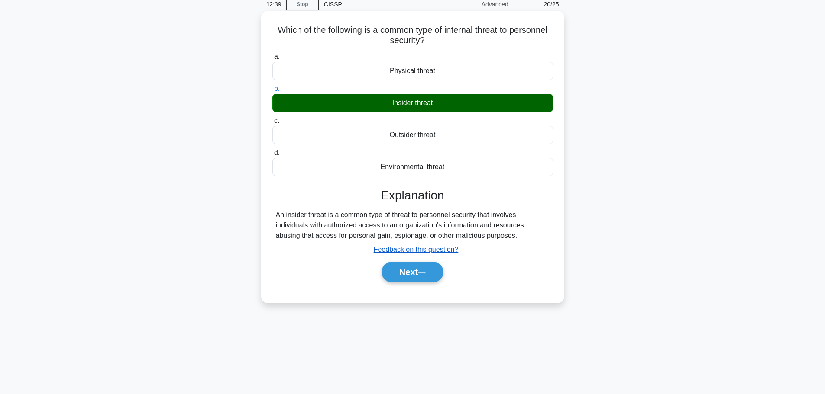
scroll to position [73, 0]
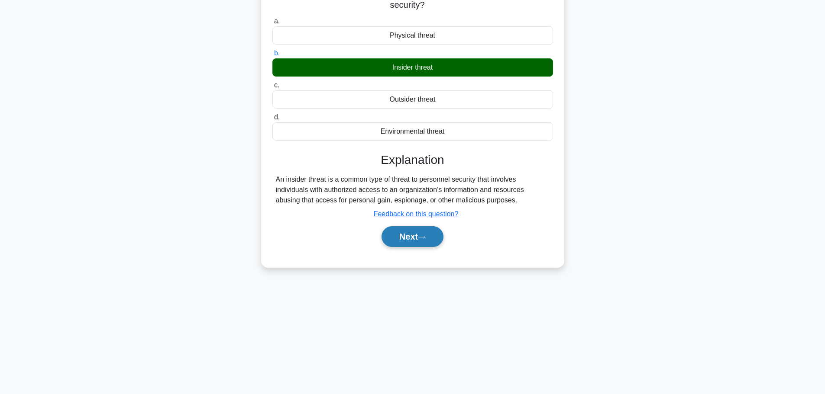
click at [414, 240] on button "Next" at bounding box center [412, 236] width 62 height 21
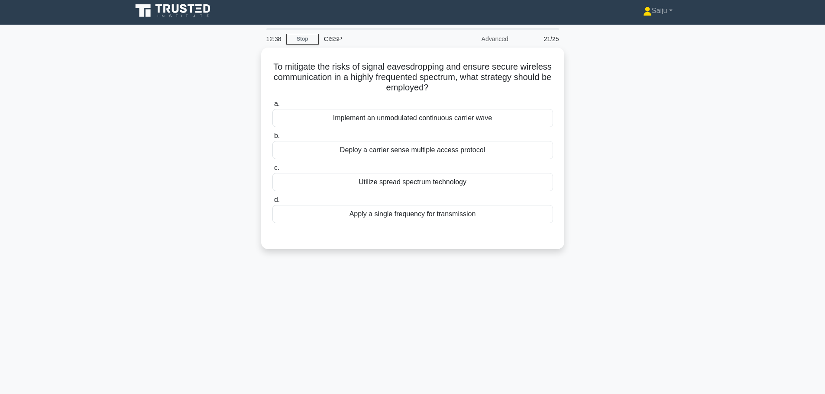
scroll to position [0, 0]
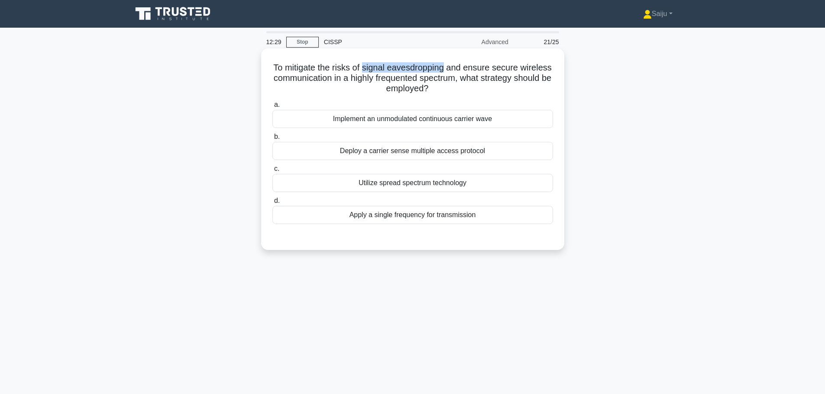
drag, startPoint x: 440, startPoint y: 67, endPoint x: 364, endPoint y: 69, distance: 75.8
click at [364, 69] on h5 "To mitigate the risks of signal eavesdropping and ensure secure wireless commun…" at bounding box center [412, 78] width 282 height 32
copy h5 "signal eavesdropping"
click at [377, 79] on h5 "To mitigate the risks of signal eavesdropping and ensure secure wireless commun…" at bounding box center [412, 78] width 282 height 32
click at [374, 158] on div "Deploy a carrier sense multiple access protocol" at bounding box center [412, 151] width 281 height 18
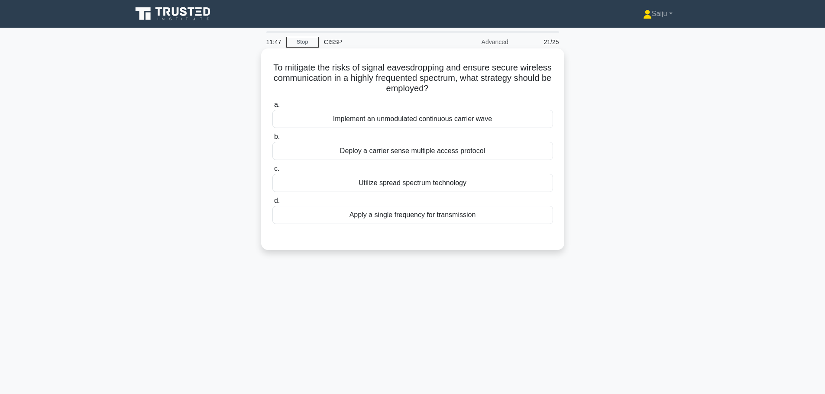
click at [272, 140] on input "b. Deploy a carrier sense multiple access protocol" at bounding box center [272, 137] width 0 height 6
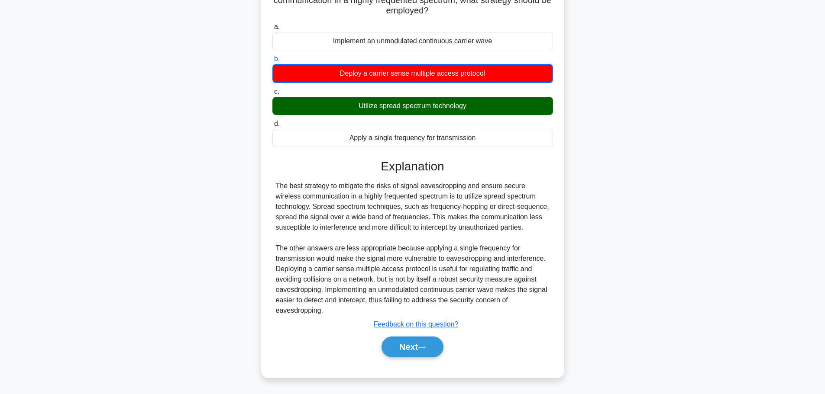
scroll to position [78, 0]
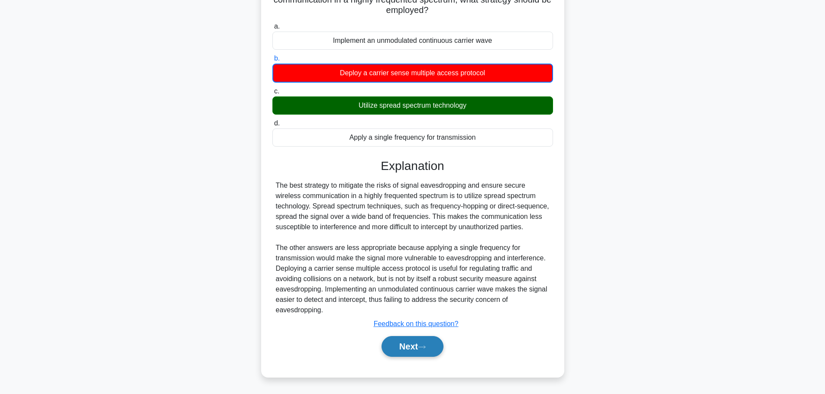
click at [406, 340] on button "Next" at bounding box center [412, 346] width 62 height 21
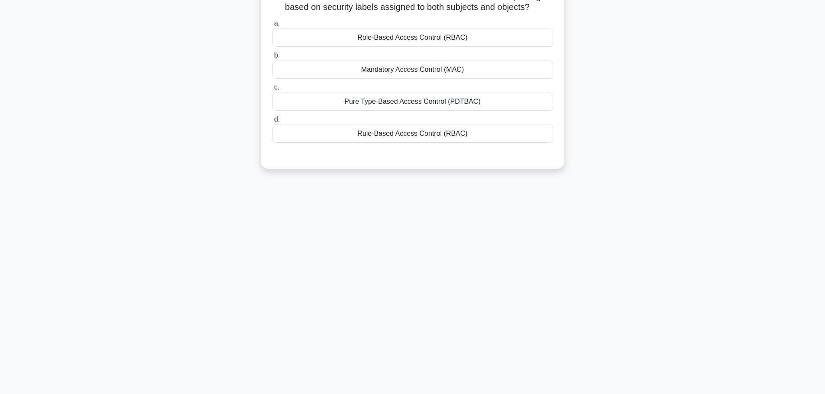
scroll to position [30, 0]
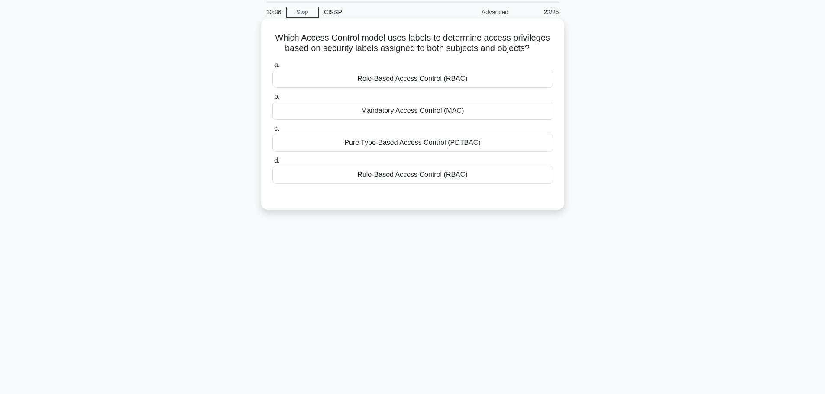
click at [414, 178] on div "Rule-Based Access Control (RBAC)" at bounding box center [412, 175] width 281 height 18
click at [272, 164] on input "d. Rule-Based Access Control (RBAC)" at bounding box center [272, 161] width 0 height 6
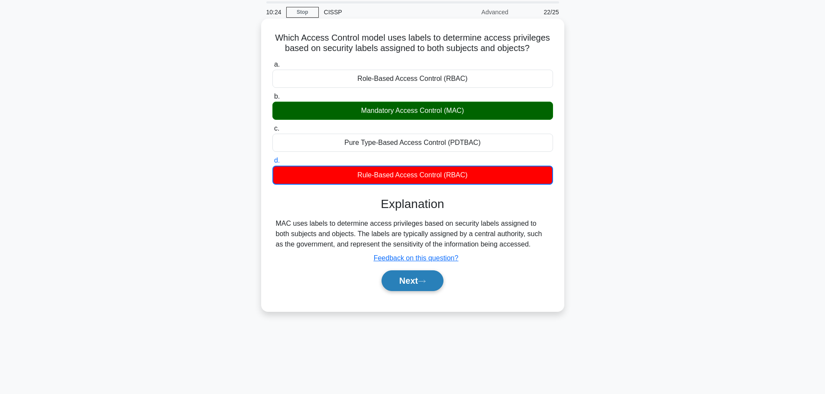
click at [401, 278] on button "Next" at bounding box center [412, 281] width 62 height 21
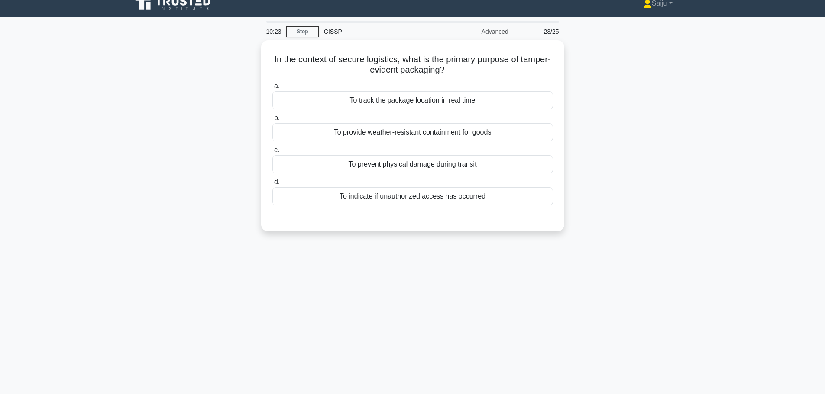
scroll to position [0, 0]
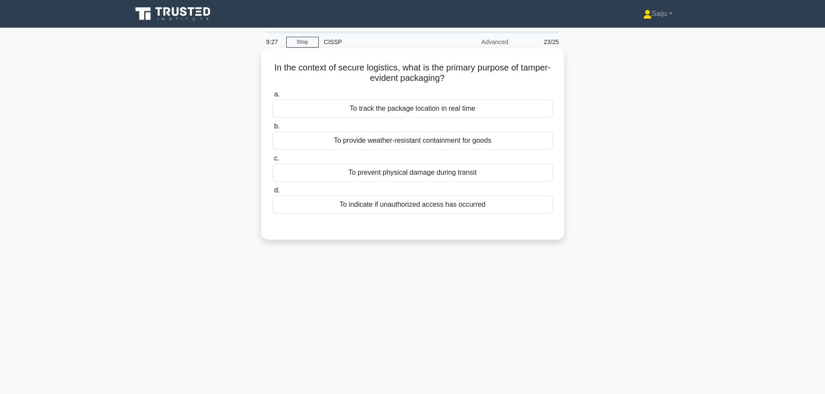
click at [398, 210] on div "To indicate if unauthorized access has occurred" at bounding box center [412, 205] width 281 height 18
click at [272, 194] on input "d. To indicate if unauthorized access has occurred" at bounding box center [272, 191] width 0 height 6
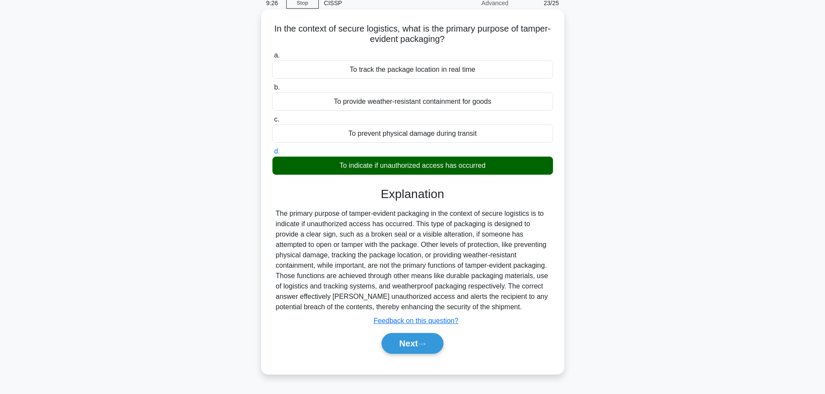
scroll to position [73, 0]
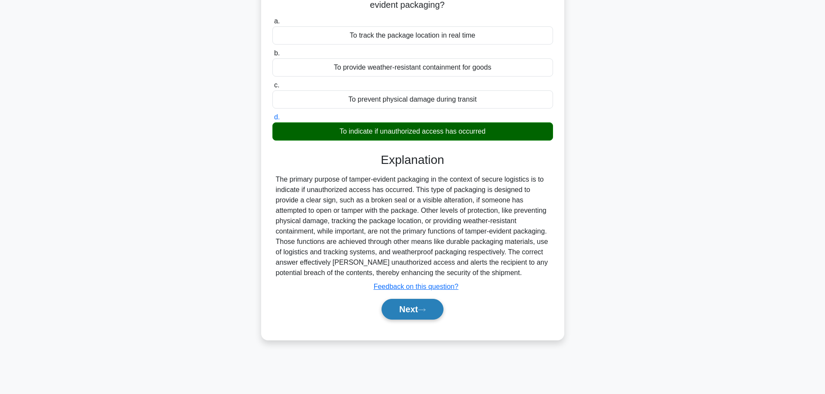
click at [427, 307] on button "Next" at bounding box center [412, 309] width 62 height 21
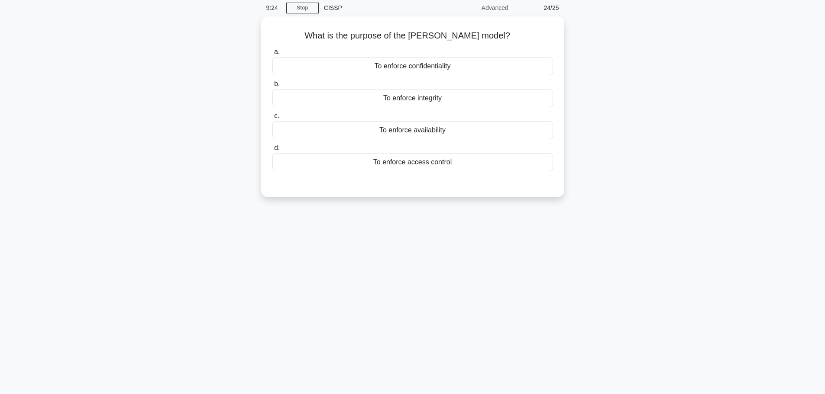
scroll to position [0, 0]
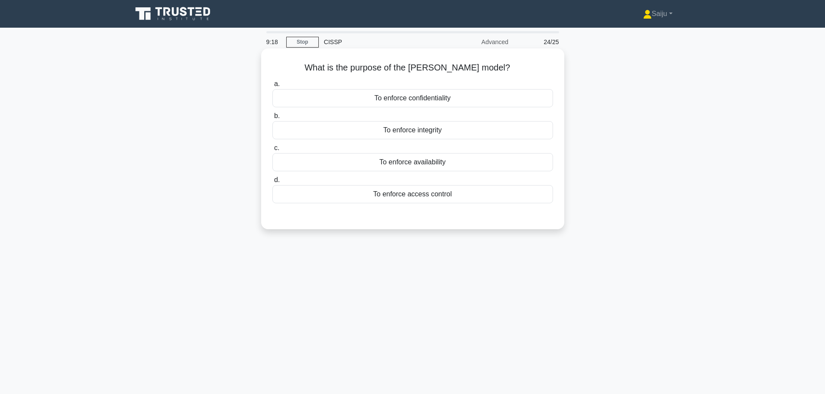
click at [413, 131] on div "To enforce integrity" at bounding box center [412, 130] width 281 height 18
click at [272, 119] on input "b. To enforce integrity" at bounding box center [272, 116] width 0 height 6
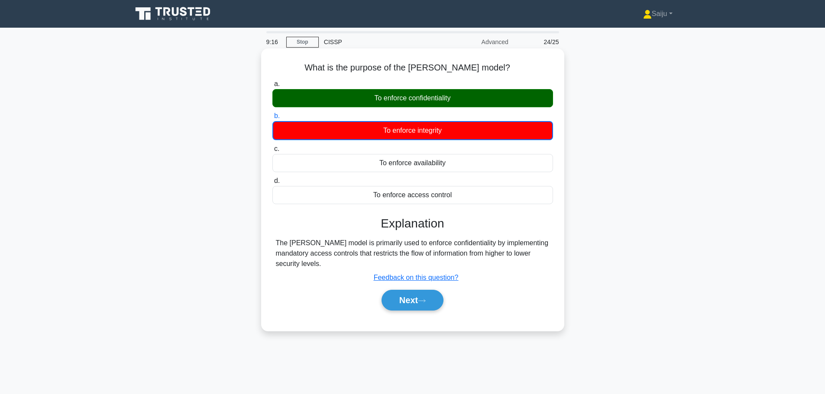
click at [422, 100] on div "To enforce confidentiality" at bounding box center [412, 98] width 281 height 18
click at [272, 87] on input "a. To enforce confidentiality" at bounding box center [272, 84] width 0 height 6
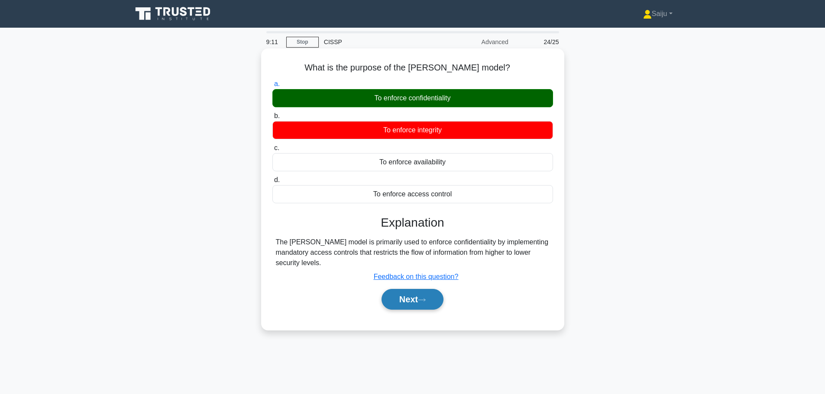
click at [408, 305] on button "Next" at bounding box center [412, 299] width 62 height 21
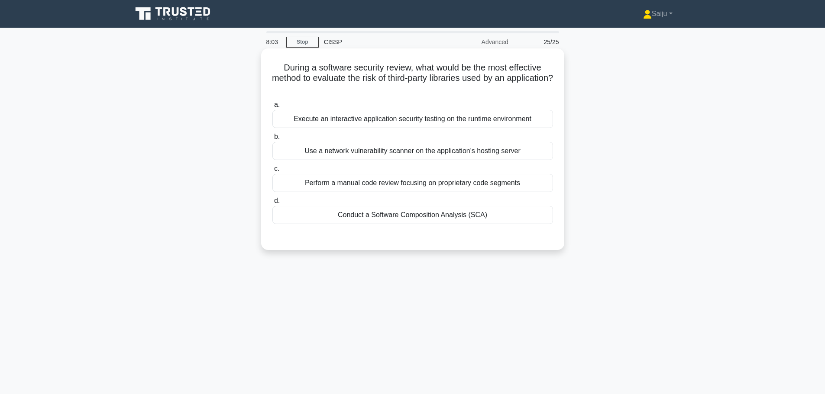
click at [365, 119] on div "Execute an interactive application security testing on the runtime environment" at bounding box center [412, 119] width 281 height 18
click at [272, 108] on input "a. Execute an interactive application security testing on the runtime environme…" at bounding box center [272, 105] width 0 height 6
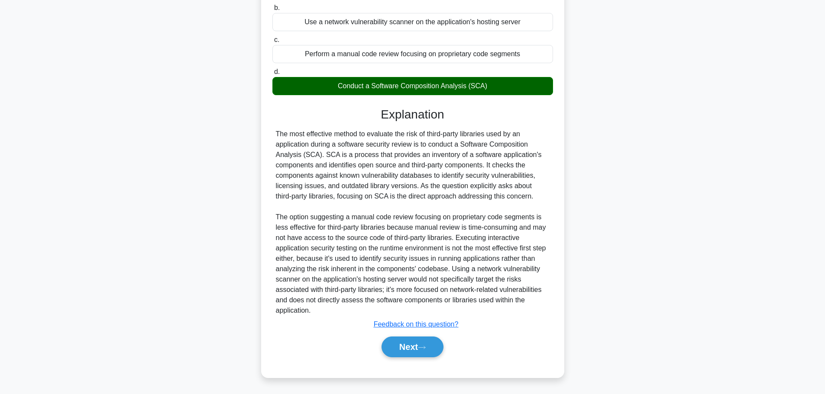
scroll to position [130, 0]
click at [426, 345] on button "Next" at bounding box center [412, 346] width 62 height 21
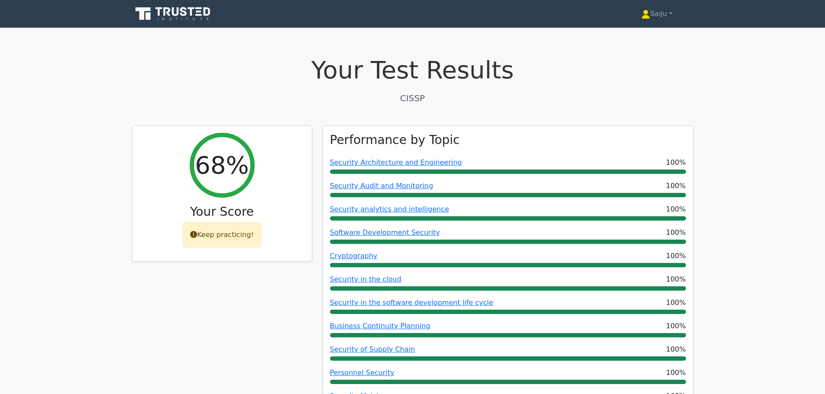
click at [171, 14] on icon at bounding box center [173, 14] width 83 height 16
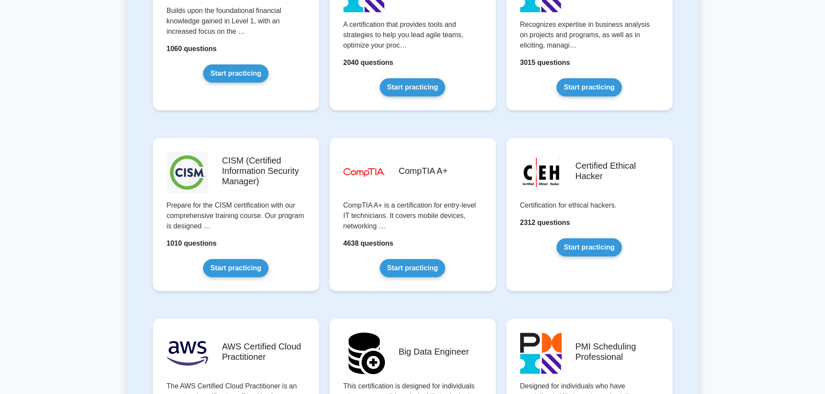
scroll to position [1169, 0]
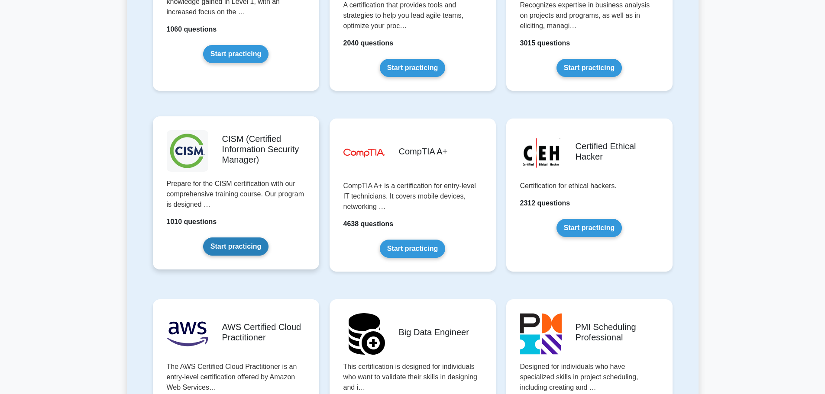
click at [248, 247] on link "Start practicing" at bounding box center [235, 247] width 65 height 18
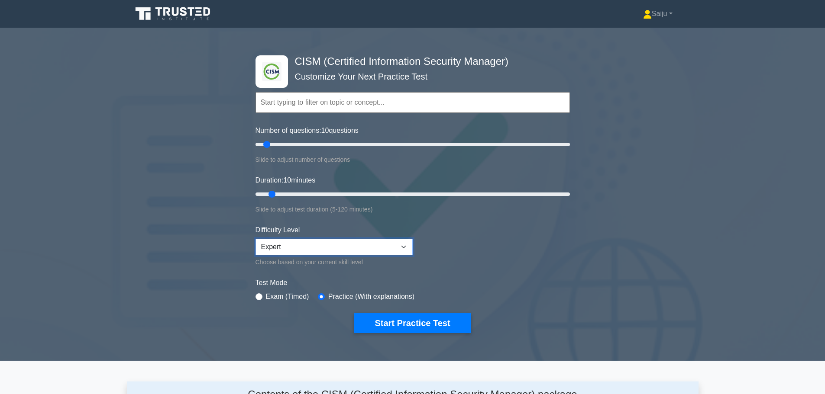
click at [319, 251] on select "Beginner Intermediate Expert" at bounding box center [333, 247] width 157 height 16
click at [395, 320] on button "Start Practice Test" at bounding box center [412, 323] width 117 height 20
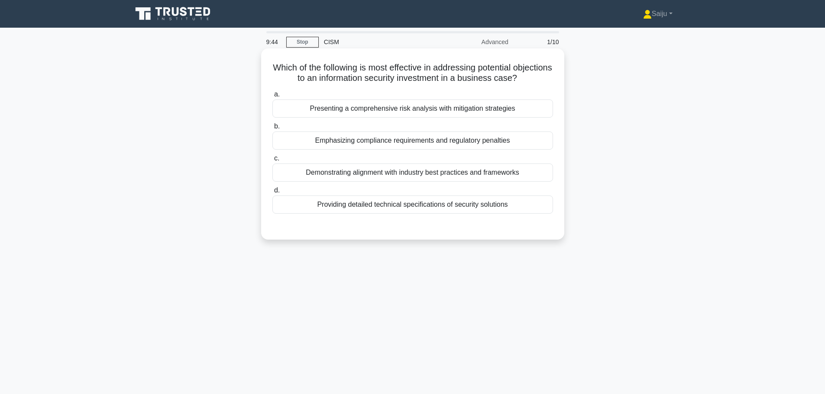
click at [414, 110] on div "Presenting a comprehensive risk analysis with mitigation strategies" at bounding box center [412, 109] width 281 height 18
click at [272, 97] on input "a. Presenting a comprehensive risk analysis with mitigation strategies" at bounding box center [272, 95] width 0 height 6
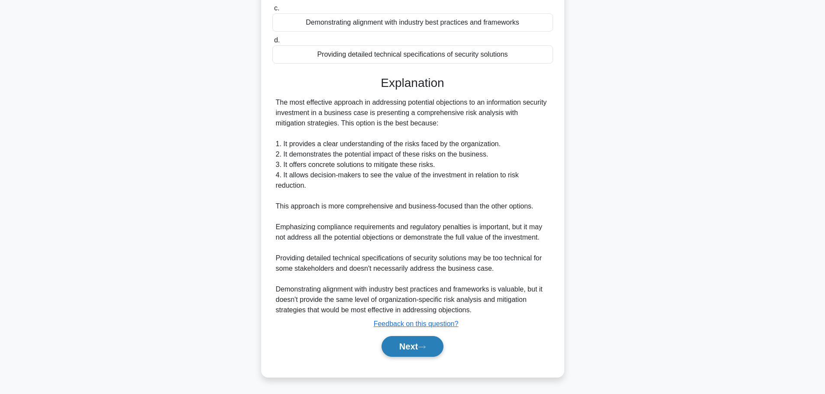
click at [413, 347] on button "Next" at bounding box center [412, 346] width 62 height 21
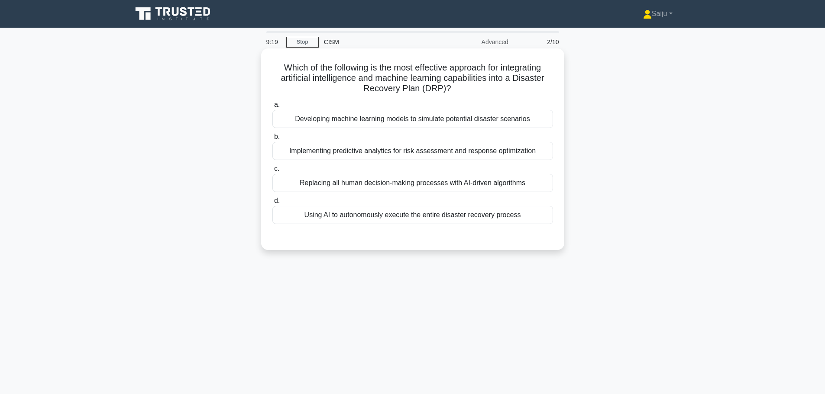
click at [432, 149] on div "Implementing predictive analytics for risk assessment and response optimization" at bounding box center [412, 151] width 281 height 18
click at [272, 140] on input "b. Implementing predictive analytics for risk assessment and response optimizat…" at bounding box center [272, 137] width 0 height 6
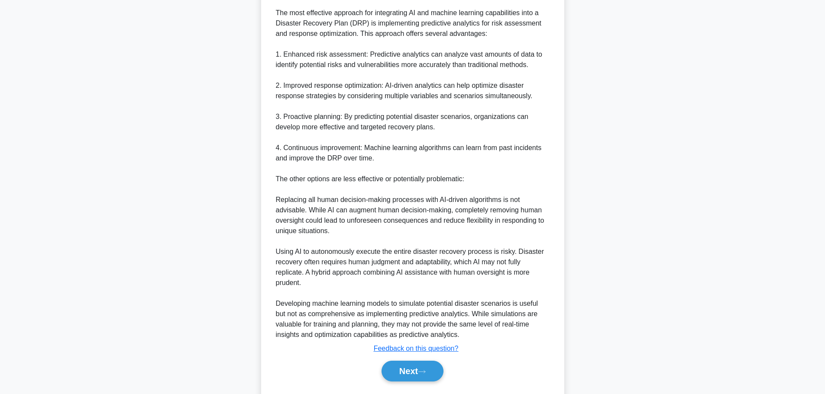
scroll to position [260, 0]
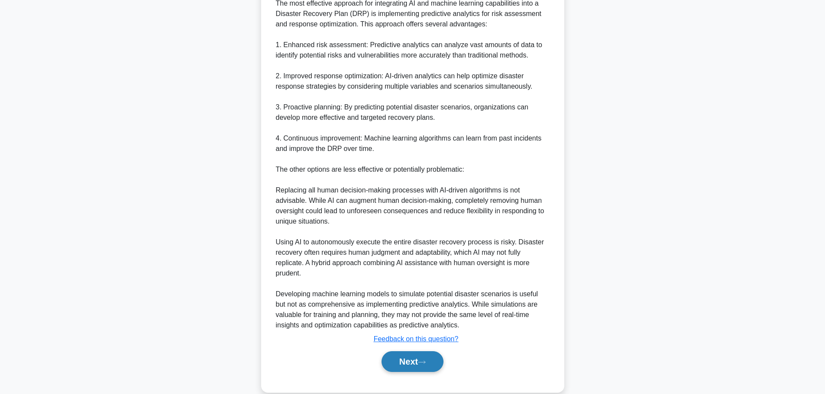
click at [409, 364] on button "Next" at bounding box center [412, 362] width 62 height 21
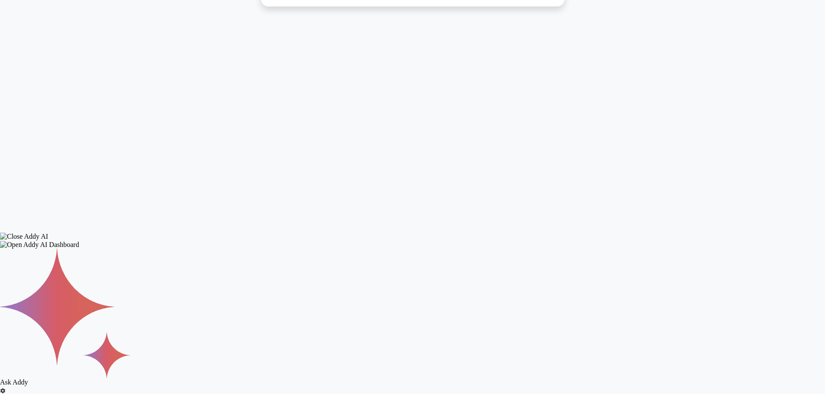
scroll to position [0, 0]
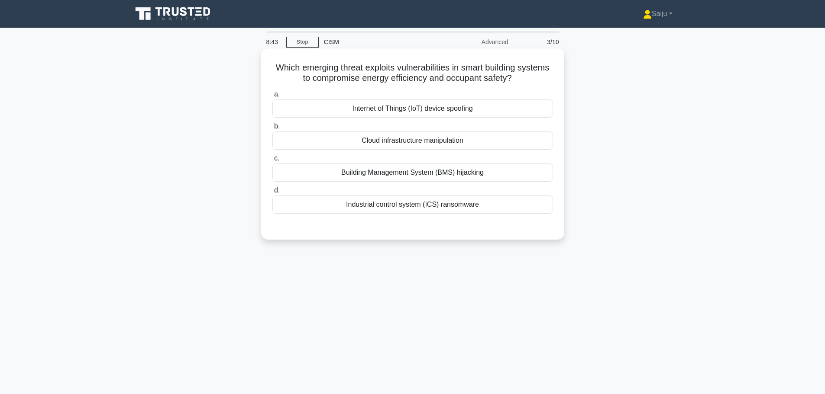
click at [440, 115] on div "Internet of Things (IoT) device spoofing" at bounding box center [412, 109] width 281 height 18
click at [272, 97] on input "a. Internet of Things (IoT) device spoofing" at bounding box center [272, 95] width 0 height 6
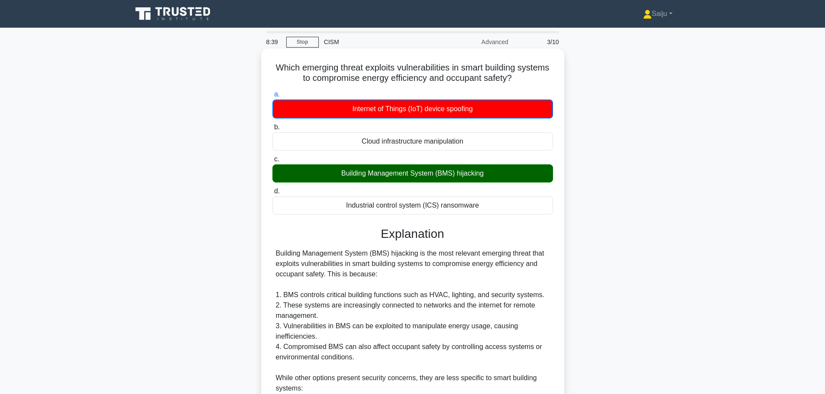
scroll to position [213, 0]
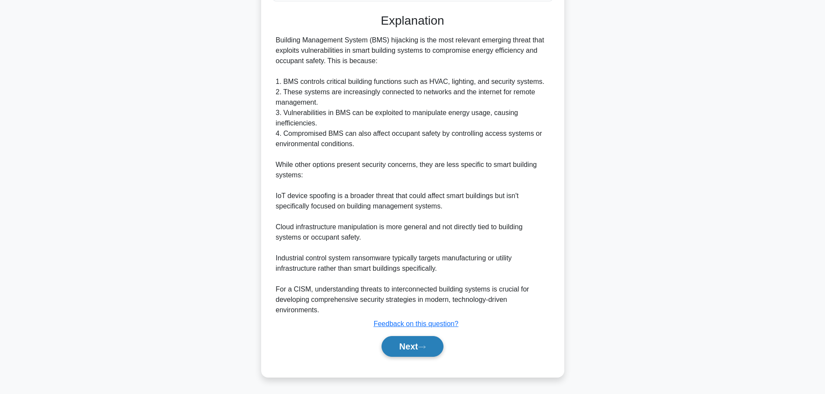
click at [416, 355] on button "Next" at bounding box center [412, 346] width 62 height 21
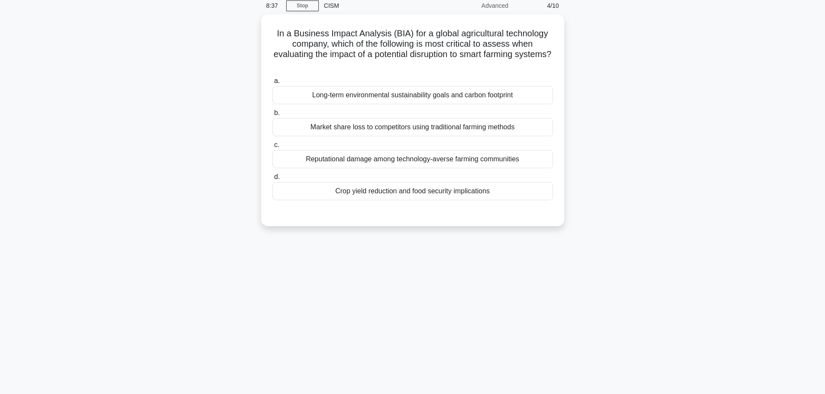
scroll to position [0, 0]
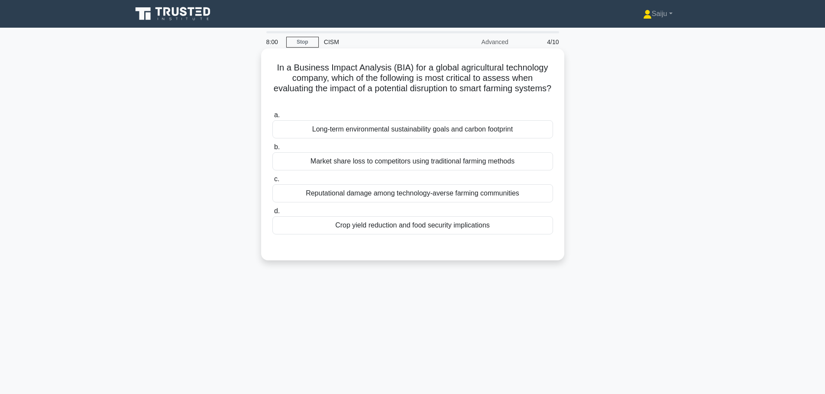
click at [454, 133] on div "Long-term environmental sustainability goals and carbon footprint" at bounding box center [412, 129] width 281 height 18
click at [272, 118] on input "a. Long-term environmental sustainability goals and carbon footprint" at bounding box center [272, 116] width 0 height 6
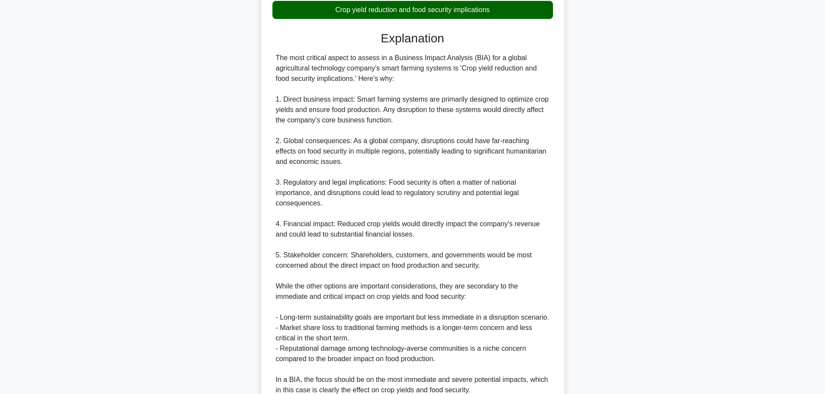
scroll to position [307, 0]
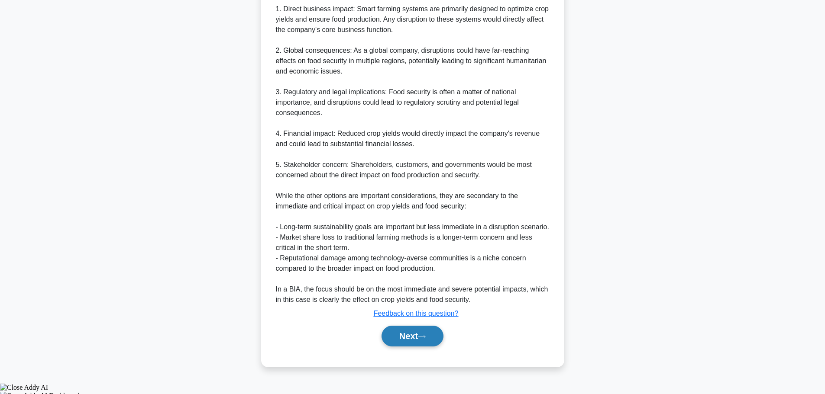
click at [417, 343] on button "Next" at bounding box center [412, 336] width 62 height 21
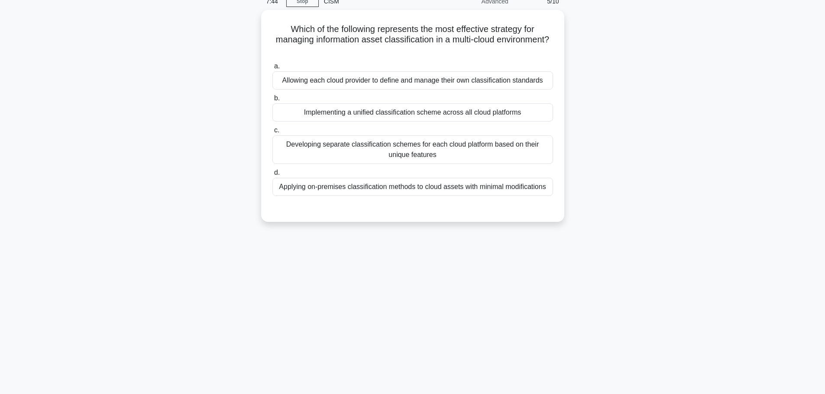
scroll to position [0, 0]
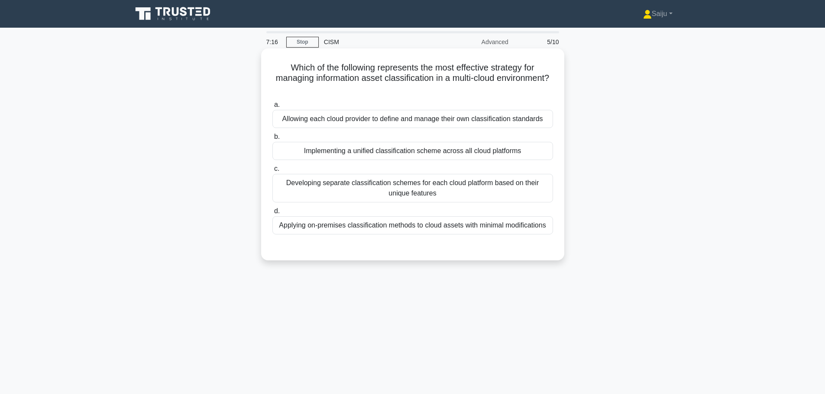
click at [392, 190] on div "Developing separate classification schemes for each cloud platform based on the…" at bounding box center [412, 188] width 281 height 29
click at [272, 172] on input "c. Developing separate classification schemes for each cloud platform based on …" at bounding box center [272, 169] width 0 height 6
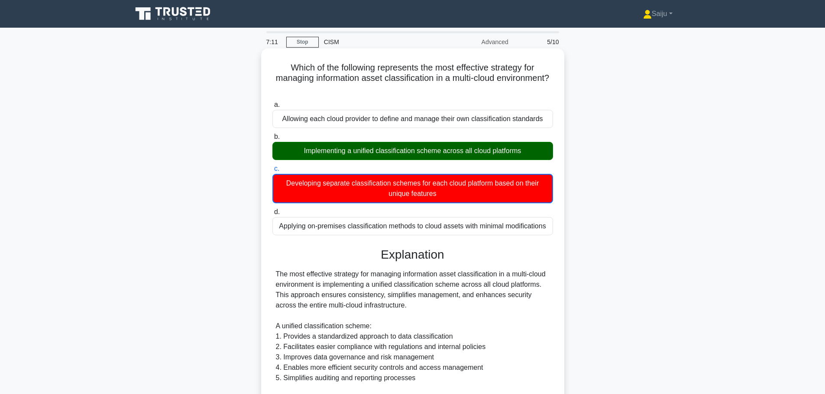
click at [451, 162] on div "a. Allowing each cloud provider to define and manage their own classification s…" at bounding box center [412, 167] width 291 height 139
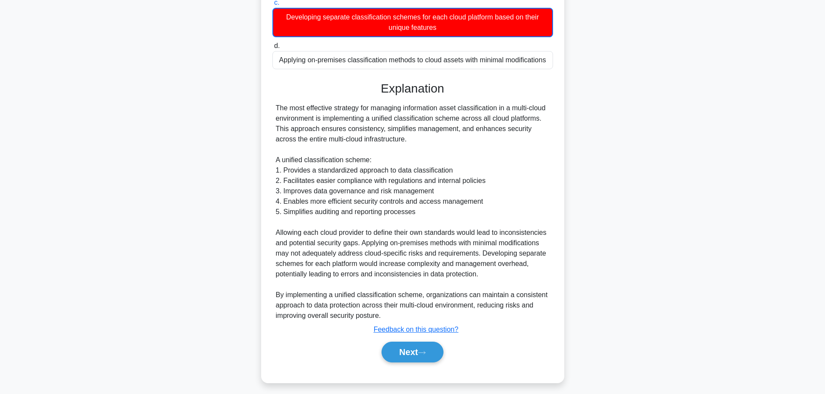
scroll to position [172, 0]
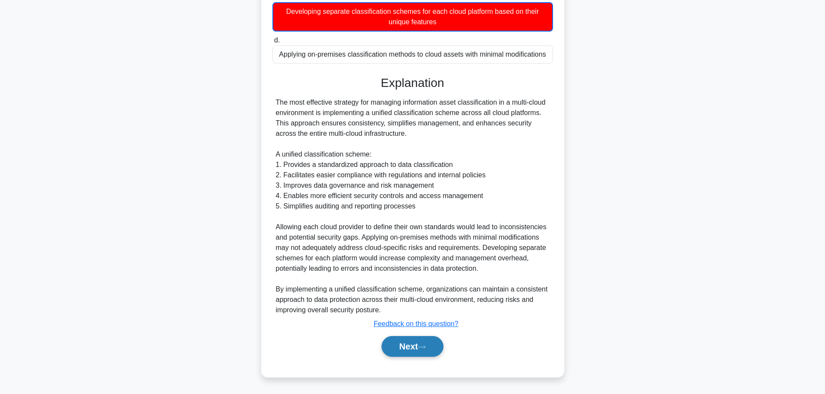
click at [419, 350] on button "Next" at bounding box center [412, 346] width 62 height 21
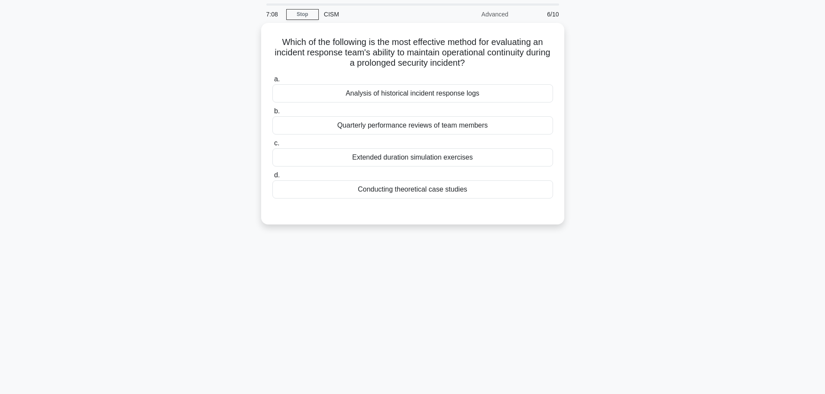
scroll to position [0, 0]
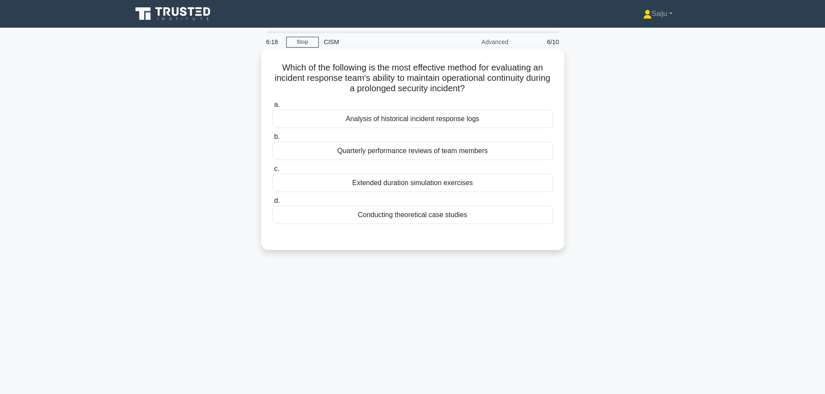
click at [419, 187] on div "Extended duration simulation exercises" at bounding box center [412, 183] width 281 height 18
click at [272, 172] on input "c. Extended duration simulation exercises" at bounding box center [272, 169] width 0 height 6
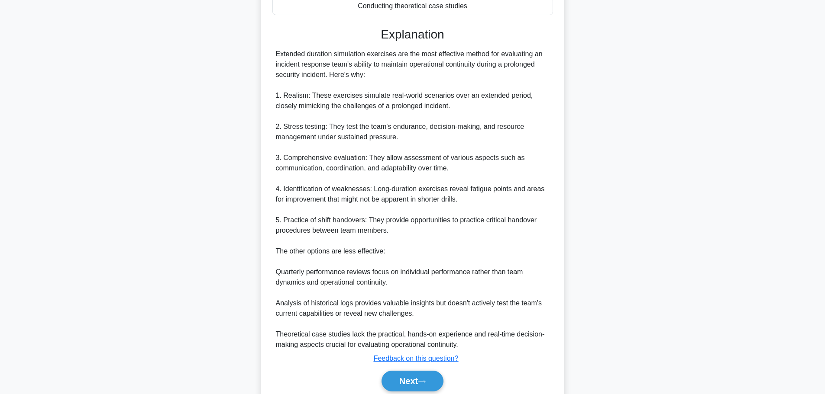
scroll to position [244, 0]
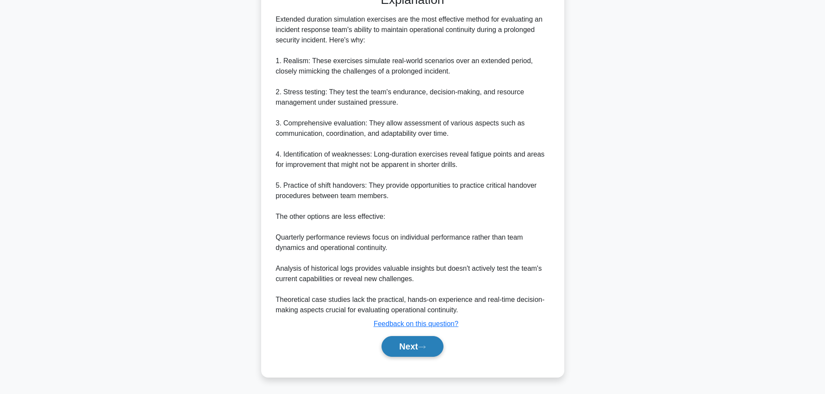
click at [416, 349] on button "Next" at bounding box center [412, 346] width 62 height 21
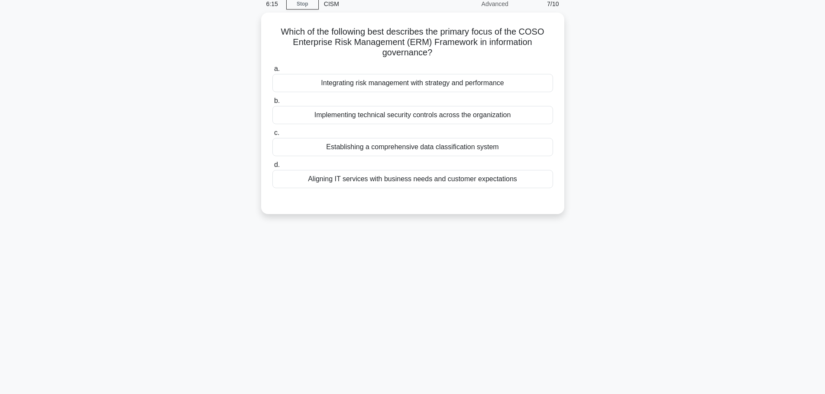
scroll to position [0, 0]
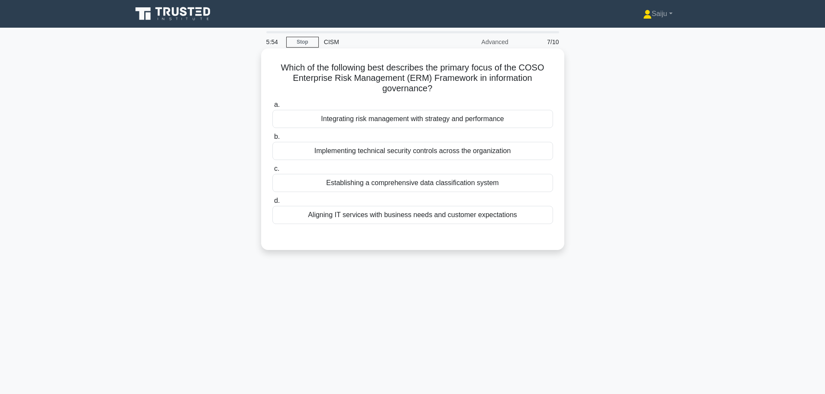
click at [429, 119] on div "Integrating risk management with strategy and performance" at bounding box center [412, 119] width 281 height 18
click at [272, 108] on input "a. Integrating risk management with strategy and performance" at bounding box center [272, 105] width 0 height 6
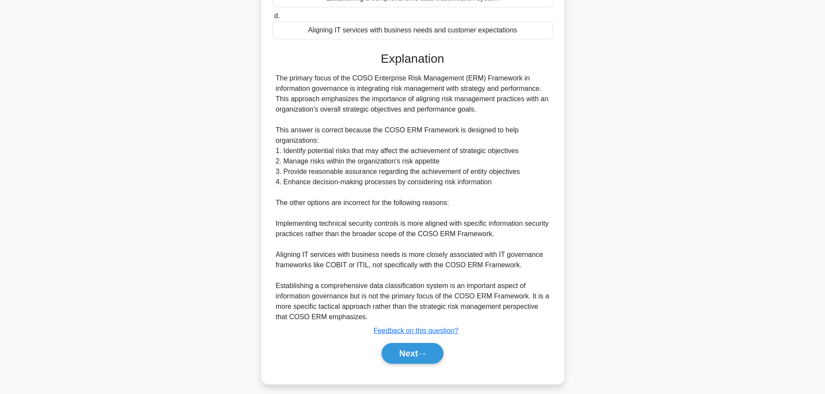
scroll to position [192, 0]
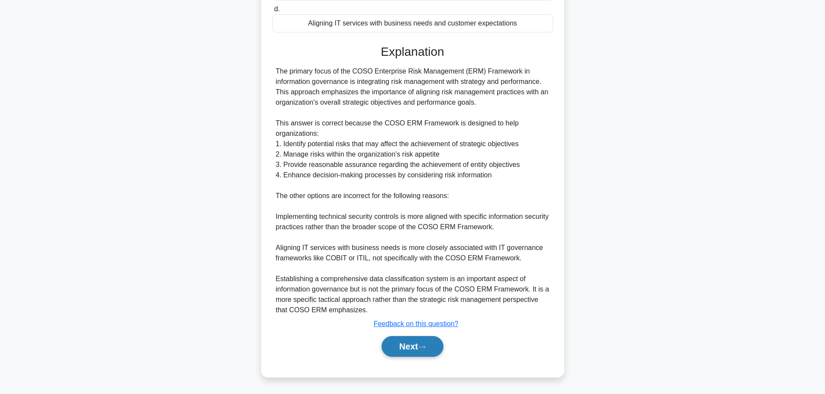
click at [421, 348] on button "Next" at bounding box center [412, 346] width 62 height 21
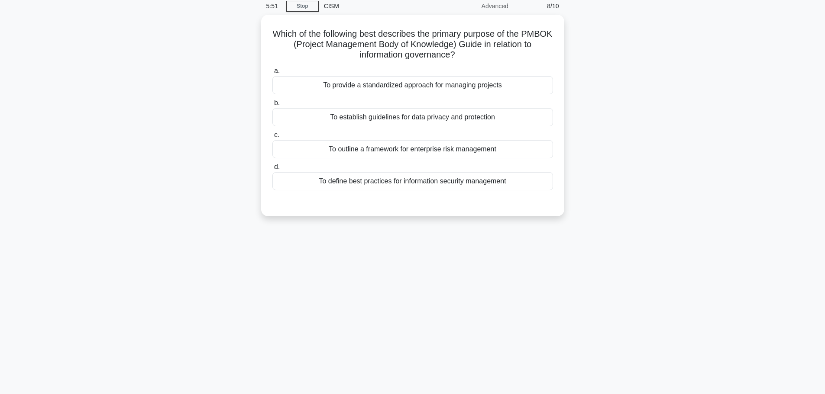
scroll to position [0, 0]
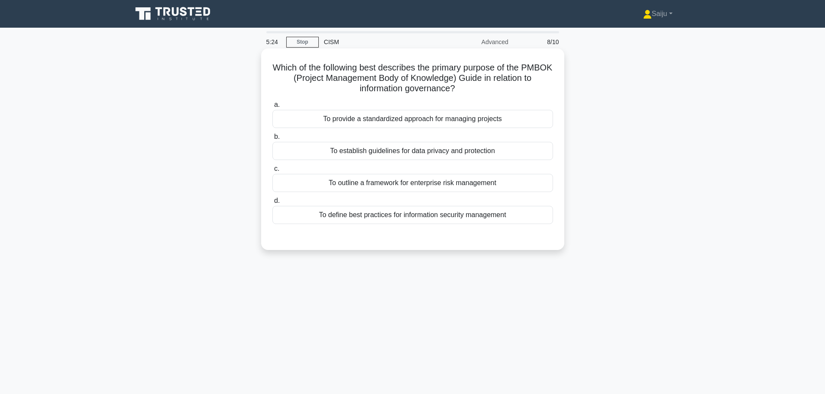
click at [439, 117] on div "To provide a standardized approach for managing projects" at bounding box center [412, 119] width 281 height 18
click at [272, 108] on input "a. To provide a standardized approach for managing projects" at bounding box center [272, 105] width 0 height 6
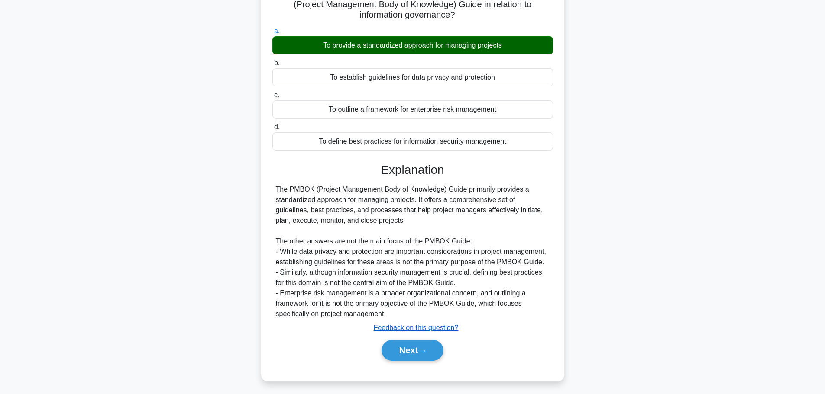
scroll to position [77, 0]
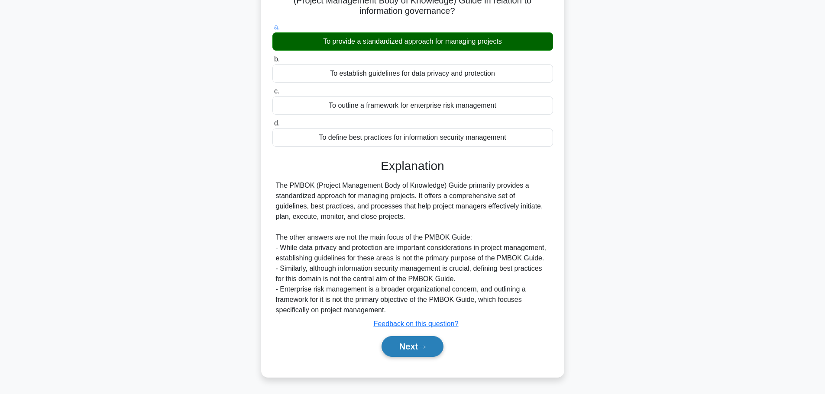
click at [424, 347] on icon at bounding box center [422, 347] width 8 height 5
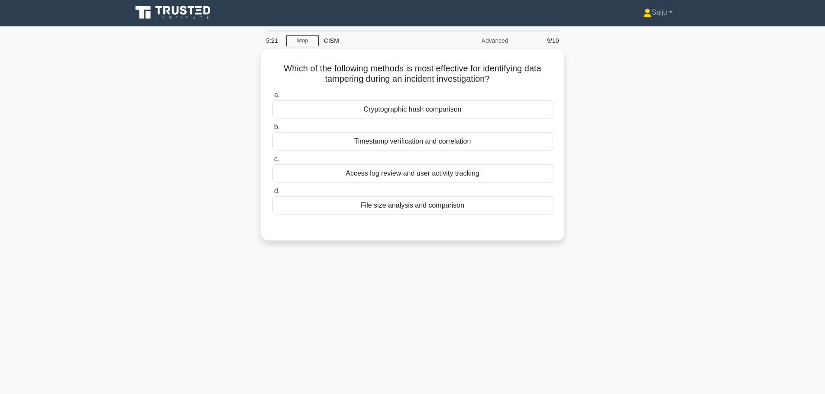
scroll to position [0, 0]
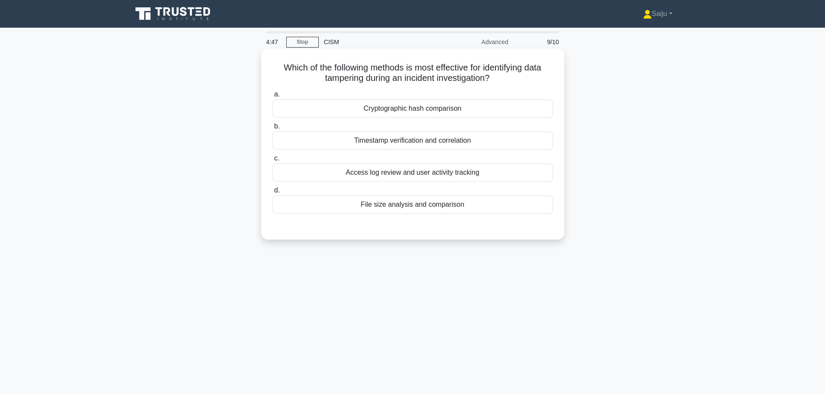
click at [414, 108] on div "Cryptographic hash comparison" at bounding box center [412, 109] width 281 height 18
click at [272, 97] on input "a. Cryptographic hash comparison" at bounding box center [272, 95] width 0 height 6
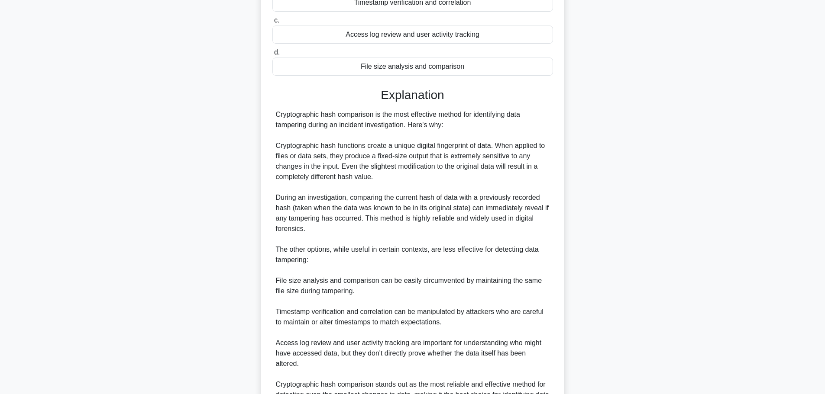
scroll to position [223, 0]
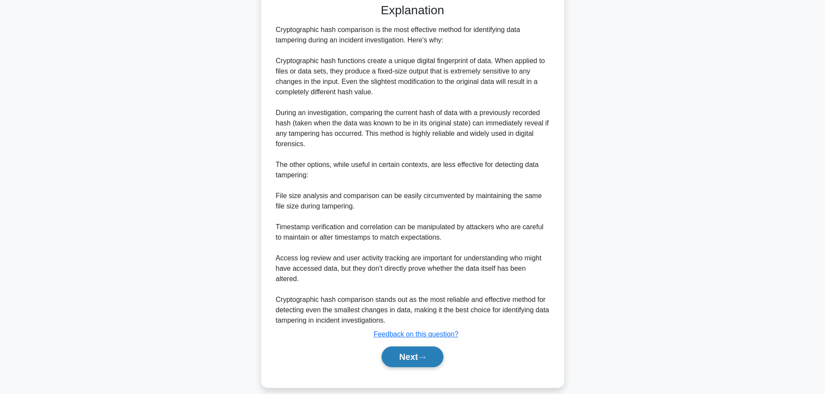
click at [415, 352] on button "Next" at bounding box center [412, 357] width 62 height 21
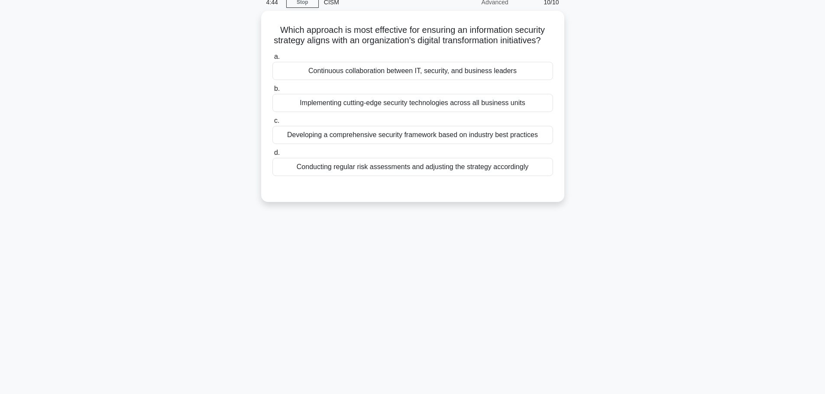
scroll to position [0, 0]
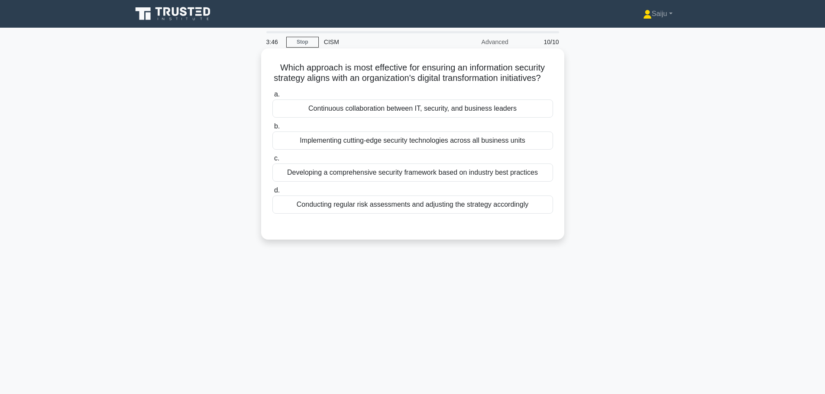
click at [399, 214] on div "Conducting regular risk assessments and adjusting the strategy accordingly" at bounding box center [412, 205] width 281 height 18
click at [272, 194] on input "d. Conducting regular risk assessments and adjusting the strategy accordingly" at bounding box center [272, 191] width 0 height 6
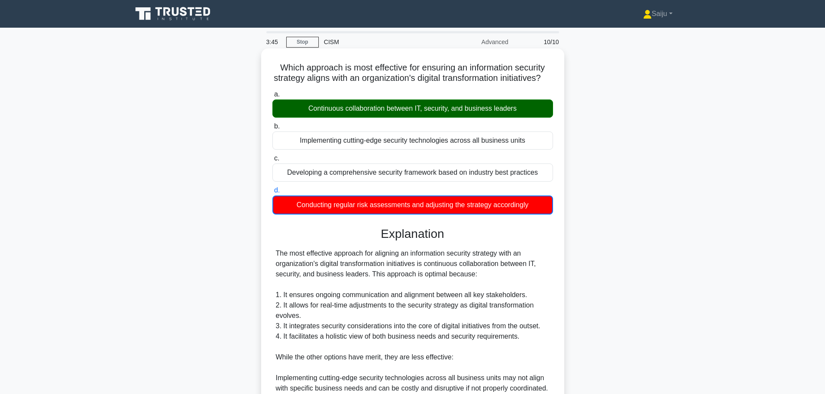
click at [374, 117] on div "Continuous collaboration between IT, security, and business leaders" at bounding box center [412, 109] width 281 height 18
click at [272, 97] on input "a. Continuous collaboration between IT, security, and business leaders" at bounding box center [272, 95] width 0 height 6
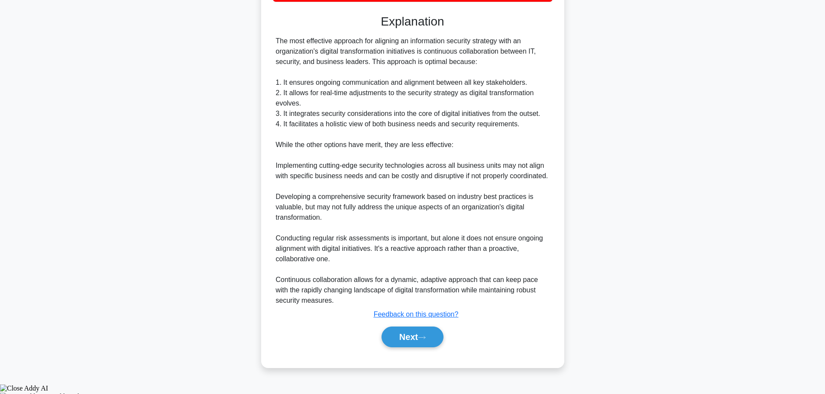
scroll to position [213, 0]
click at [394, 347] on button "Next" at bounding box center [412, 336] width 62 height 21
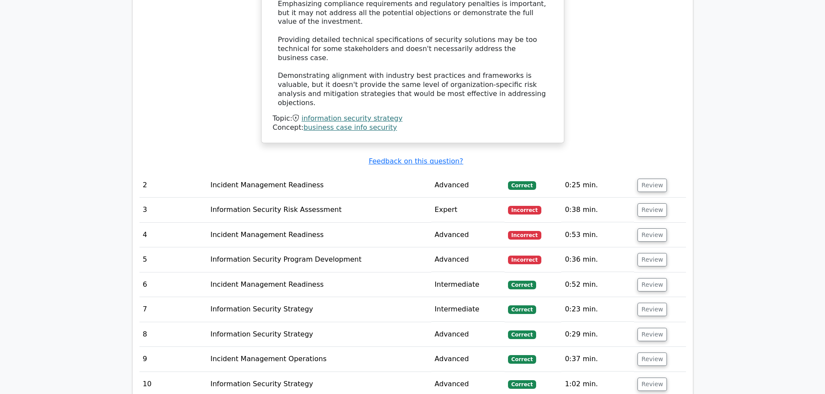
scroll to position [953, 0]
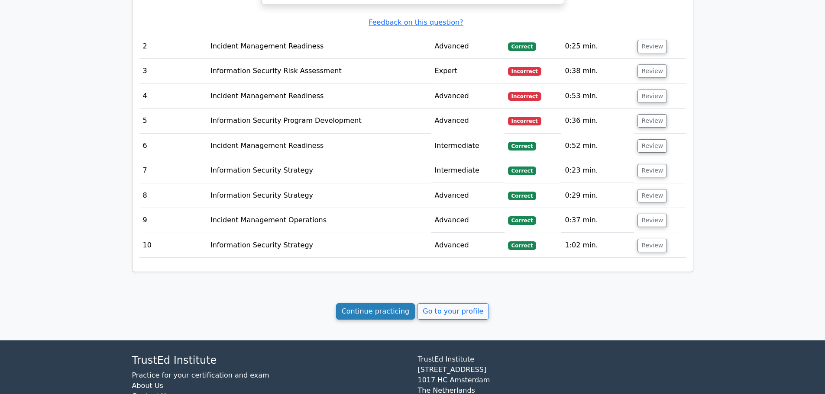
click at [389, 303] on link "Continue practicing" at bounding box center [375, 311] width 79 height 16
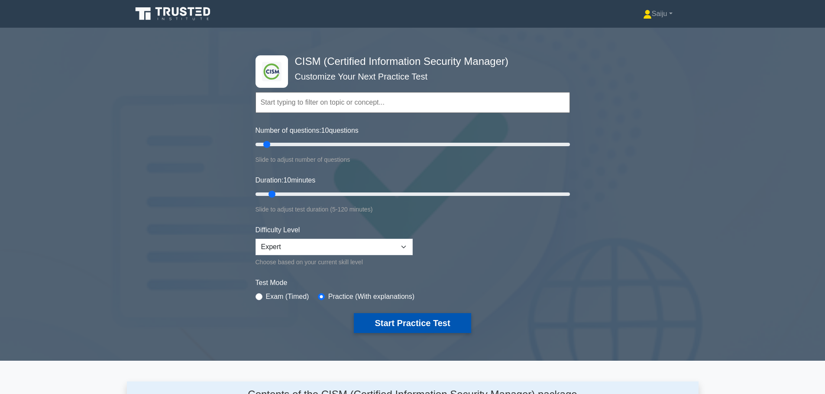
click at [402, 317] on button "Start Practice Test" at bounding box center [412, 323] width 117 height 20
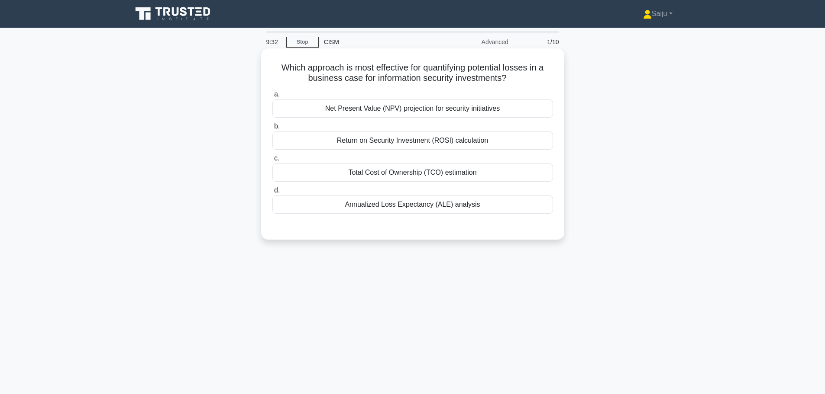
click at [429, 140] on div "Return on Security Investment (ROSI) calculation" at bounding box center [412, 141] width 281 height 18
click at [272, 129] on input "b. Return on Security Investment (ROSI) calculation" at bounding box center [272, 127] width 0 height 6
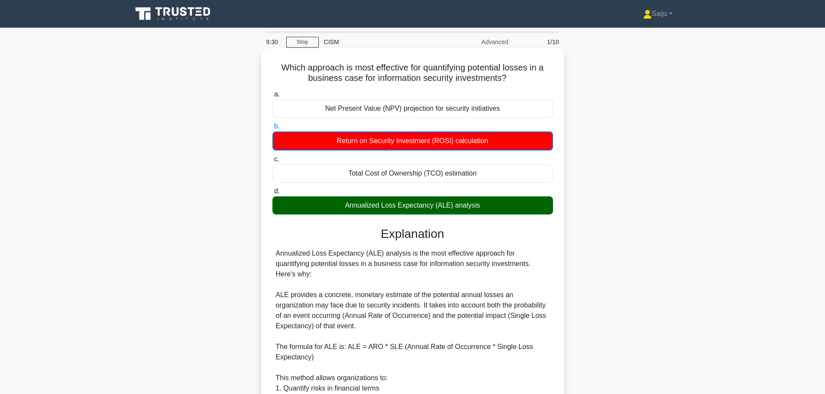
click at [412, 210] on div "Annualized Loss Expectancy (ALE) analysis" at bounding box center [412, 206] width 281 height 18
click at [272, 194] on input "d. Annualized Loss Expectancy (ALE) analysis" at bounding box center [272, 192] width 0 height 6
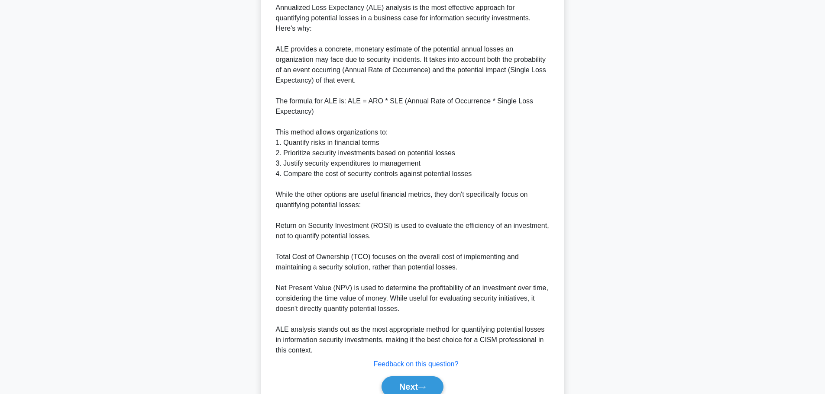
scroll to position [275, 0]
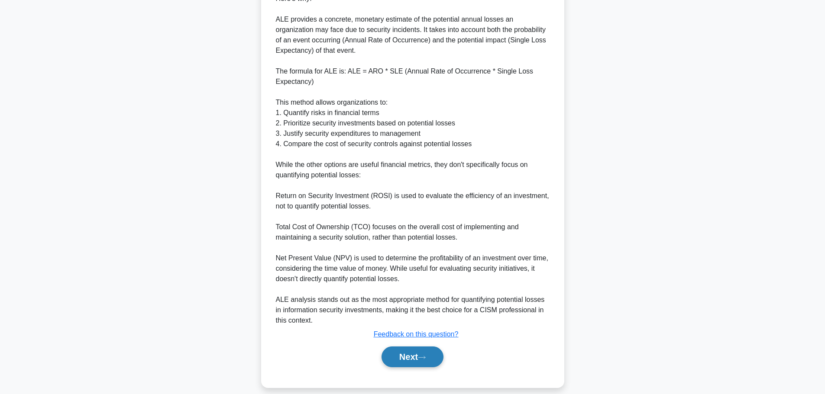
click at [402, 347] on button "Next" at bounding box center [412, 357] width 62 height 21
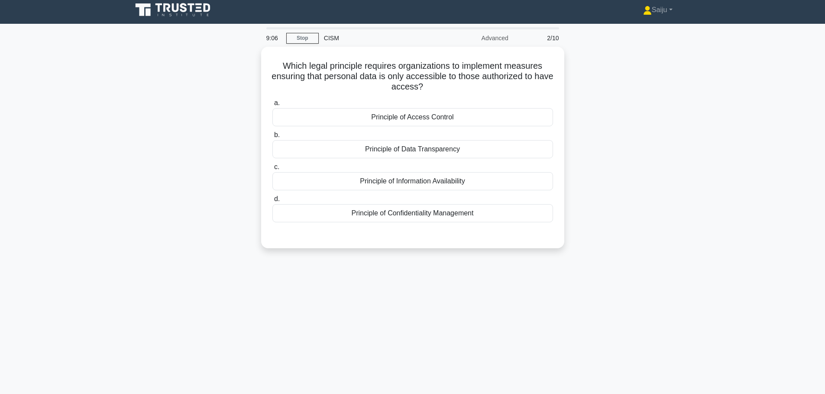
scroll to position [0, 0]
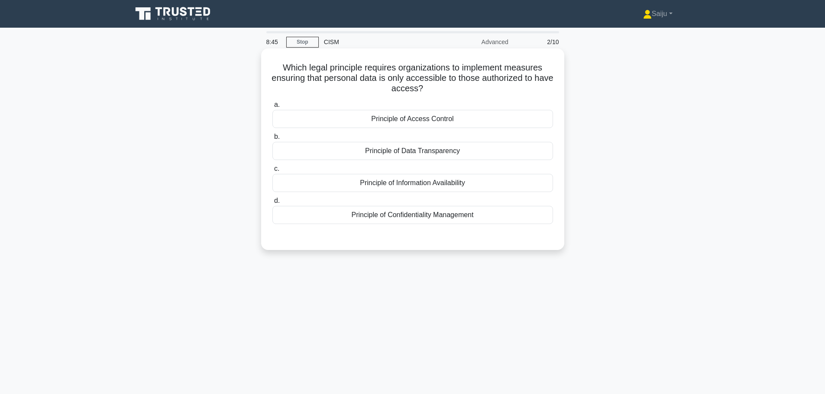
click at [410, 123] on div "Principle of Access Control" at bounding box center [412, 119] width 281 height 18
click at [272, 108] on input "a. Principle of Access Control" at bounding box center [272, 105] width 0 height 6
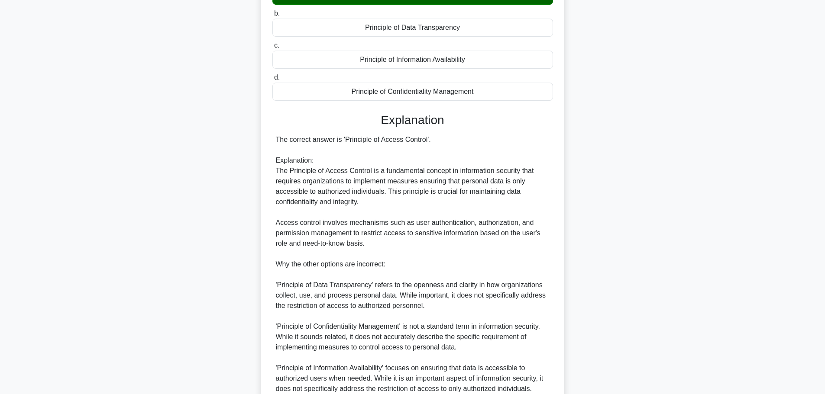
scroll to position [202, 0]
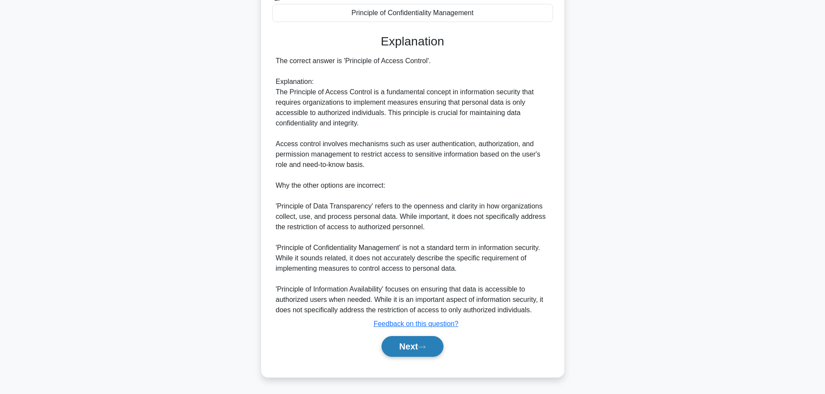
click at [434, 345] on button "Next" at bounding box center [412, 346] width 62 height 21
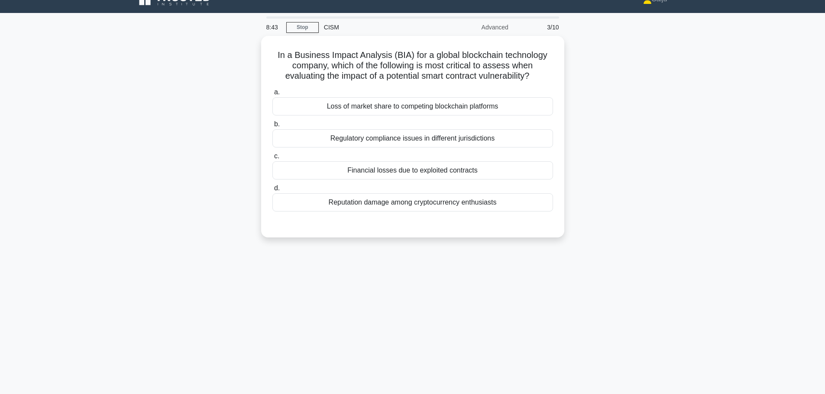
scroll to position [0, 0]
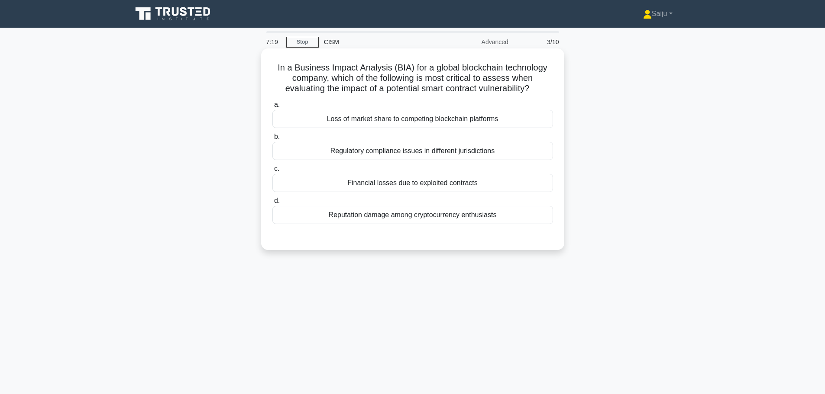
click at [445, 216] on div "Reputation damage among cryptocurrency enthusiasts" at bounding box center [412, 215] width 281 height 18
click at [272, 204] on input "d. Reputation damage among cryptocurrency enthusiasts" at bounding box center [272, 201] width 0 height 6
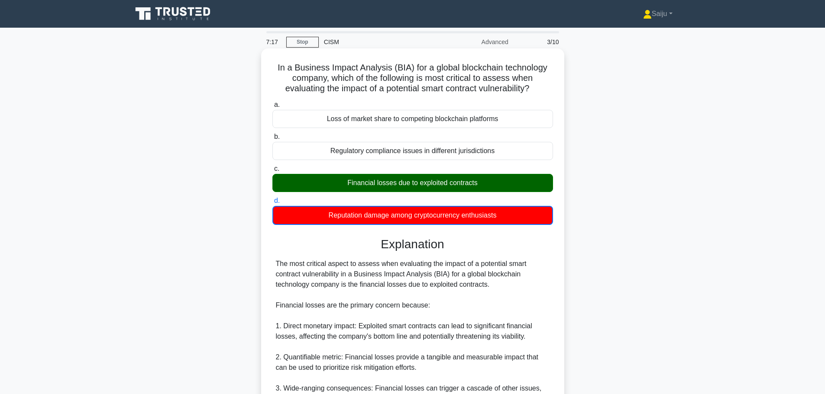
click at [444, 181] on div "Financial losses due to exploited contracts" at bounding box center [412, 183] width 281 height 18
click at [272, 172] on input "c. Financial losses due to exploited contracts" at bounding box center [272, 169] width 0 height 6
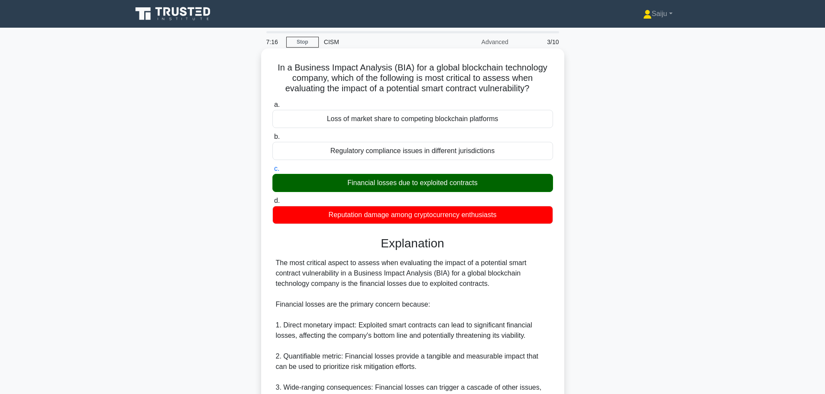
click at [444, 181] on div "Financial losses due to exploited contracts" at bounding box center [412, 183] width 281 height 18
click at [272, 172] on input "c. Financial losses due to exploited contracts" at bounding box center [272, 169] width 0 height 6
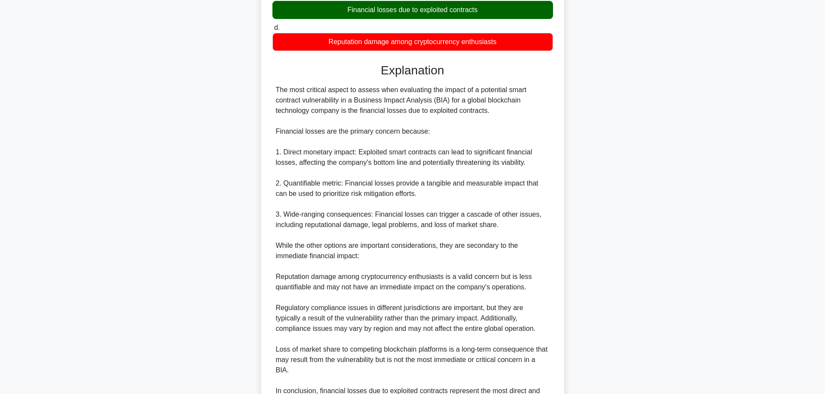
scroll to position [275, 0]
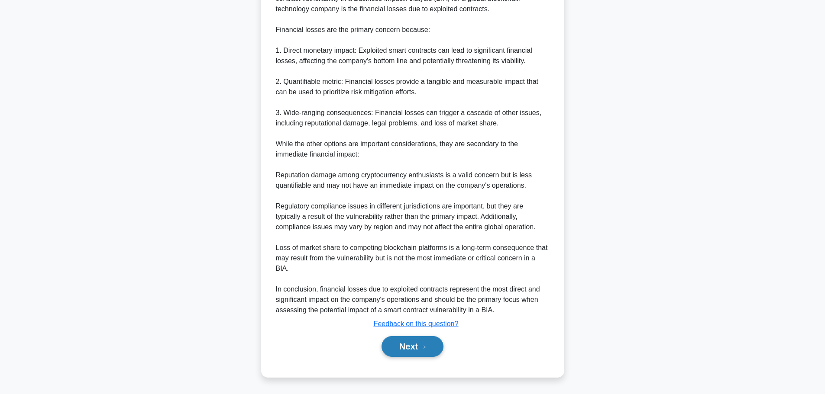
click at [416, 346] on button "Next" at bounding box center [412, 346] width 62 height 21
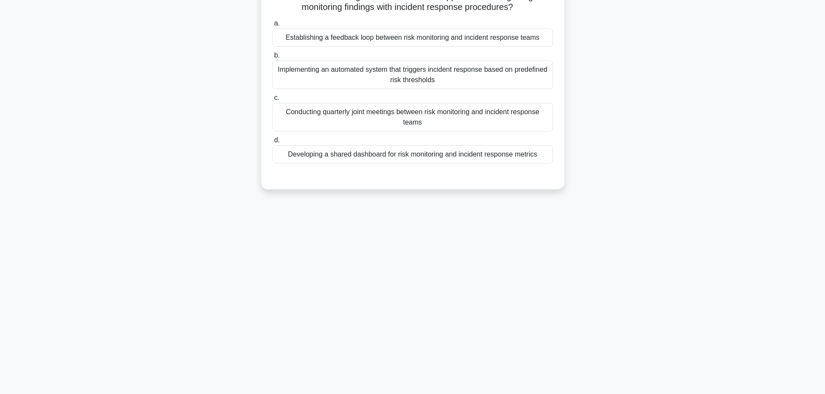
scroll to position [0, 0]
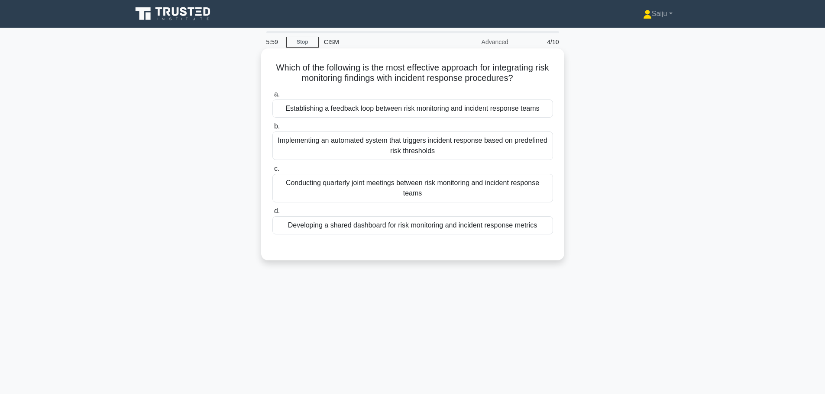
click at [394, 226] on div "Developing a shared dashboard for risk monitoring and incident response metrics" at bounding box center [412, 225] width 281 height 18
click at [272, 214] on input "d. Developing a shared dashboard for risk monitoring and incident response metr…" at bounding box center [272, 212] width 0 height 6
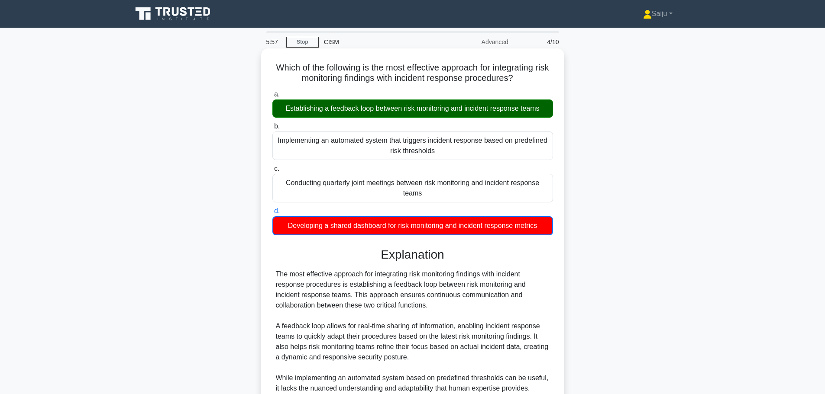
click at [406, 105] on div "Establishing a feedback loop between risk monitoring and incident response teams" at bounding box center [412, 109] width 281 height 18
click at [272, 97] on input "a. Establishing a feedback loop between risk monitoring and incident response t…" at bounding box center [272, 95] width 0 height 6
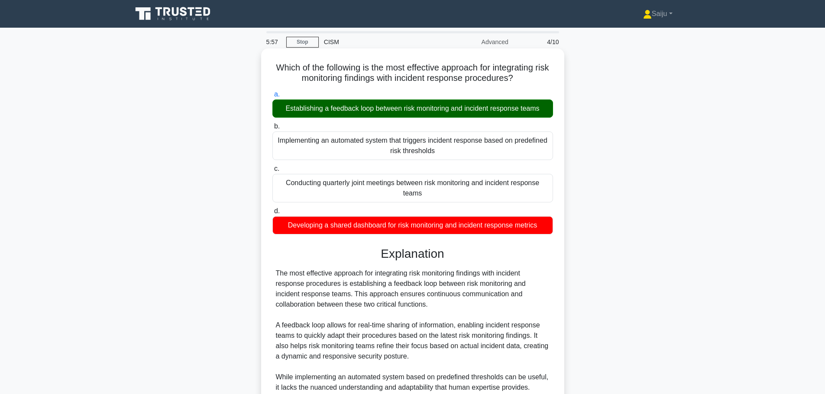
click at [406, 105] on div "Establishing a feedback loop between risk monitoring and incident response teams" at bounding box center [412, 109] width 281 height 18
click at [272, 97] on input "a. Establishing a feedback loop between risk monitoring and incident response t…" at bounding box center [272, 95] width 0 height 6
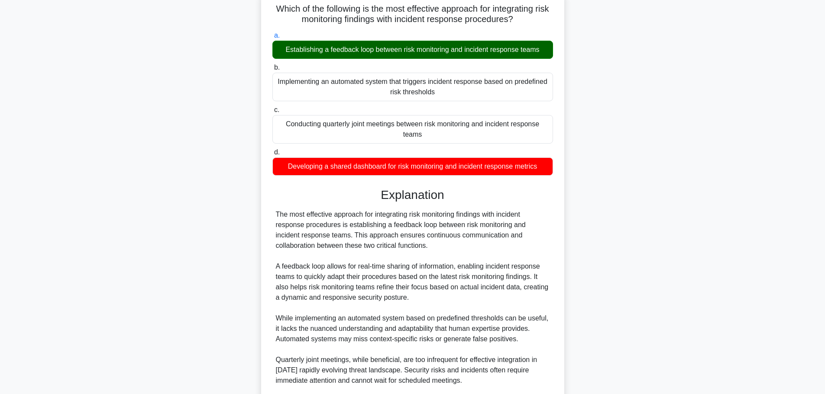
scroll to position [181, 0]
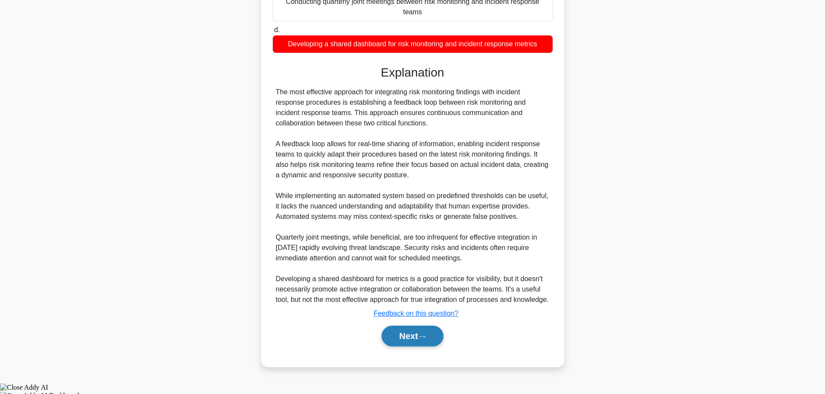
click at [411, 341] on button "Next" at bounding box center [412, 336] width 62 height 21
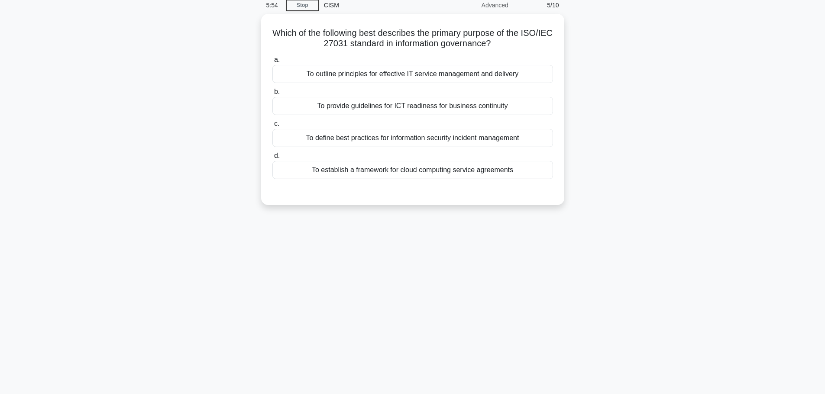
scroll to position [0, 0]
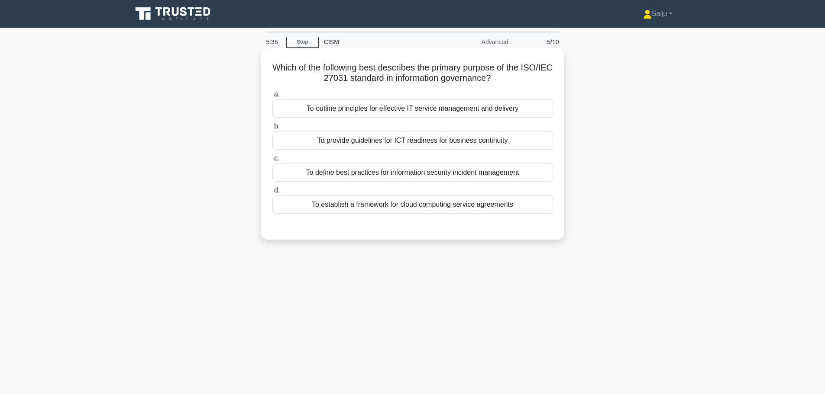
click at [407, 107] on div "To outline principles for effective IT service management and delivery" at bounding box center [412, 109] width 281 height 18
click at [272, 97] on input "a. To outline principles for effective IT service management and delivery" at bounding box center [272, 95] width 0 height 6
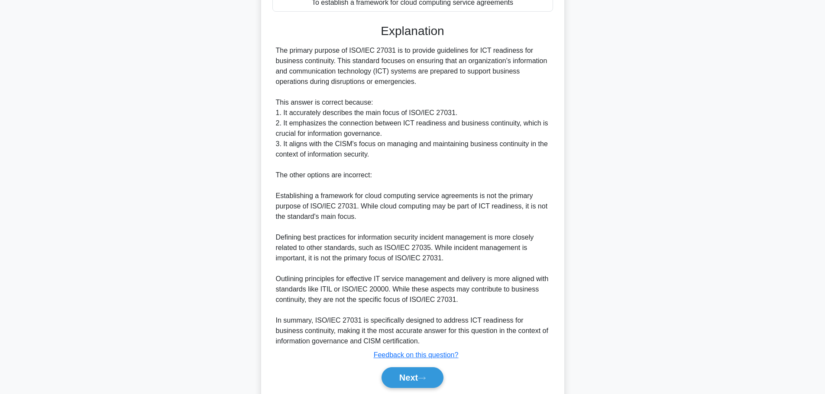
scroll to position [234, 0]
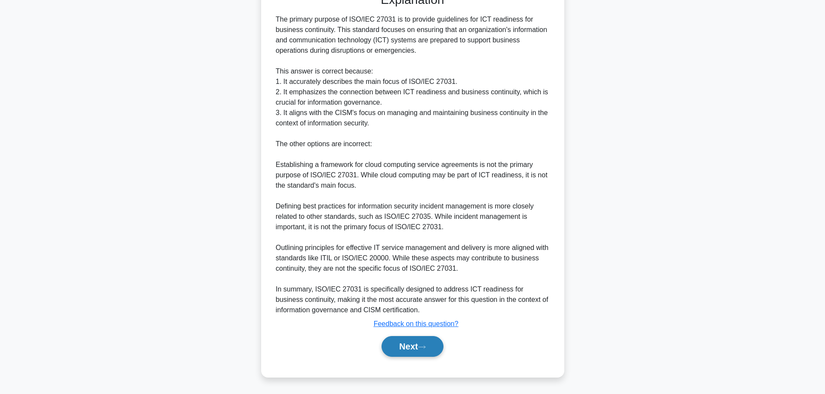
click at [397, 341] on button "Next" at bounding box center [412, 346] width 62 height 21
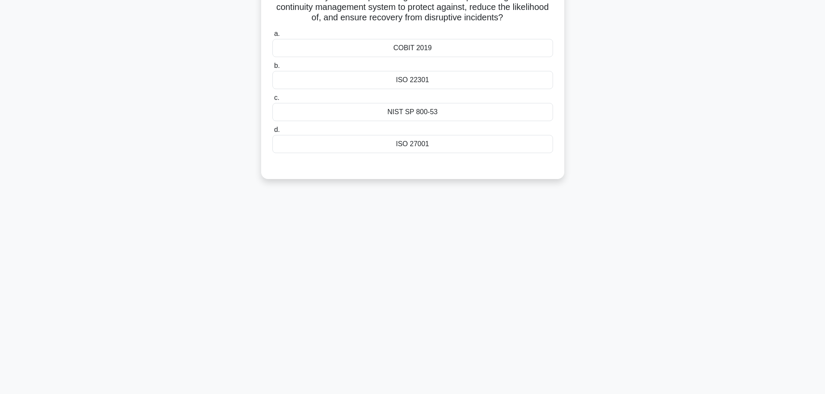
scroll to position [0, 0]
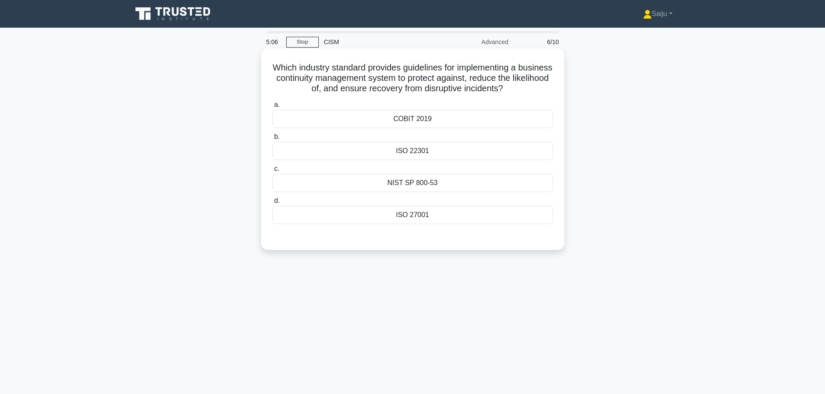
click at [426, 211] on div "ISO 27001" at bounding box center [412, 215] width 281 height 18
click at [272, 204] on input "d. ISO 27001" at bounding box center [272, 201] width 0 height 6
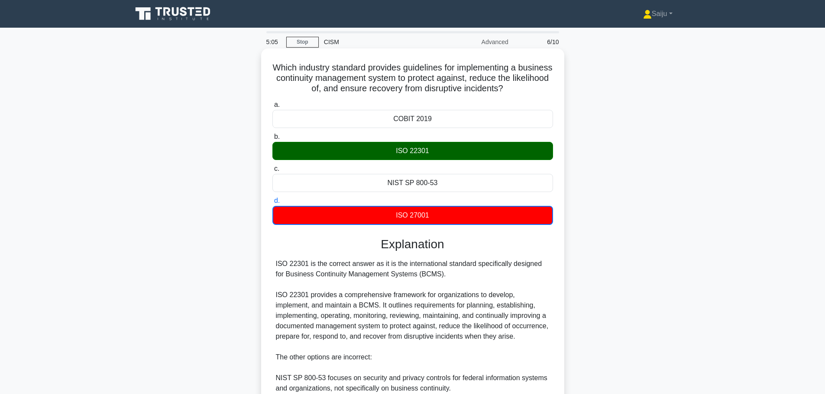
click at [433, 145] on div "ISO 22301" at bounding box center [412, 151] width 281 height 18
click at [272, 140] on input "b. ISO 22301" at bounding box center [272, 137] width 0 height 6
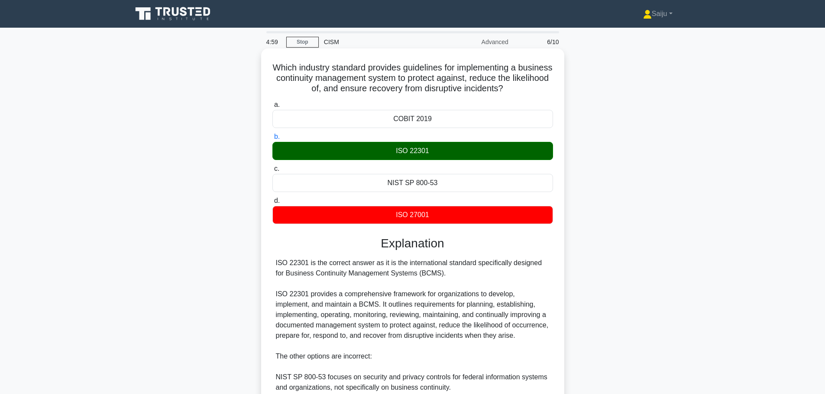
drag, startPoint x: 435, startPoint y: 273, endPoint x: 274, endPoint y: 256, distance: 162.4
click at [274, 256] on div "Explanation ISO 22301 is the correct answer as it is the international standard…" at bounding box center [412, 378] width 281 height 285
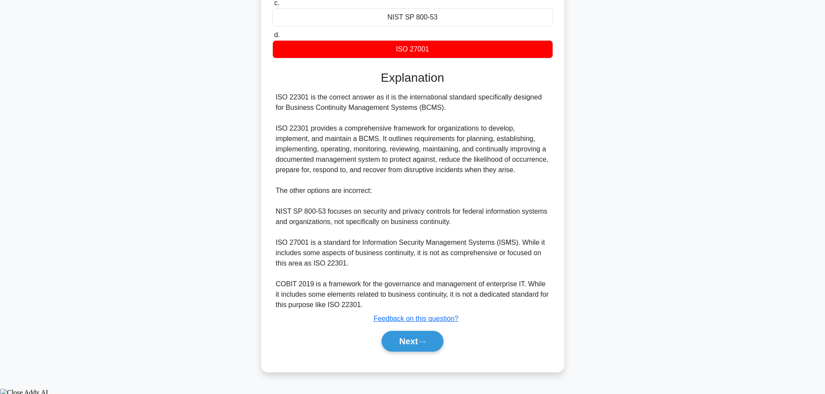
scroll to position [171, 0]
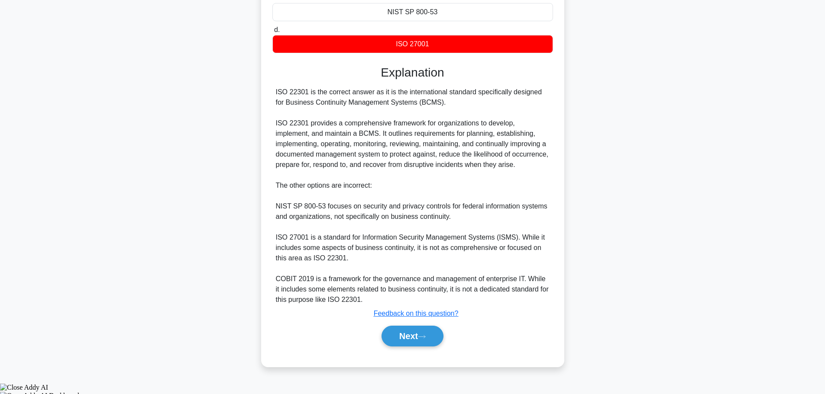
click at [413, 118] on div "ISO 22301 is the correct answer as it is the international standard specificall…" at bounding box center [413, 196] width 274 height 218
drag, startPoint x: 427, startPoint y: 105, endPoint x: 272, endPoint y: 93, distance: 155.9
click at [272, 93] on div "ISO 22301 is the correct answer as it is the international standard specificall…" at bounding box center [412, 196] width 281 height 218
click at [414, 346] on button "Next" at bounding box center [412, 336] width 62 height 21
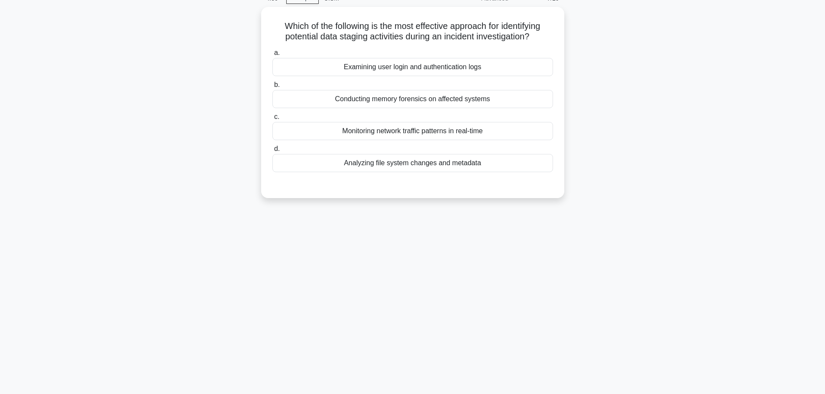
scroll to position [0, 0]
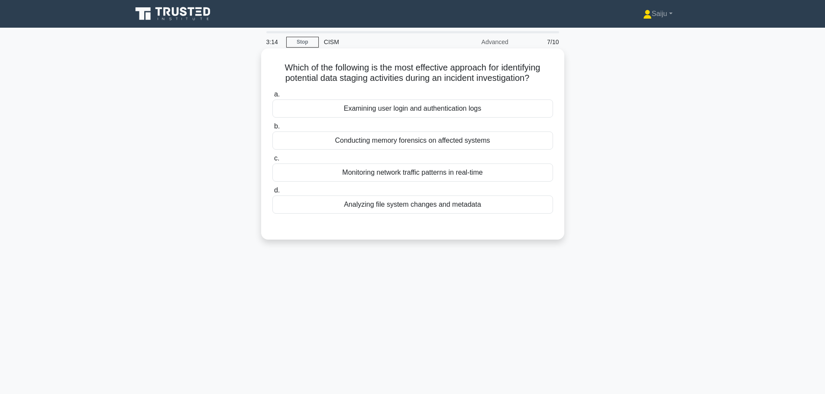
click at [394, 212] on div "Analyzing file system changes and metadata" at bounding box center [412, 205] width 281 height 18
click at [272, 194] on input "d. Analyzing file system changes and metadata" at bounding box center [272, 191] width 0 height 6
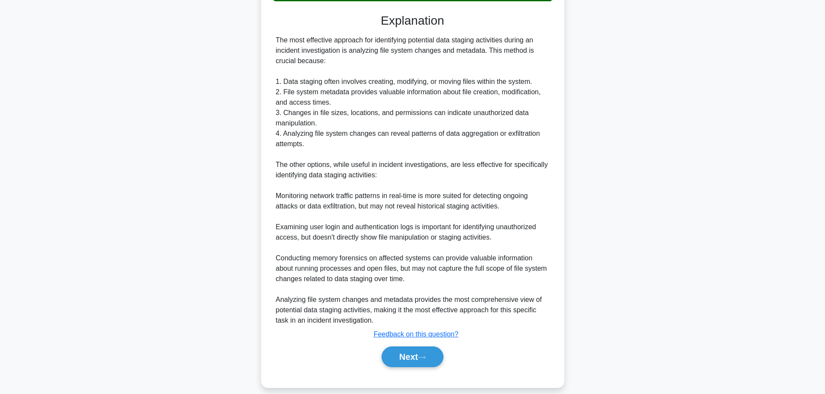
scroll to position [223, 0]
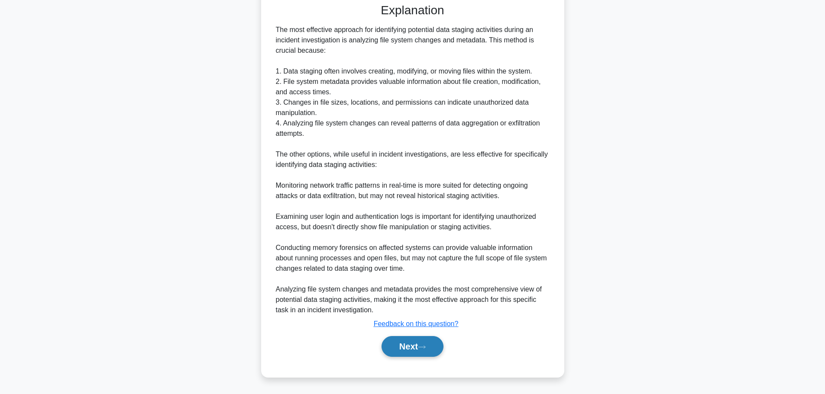
click at [410, 348] on button "Next" at bounding box center [412, 346] width 62 height 21
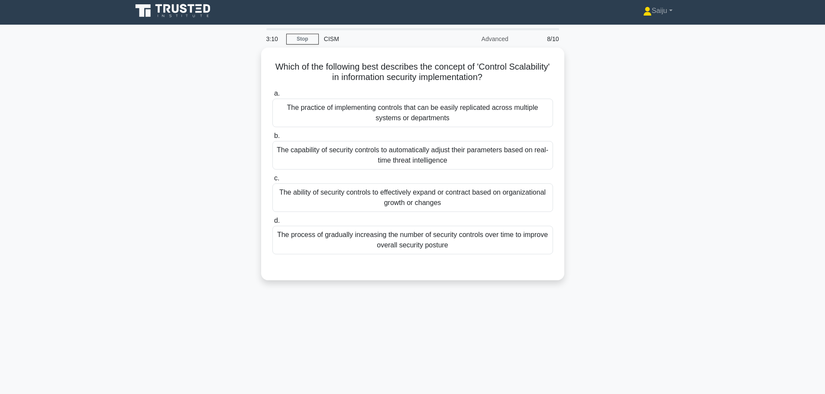
scroll to position [0, 0]
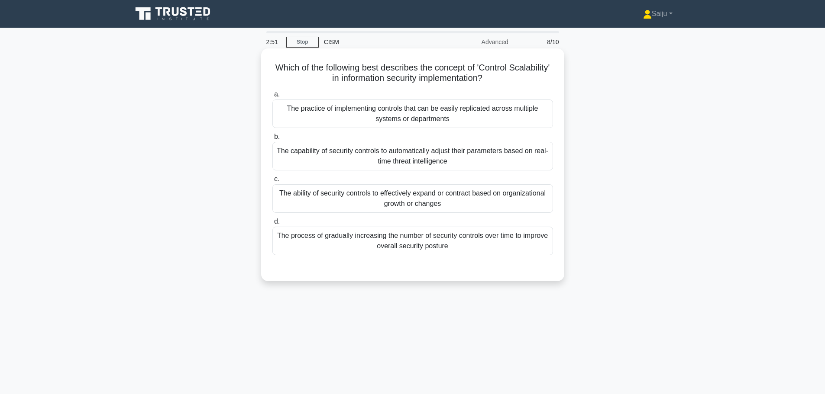
click at [395, 245] on div "The process of gradually increasing the number of security controls over time t…" at bounding box center [412, 241] width 281 height 29
click at [272, 225] on input "d. The process of gradually increasing the number of security controls over tim…" at bounding box center [272, 222] width 0 height 6
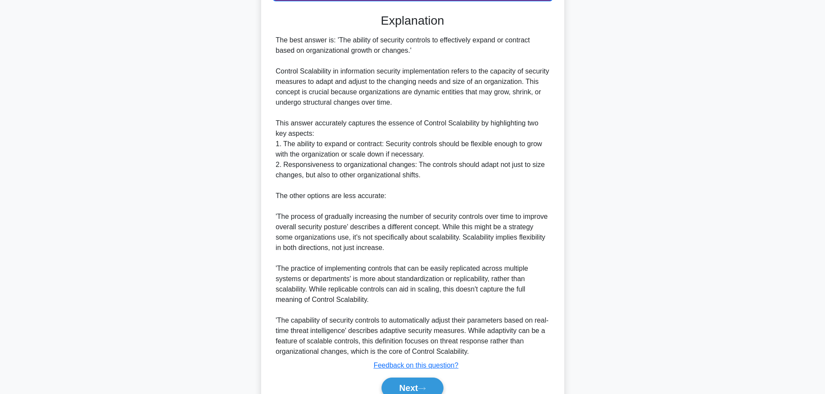
scroll to position [297, 0]
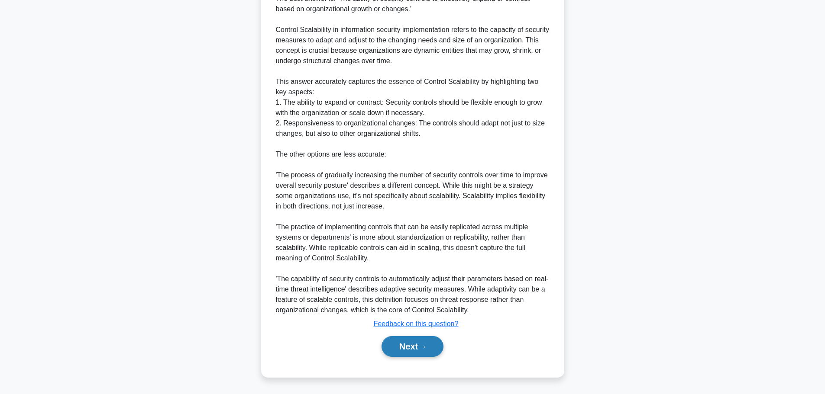
click at [410, 340] on button "Next" at bounding box center [412, 346] width 62 height 21
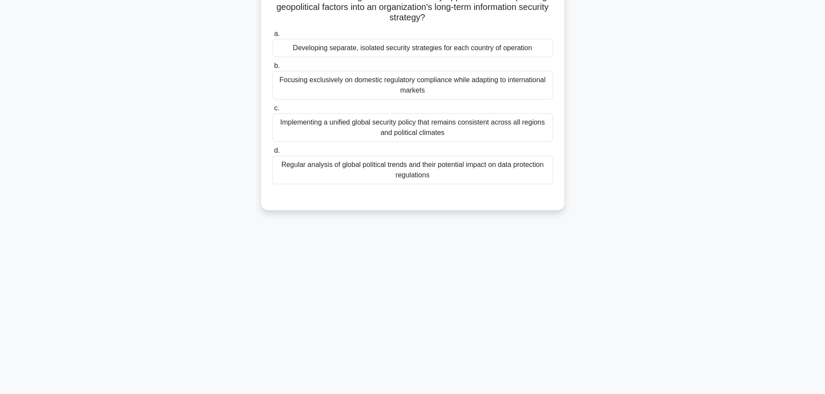
scroll to position [0, 0]
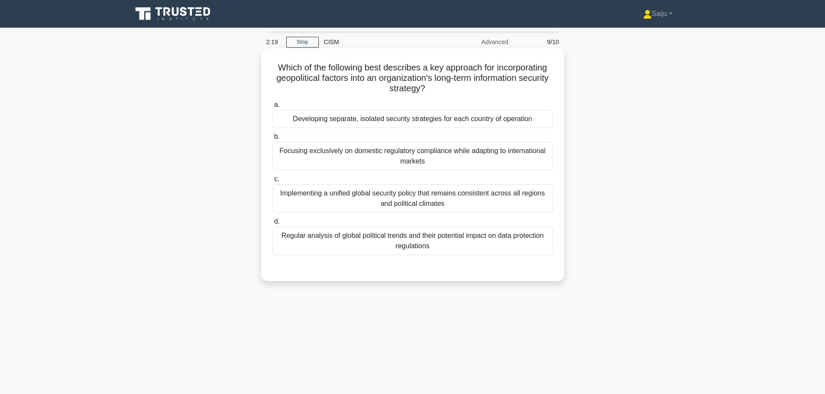
click at [414, 122] on div "Developing separate, isolated security strategies for each country of operation" at bounding box center [412, 119] width 281 height 18
click at [272, 108] on input "a. Developing separate, isolated security strategies for each country of operat…" at bounding box center [272, 105] width 0 height 6
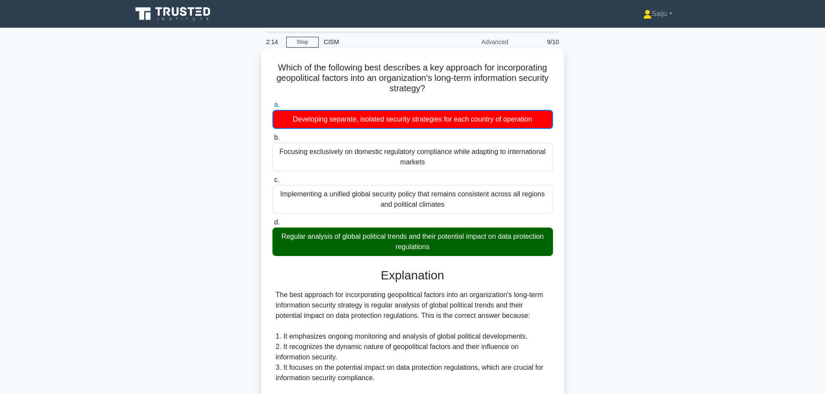
click at [424, 120] on div "Developing separate, isolated security strategies for each country of operation" at bounding box center [412, 119] width 281 height 19
click at [272, 108] on input "a. Developing separate, isolated security strategies for each country of operat…" at bounding box center [272, 105] width 0 height 6
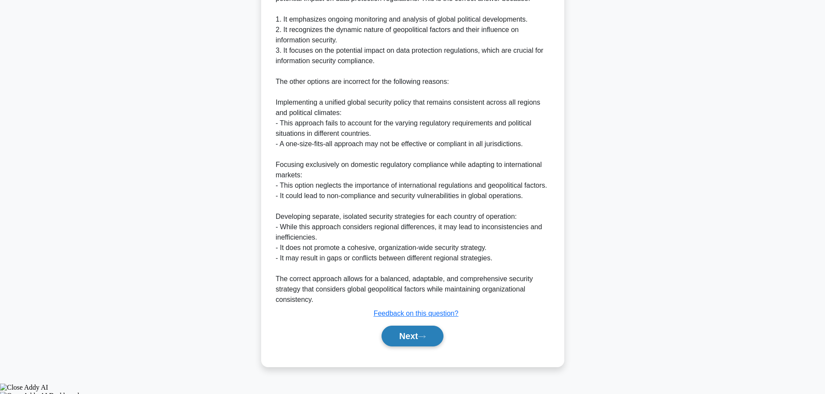
click at [409, 347] on button "Next" at bounding box center [412, 336] width 62 height 21
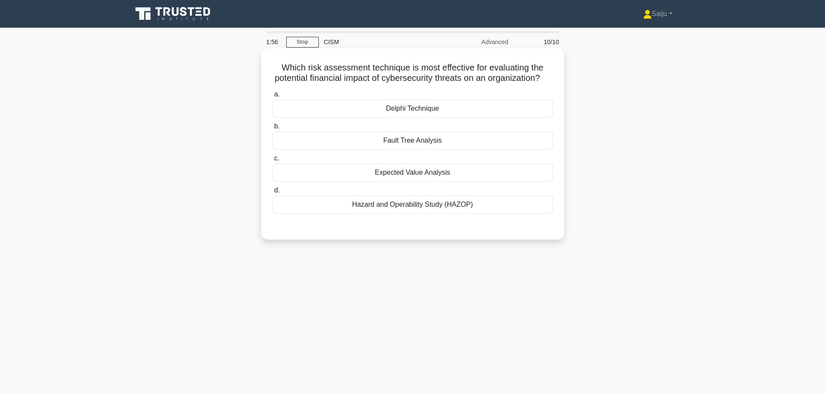
click at [436, 182] on div "Expected Value Analysis" at bounding box center [412, 173] width 281 height 18
click at [272, 161] on input "c. Expected Value Analysis" at bounding box center [272, 159] width 0 height 6
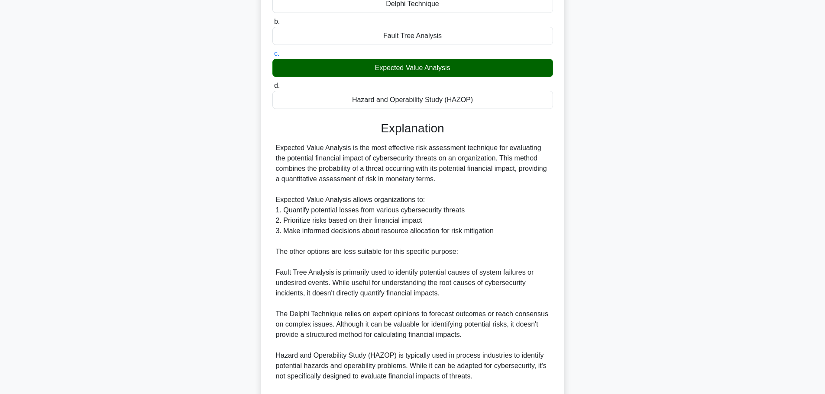
scroll to position [223, 0]
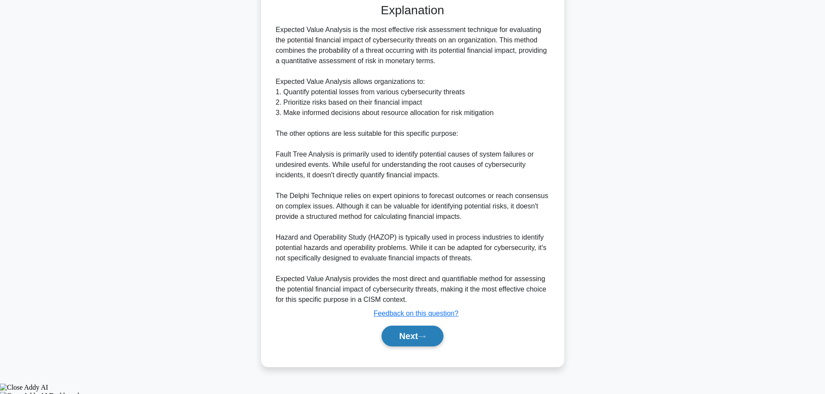
click at [392, 347] on button "Next" at bounding box center [412, 336] width 62 height 21
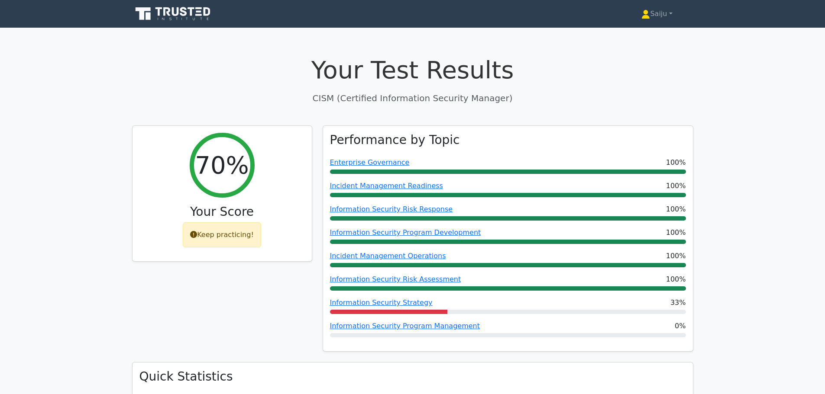
click at [168, 9] on icon at bounding box center [166, 11] width 7 height 9
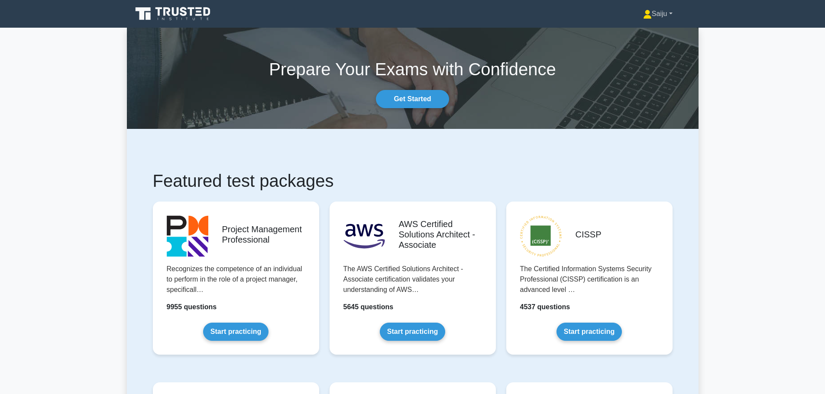
click at [653, 16] on link "Saiju" at bounding box center [657, 13] width 71 height 17
click at [646, 33] on link "Profile" at bounding box center [657, 34] width 68 height 14
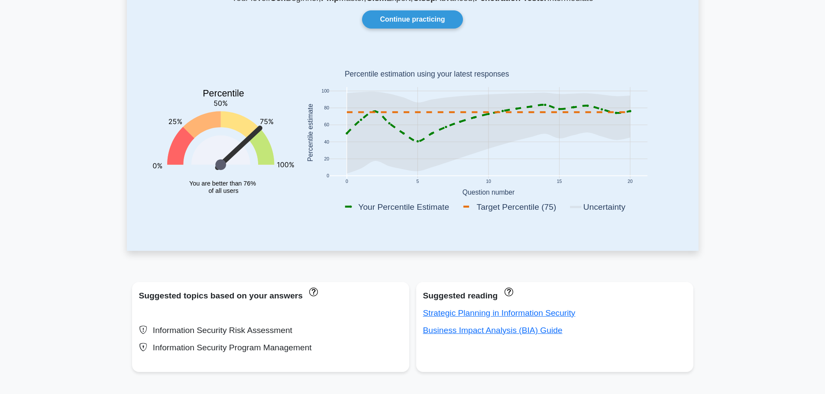
scroll to position [260, 0]
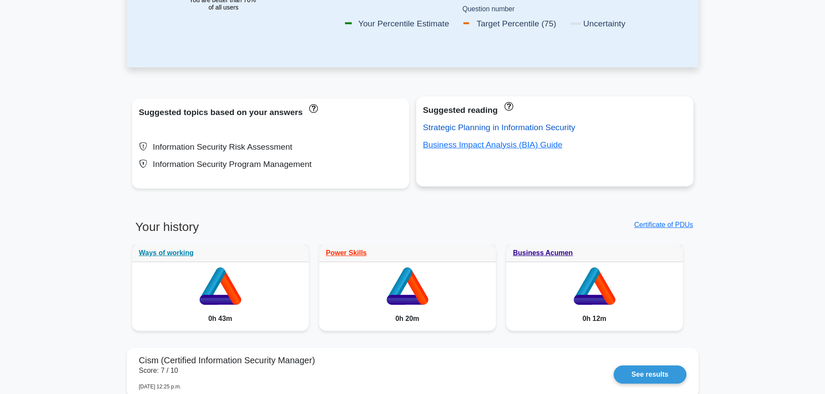
click at [498, 128] on link "Strategic Planning in Information Security" at bounding box center [499, 127] width 152 height 9
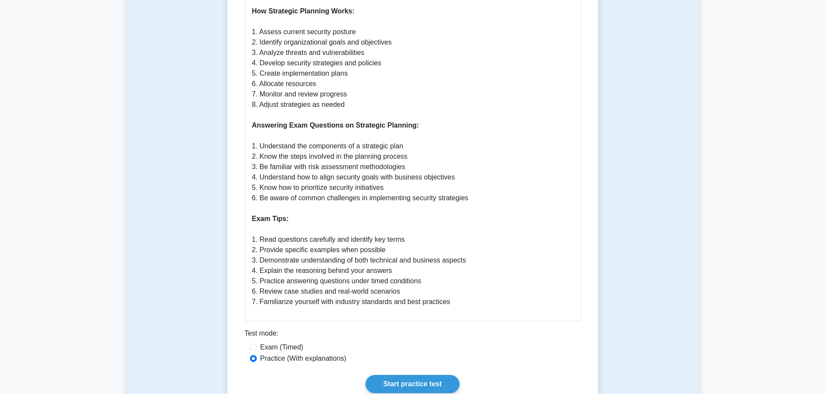
scroll to position [563, 0]
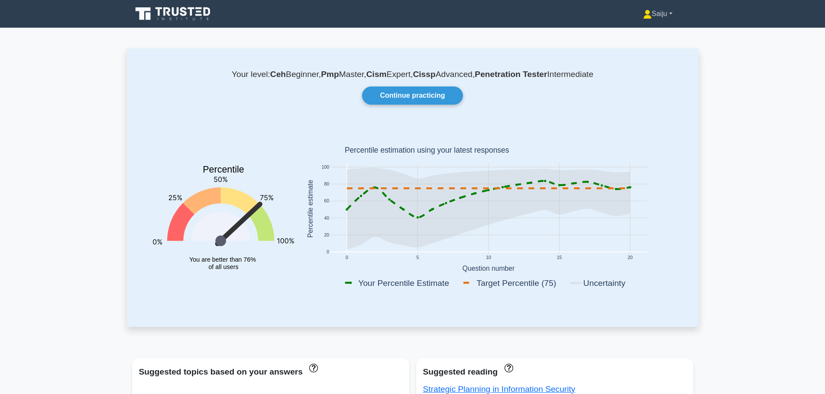
click at [656, 20] on link "Saiju" at bounding box center [657, 13] width 71 height 17
click at [650, 53] on link "Settings" at bounding box center [657, 48] width 68 height 14
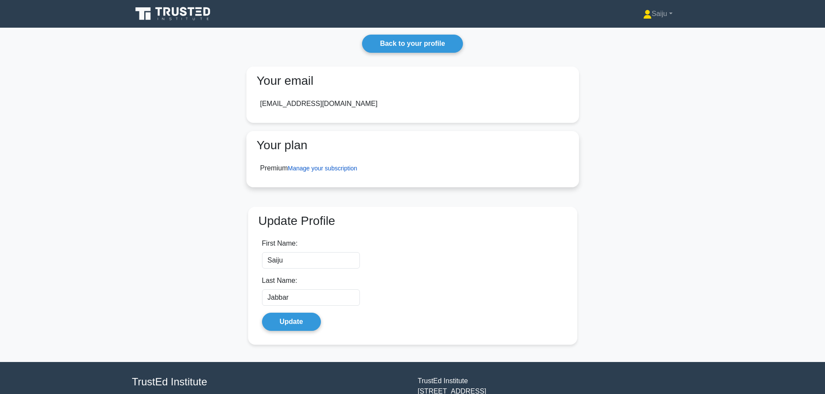
click at [320, 165] on link "Manage your subscription" at bounding box center [322, 168] width 69 height 7
